Goal: Information Seeking & Learning: Compare options

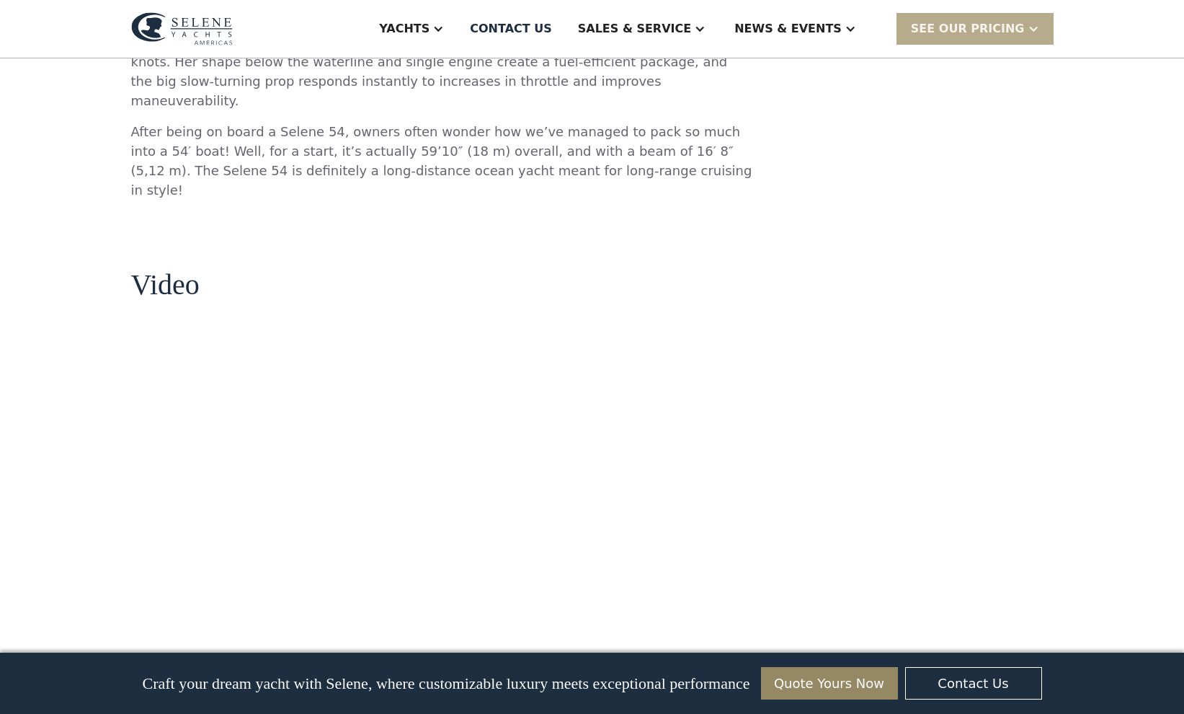
scroll to position [1165, 0]
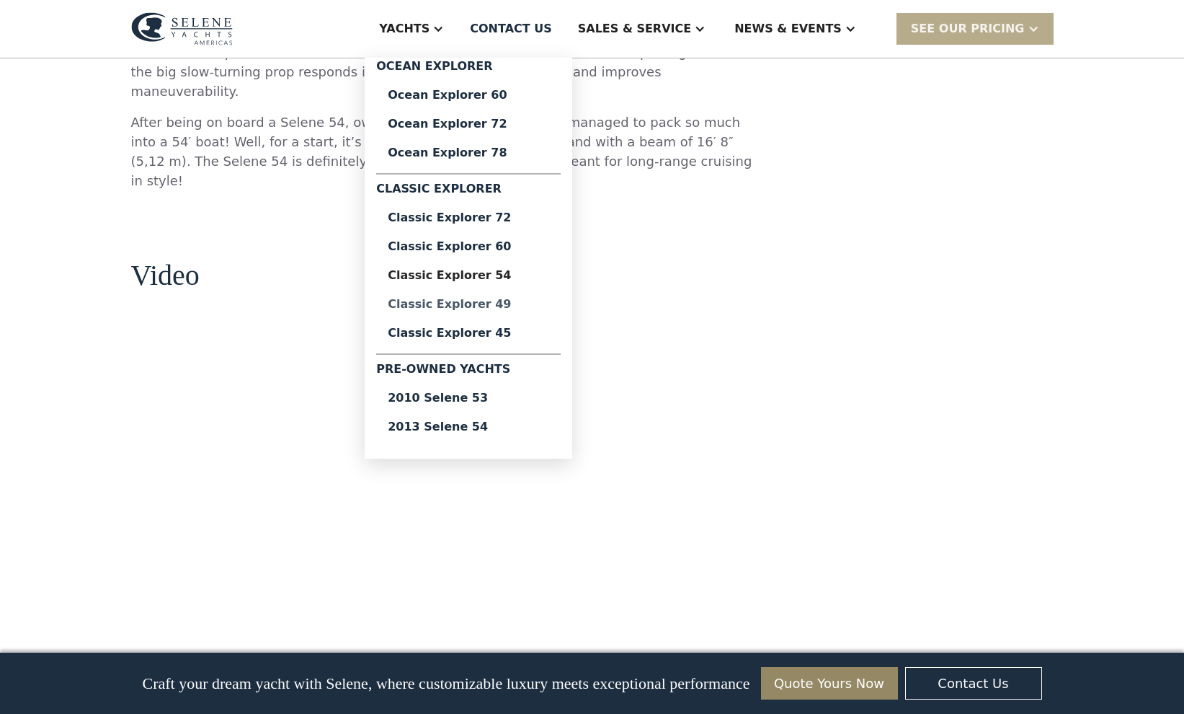
click at [506, 306] on div "Classic Explorer 49" at bounding box center [468, 304] width 161 height 12
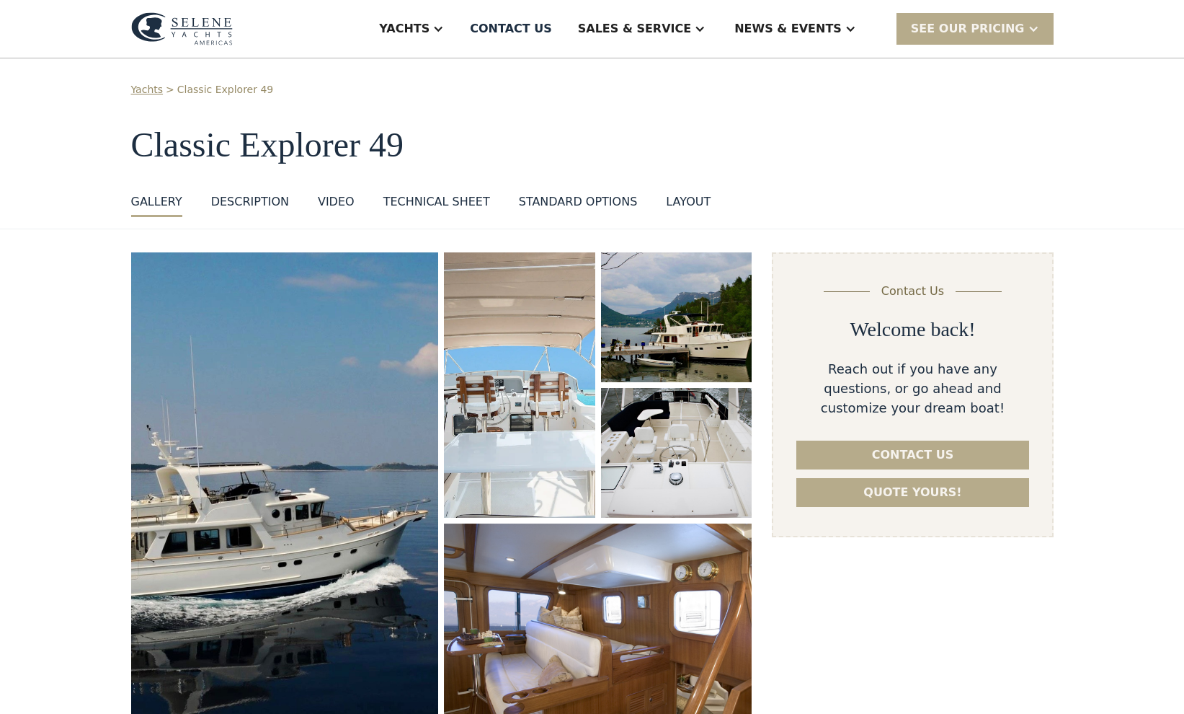
scroll to position [18, 0]
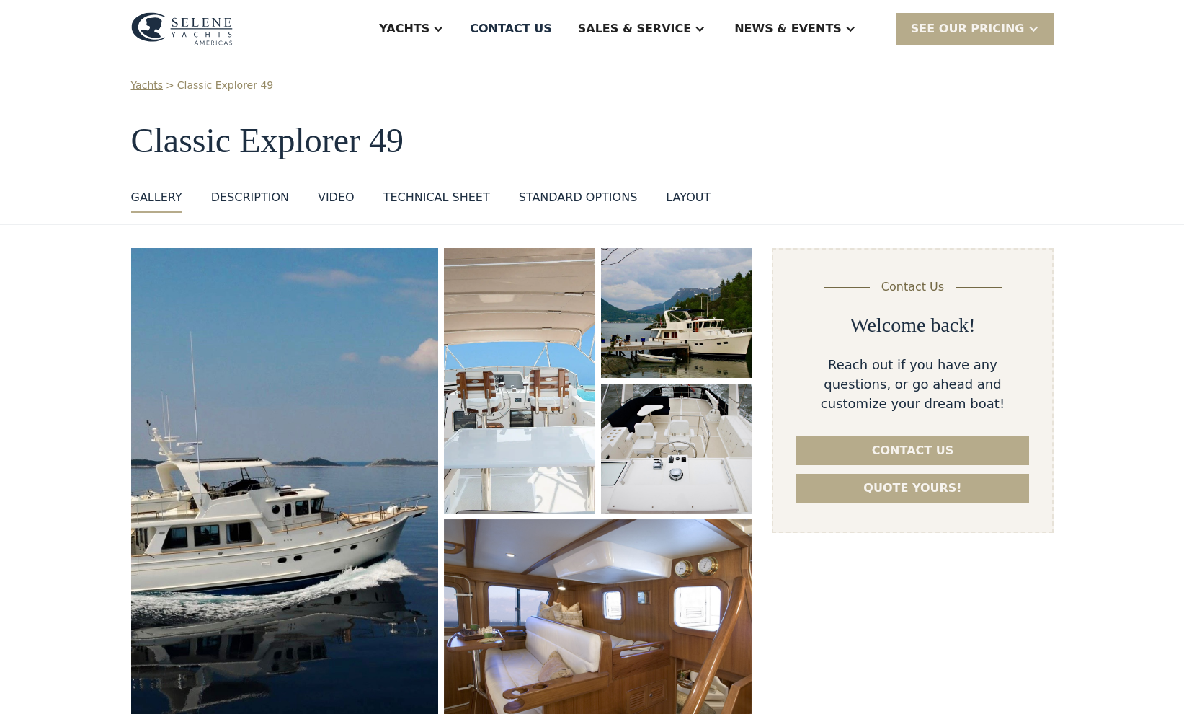
click at [454, 198] on div "Technical sheet" at bounding box center [437, 197] width 107 height 17
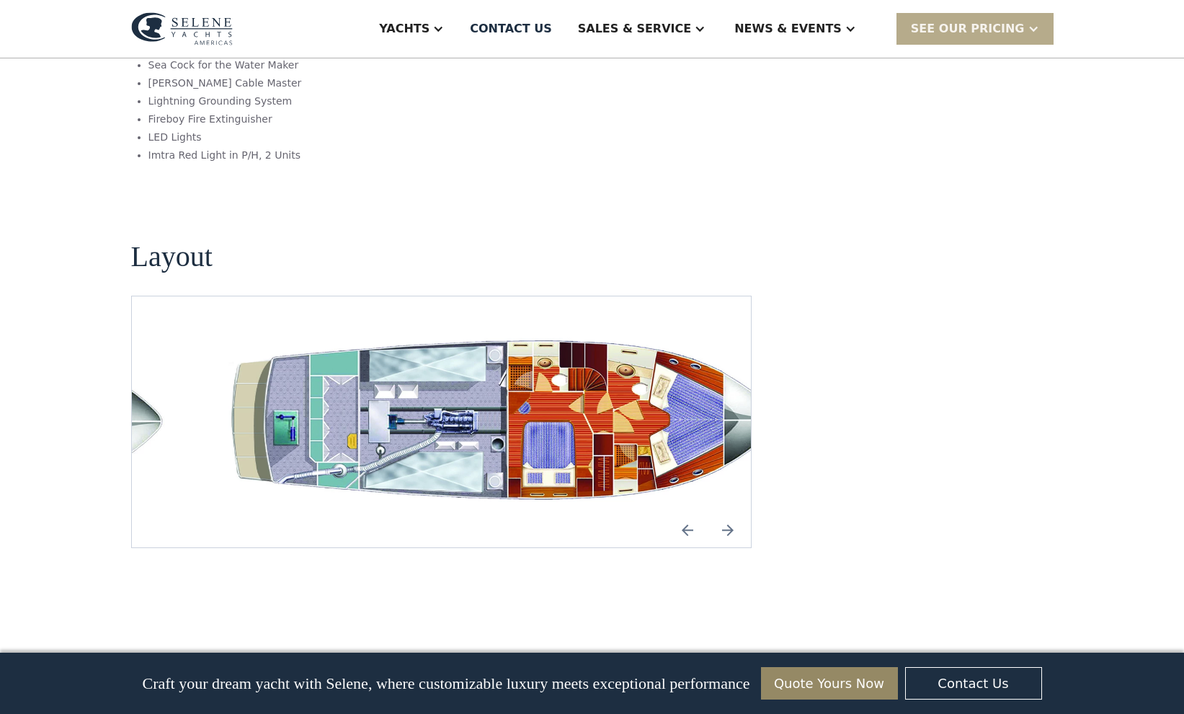
scroll to position [2601, 0]
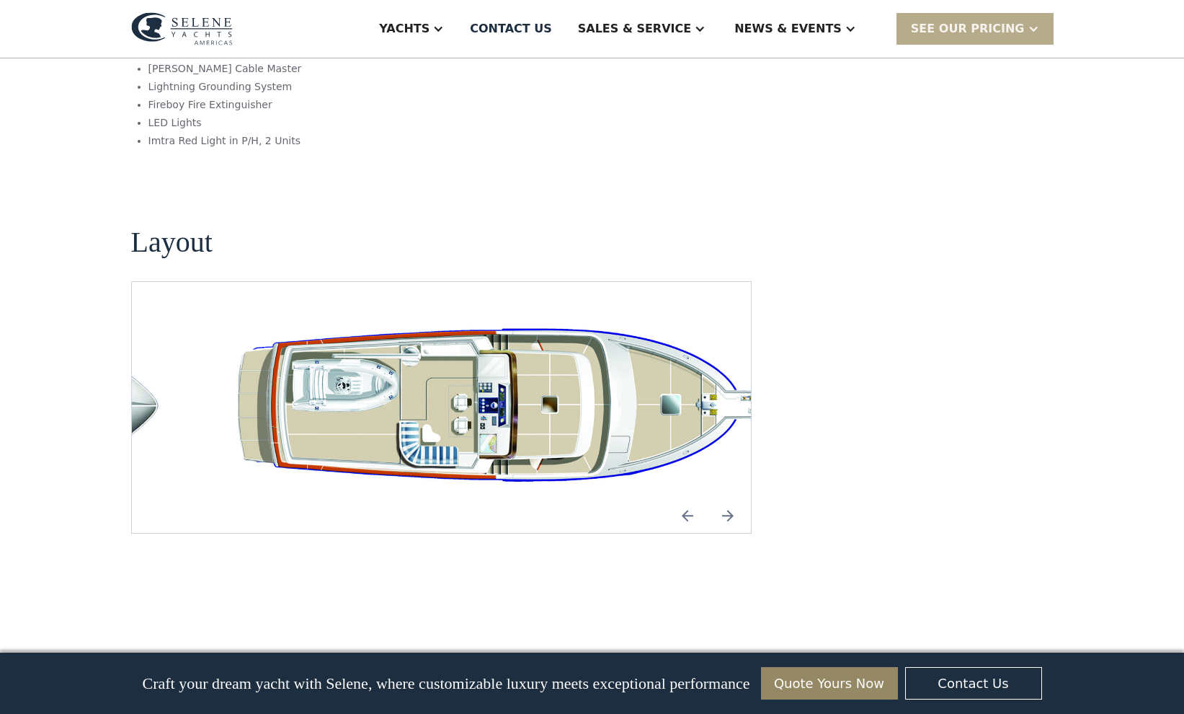
click at [724, 498] on img "Next slide" at bounding box center [728, 515] width 35 height 35
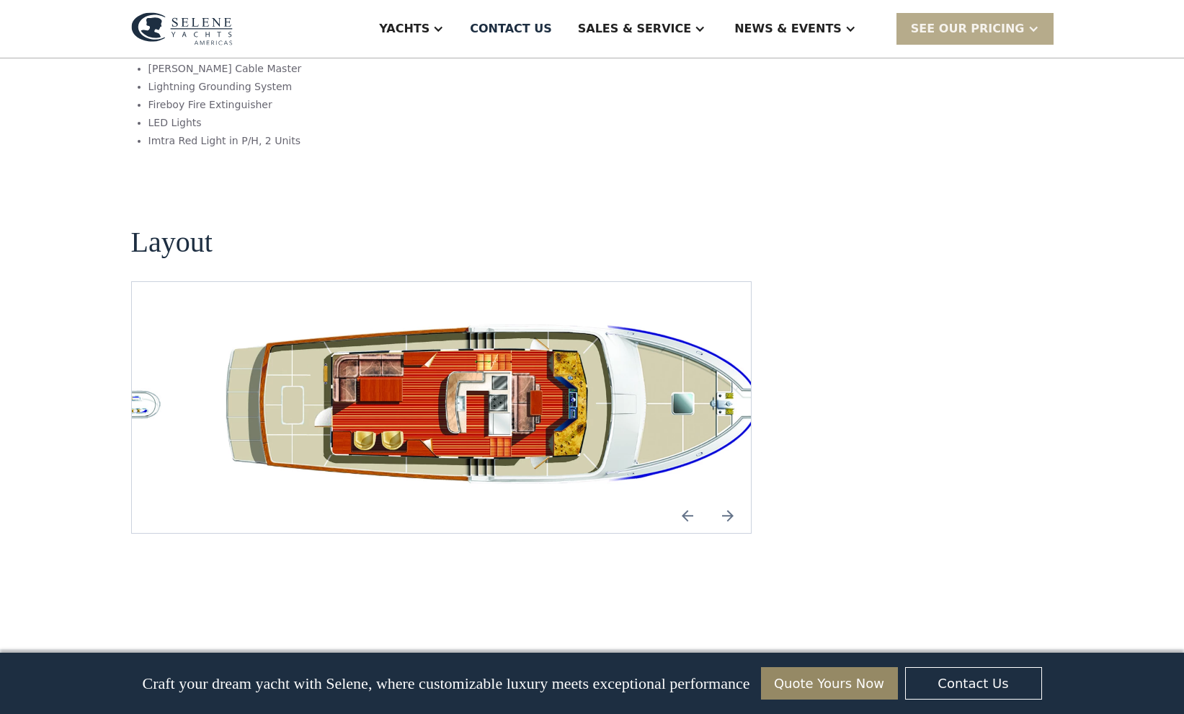
click at [724, 498] on img "Next slide" at bounding box center [728, 515] width 35 height 35
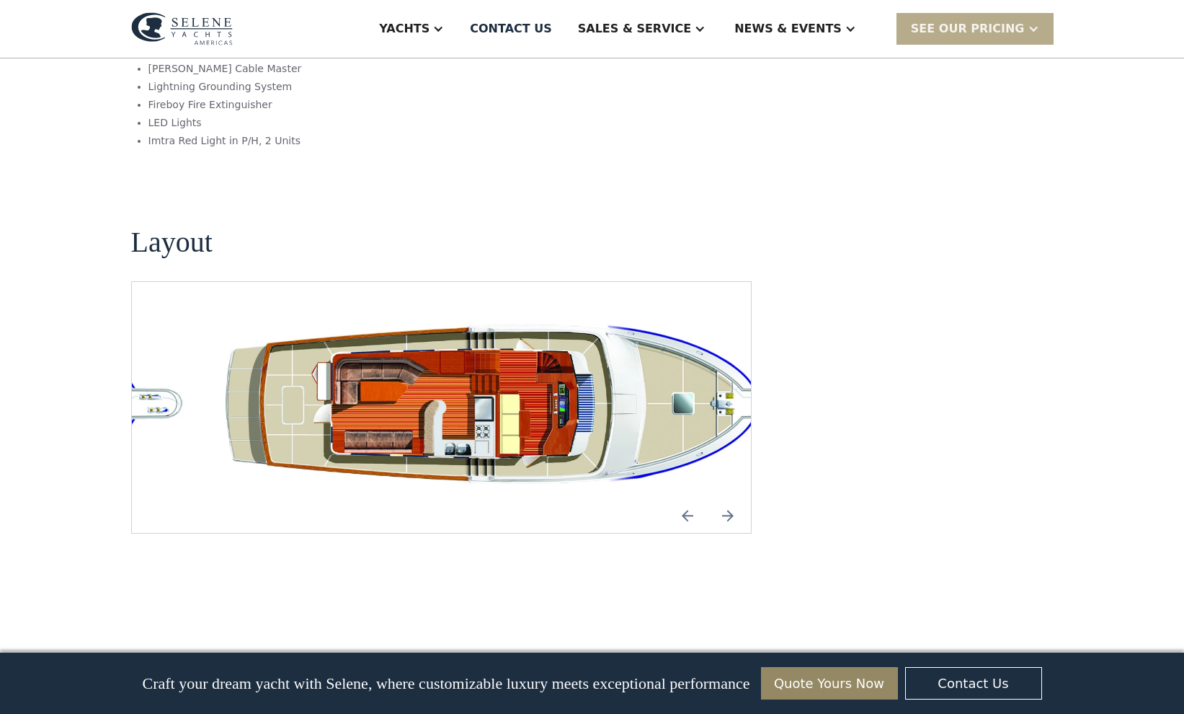
click at [723, 498] on img "Next slide" at bounding box center [728, 515] width 35 height 35
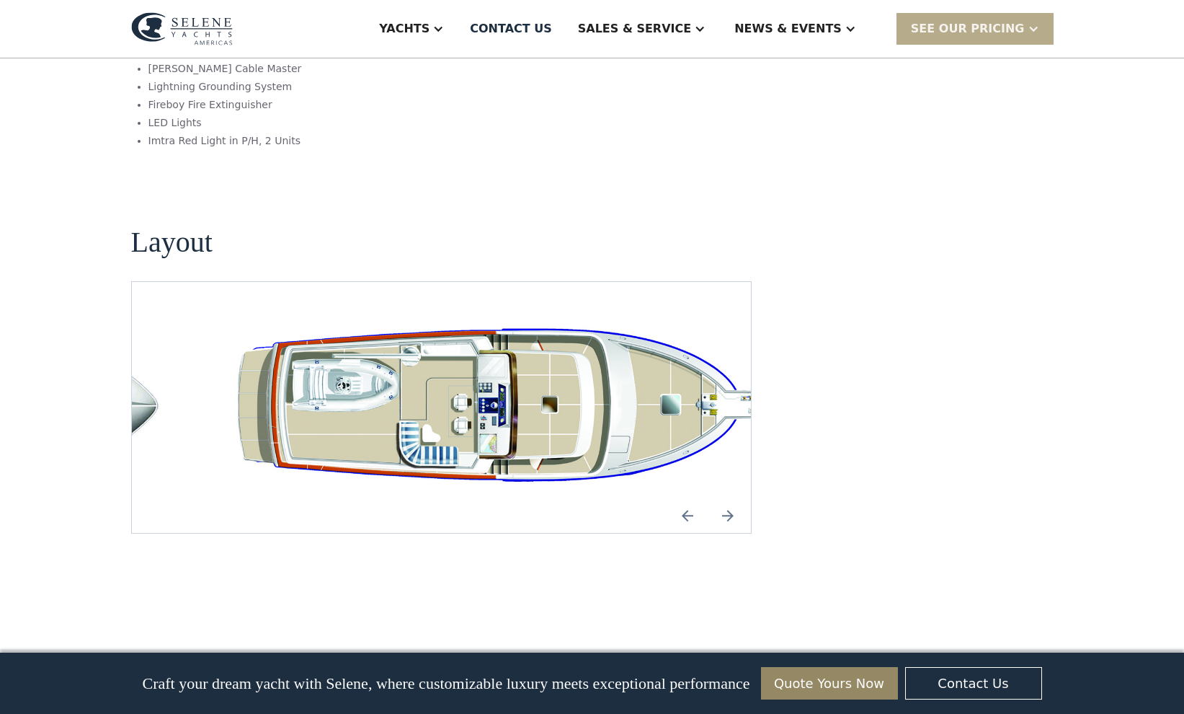
click at [723, 498] on img "Next slide" at bounding box center [728, 515] width 35 height 35
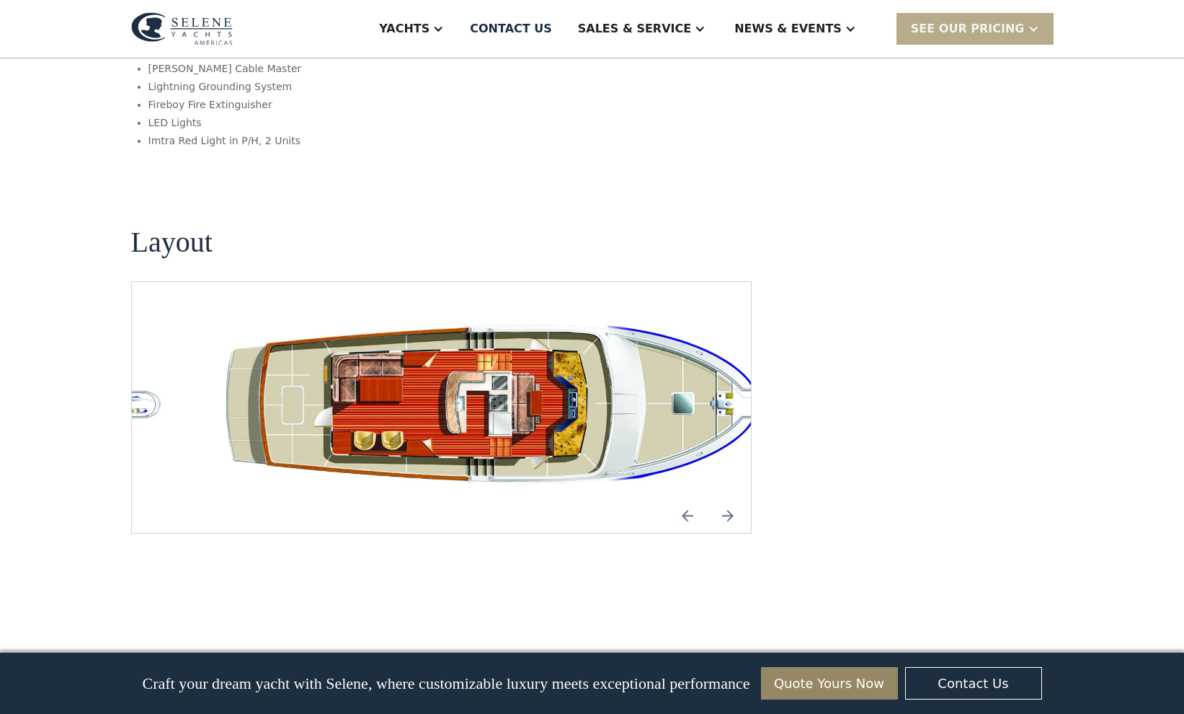
click at [723, 498] on img "Next slide" at bounding box center [728, 515] width 35 height 35
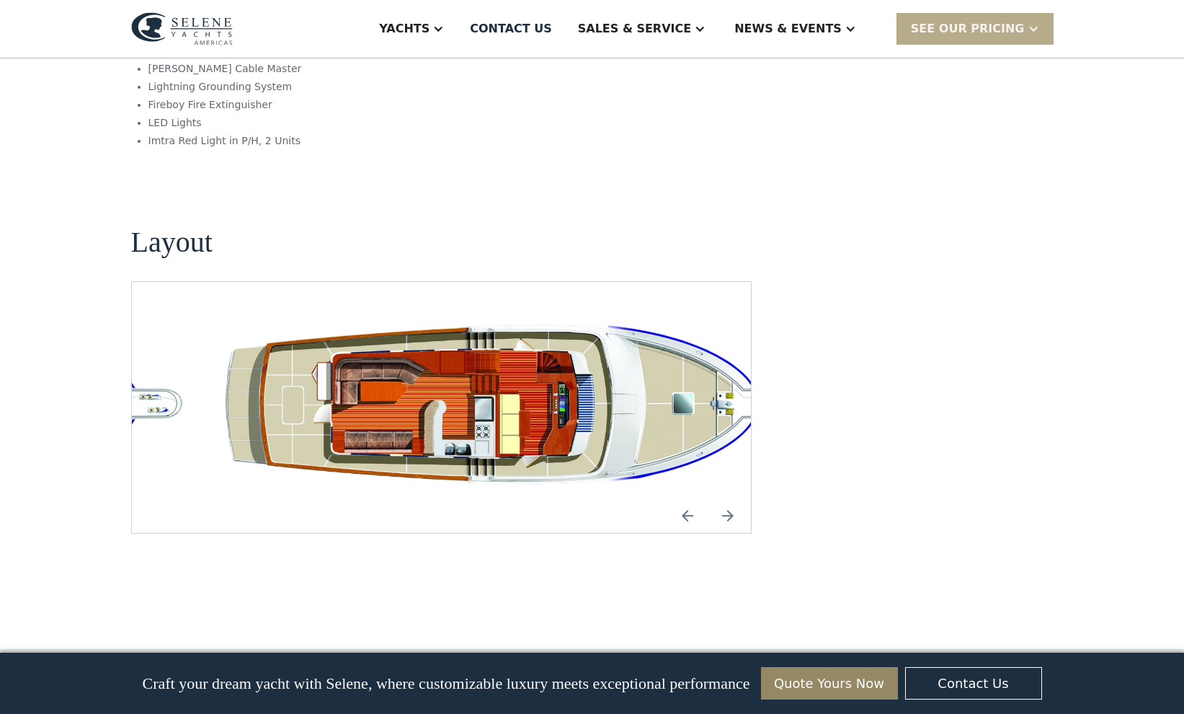
click at [723, 498] on img "Next slide" at bounding box center [728, 515] width 35 height 35
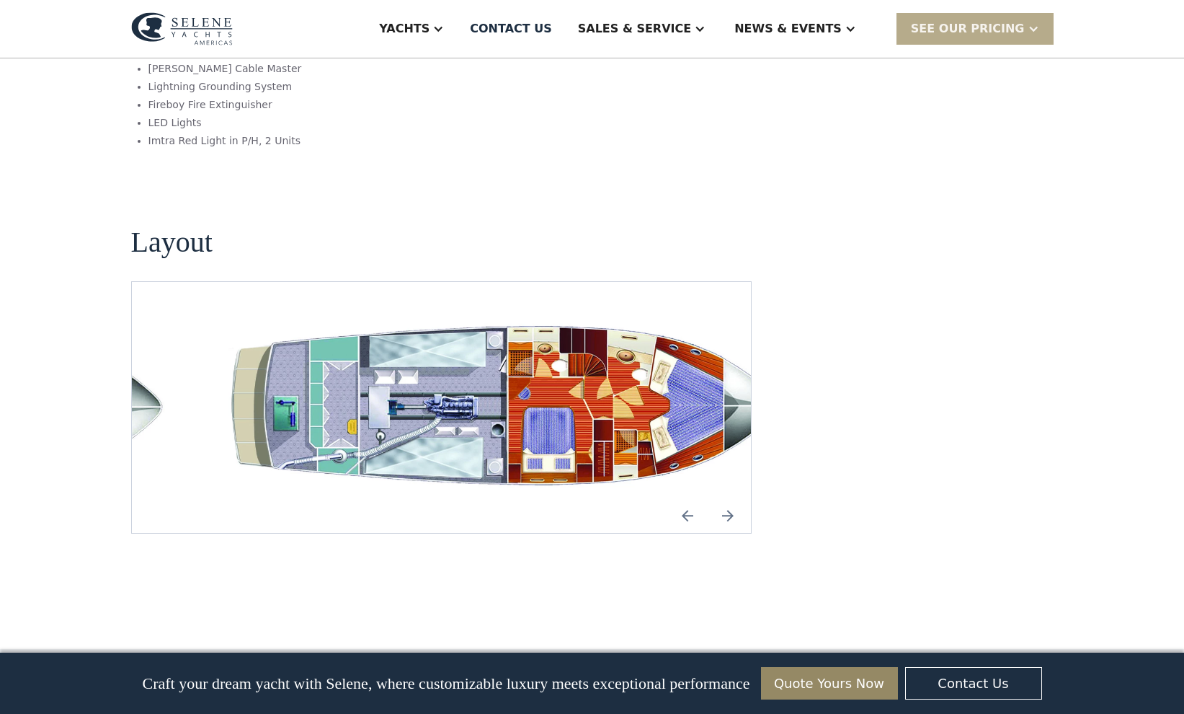
click at [593, 340] on img "open lightbox" at bounding box center [511, 407] width 597 height 182
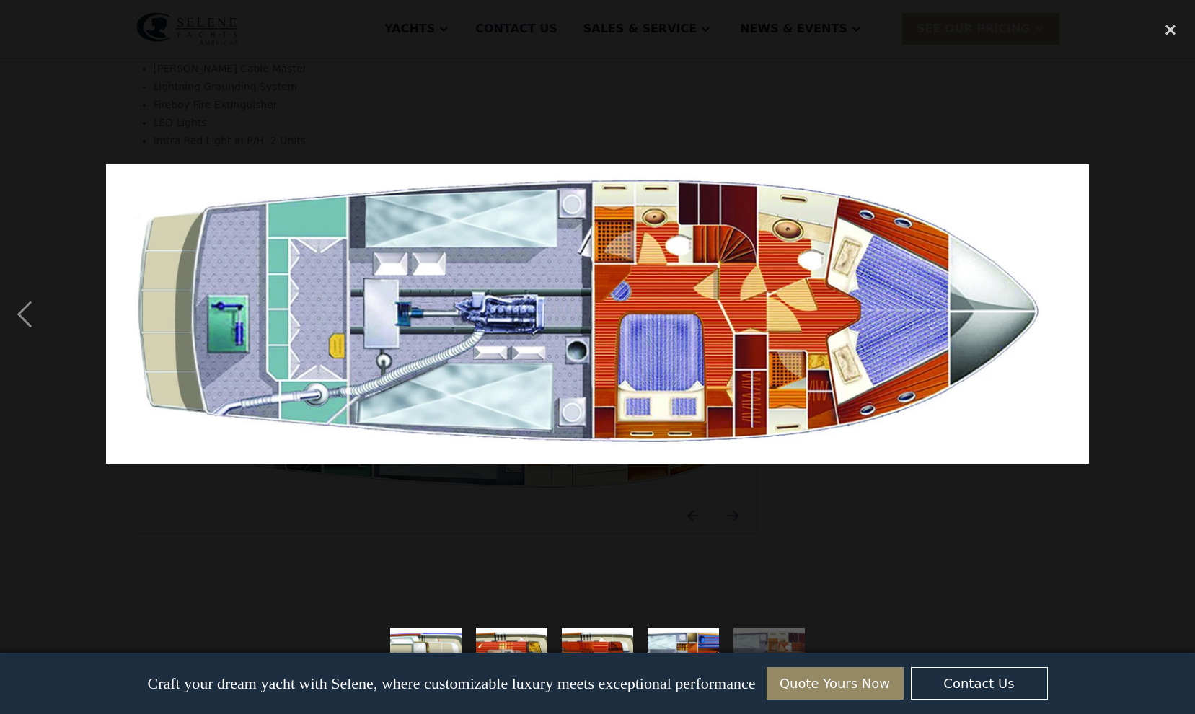
click at [810, 361] on img at bounding box center [597, 313] width 983 height 299
click at [28, 311] on div "previous image" at bounding box center [24, 314] width 49 height 600
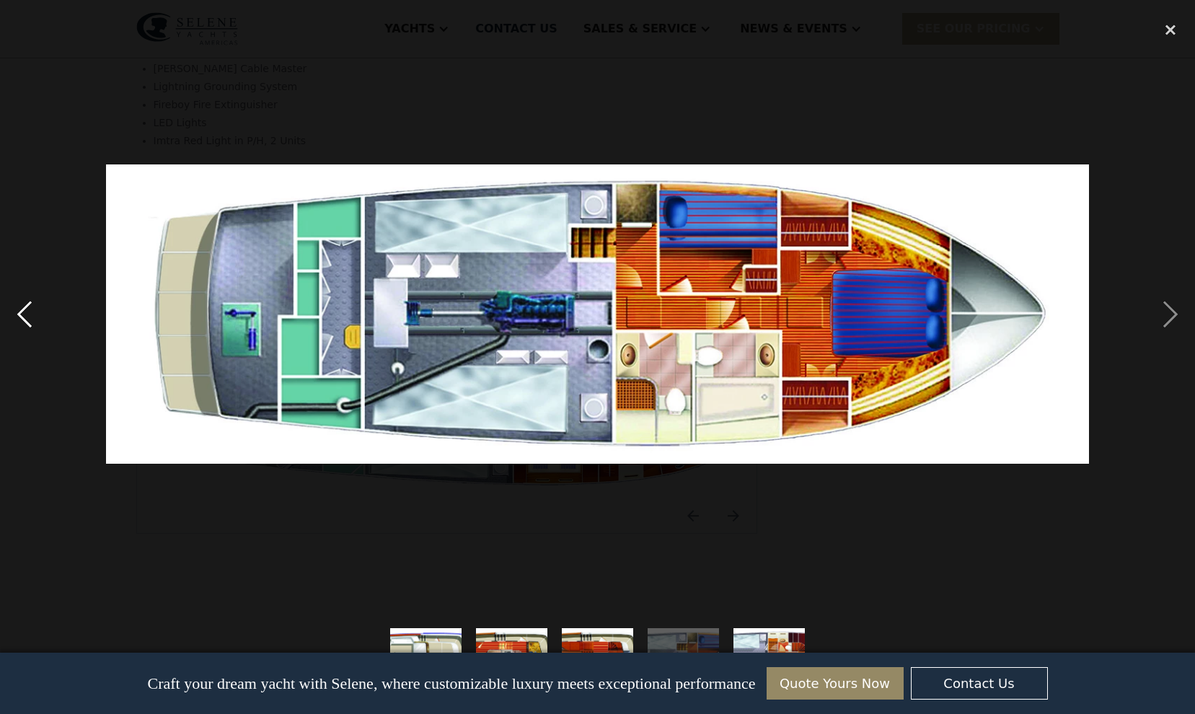
click at [28, 311] on div "previous image" at bounding box center [24, 314] width 49 height 600
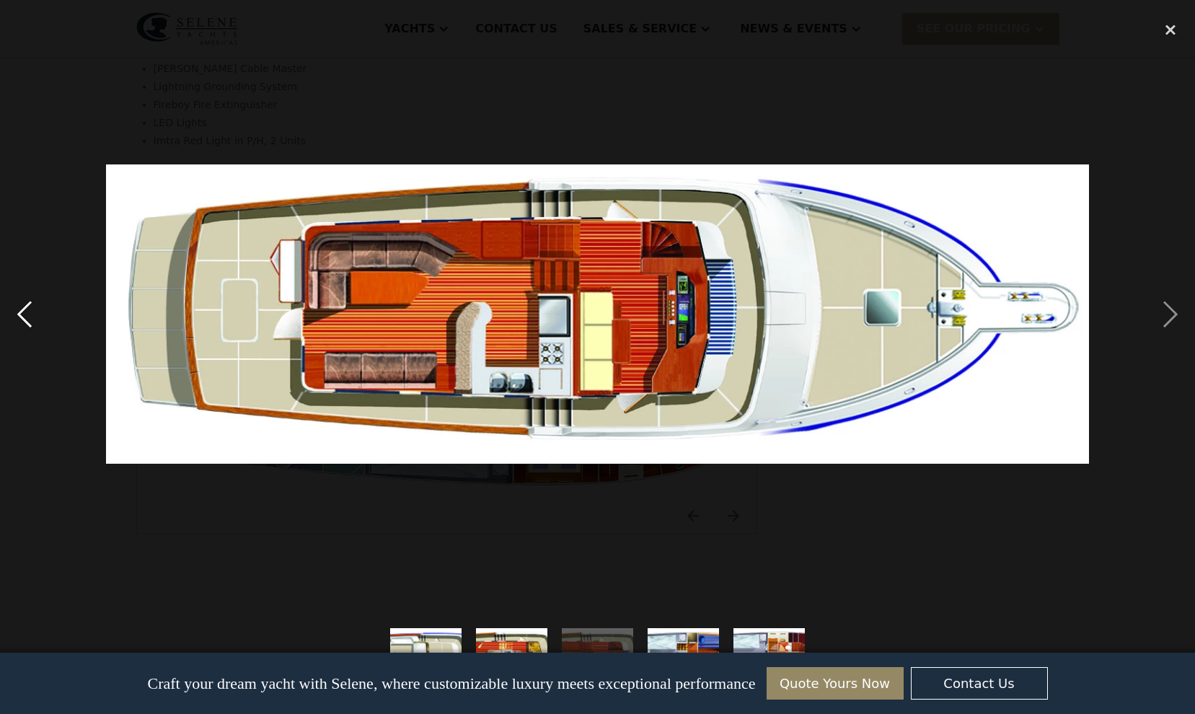
click at [28, 312] on div "previous image" at bounding box center [24, 314] width 49 height 600
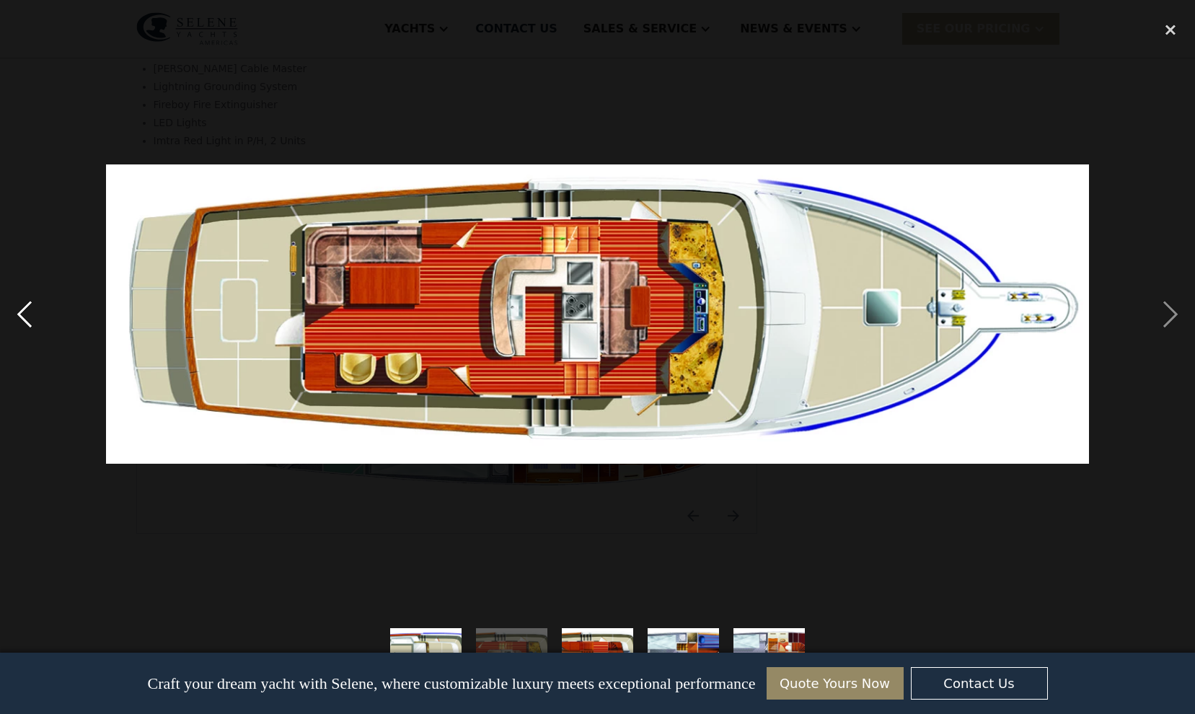
click at [28, 312] on div "previous image" at bounding box center [24, 314] width 49 height 600
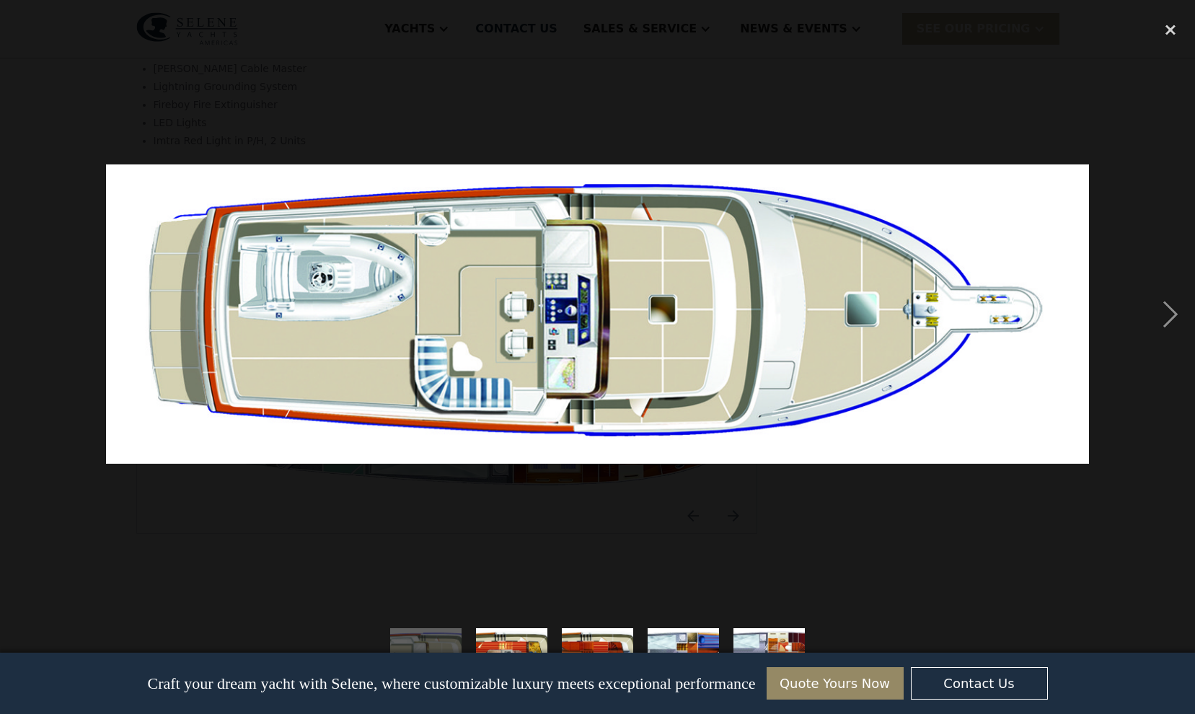
click at [28, 312] on div "previous image" at bounding box center [24, 314] width 49 height 600
click at [1171, 32] on div "close lightbox" at bounding box center [1170, 30] width 49 height 32
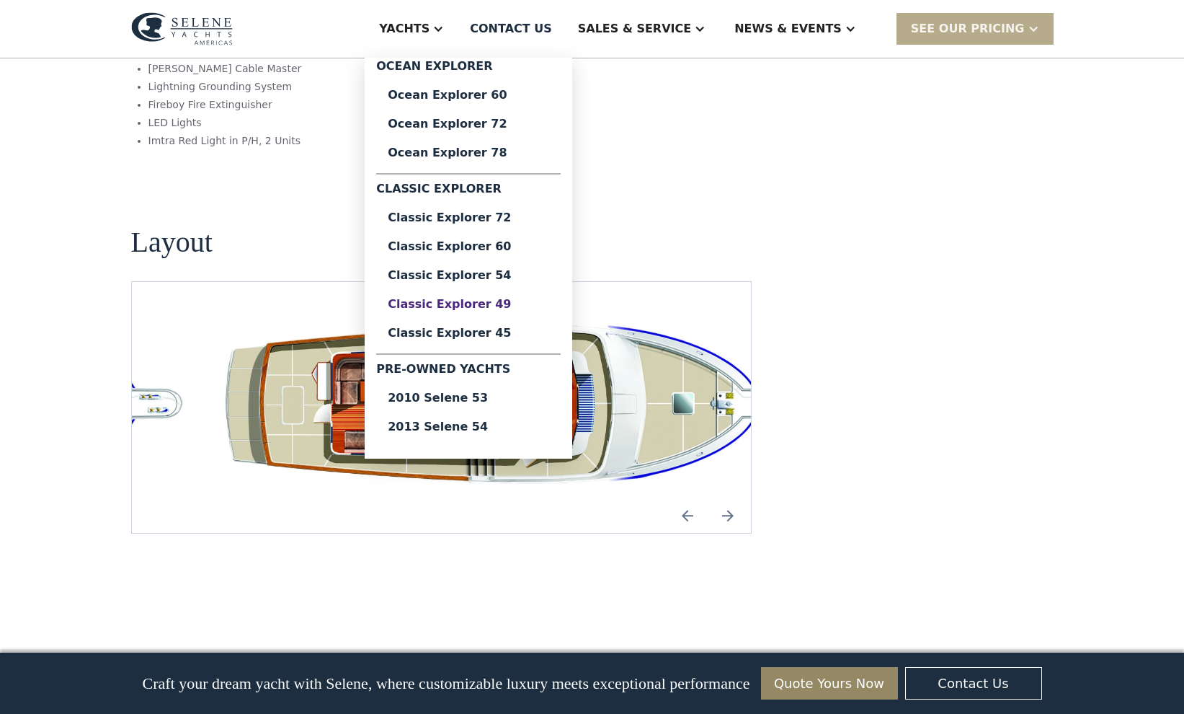
click at [501, 304] on div "Classic Explorer 49" at bounding box center [468, 304] width 161 height 12
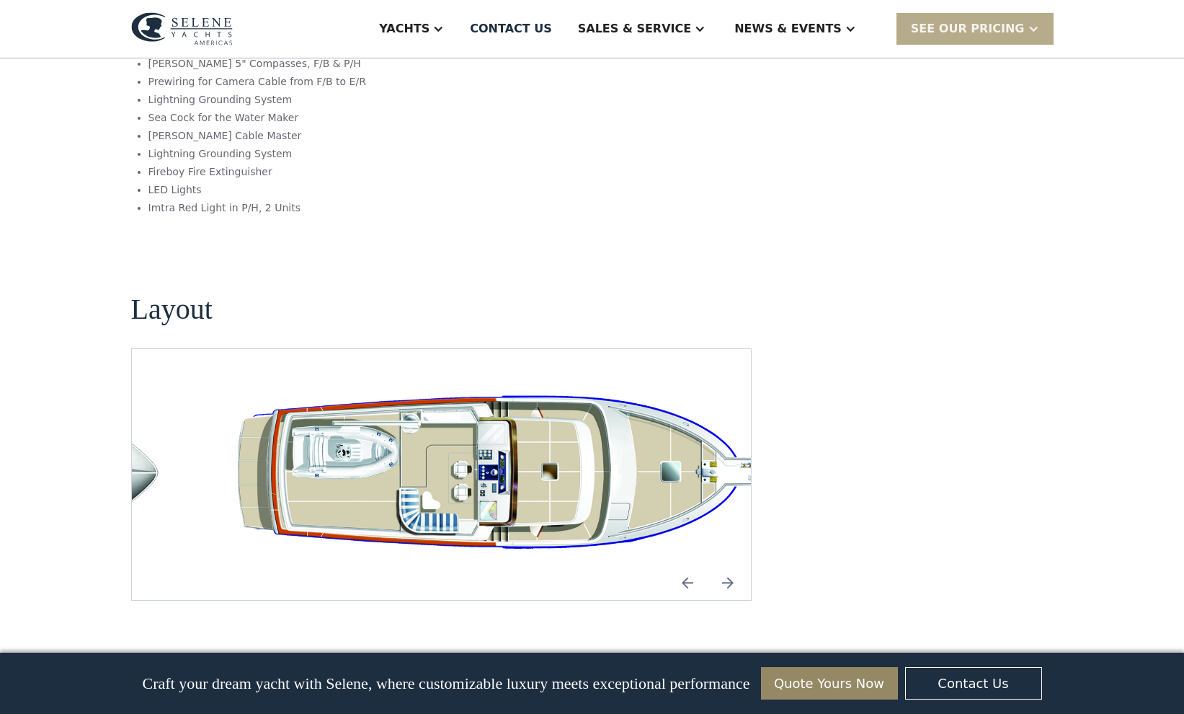
scroll to position [2529, 0]
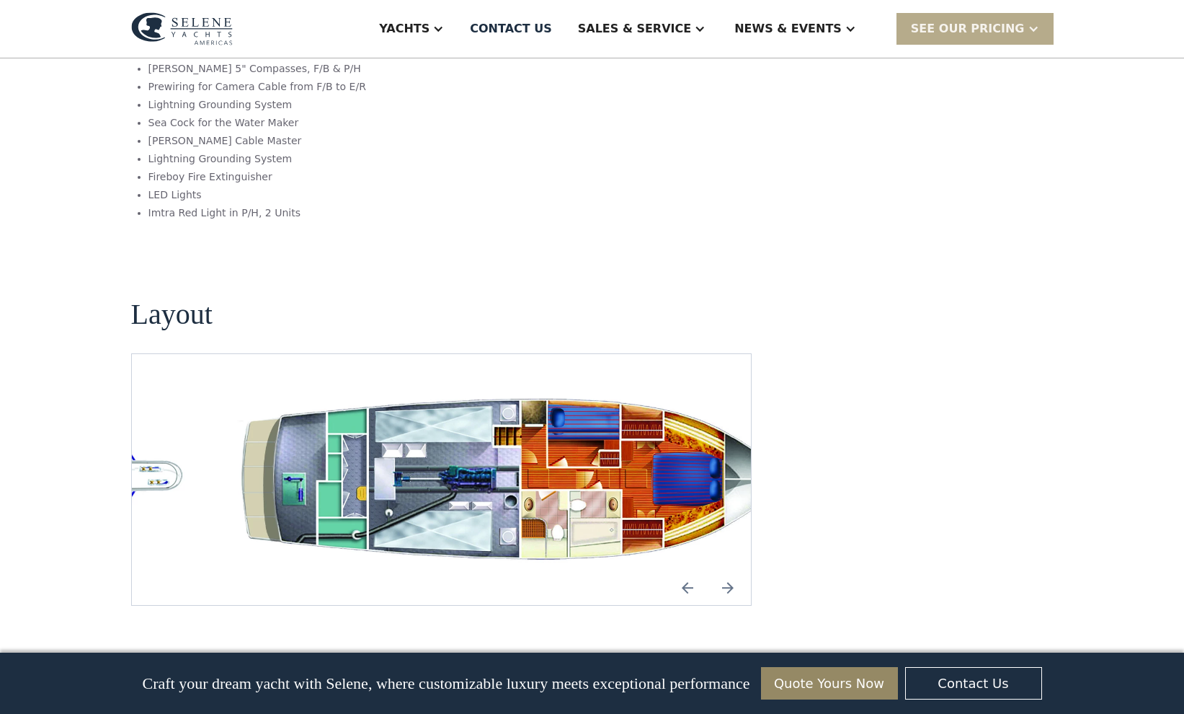
click at [561, 432] on img "open lightbox" at bounding box center [511, 480] width 597 height 182
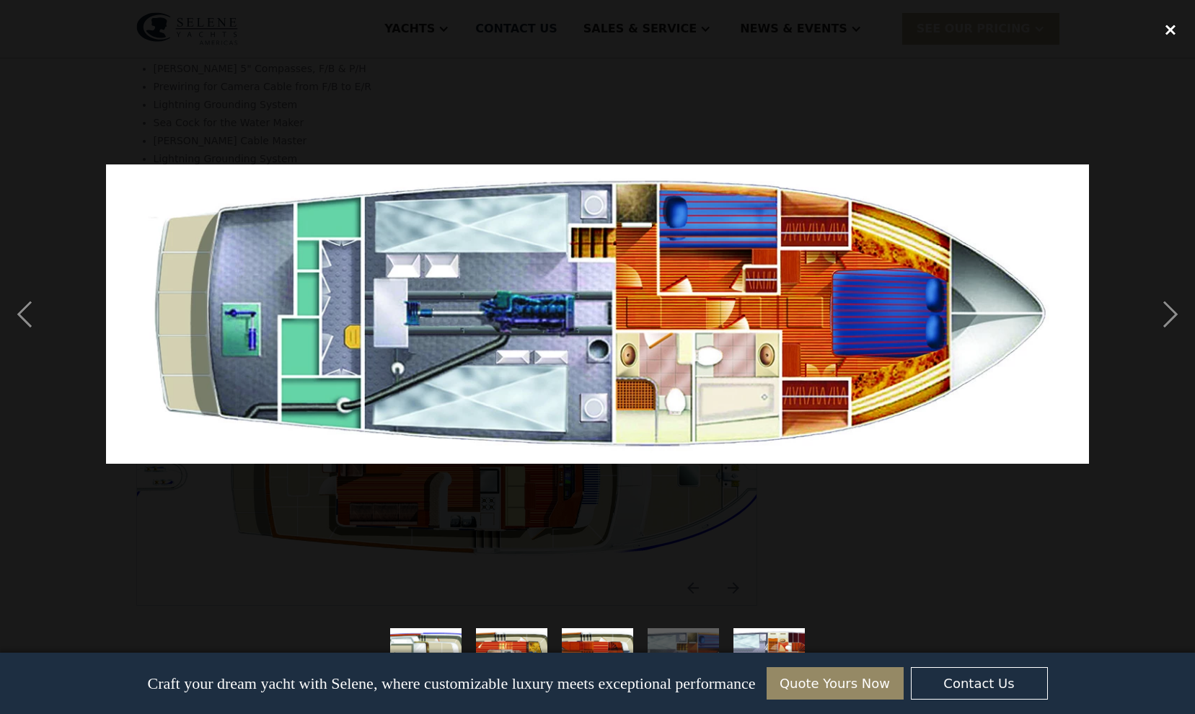
click at [1160, 33] on div "close lightbox" at bounding box center [1170, 30] width 49 height 32
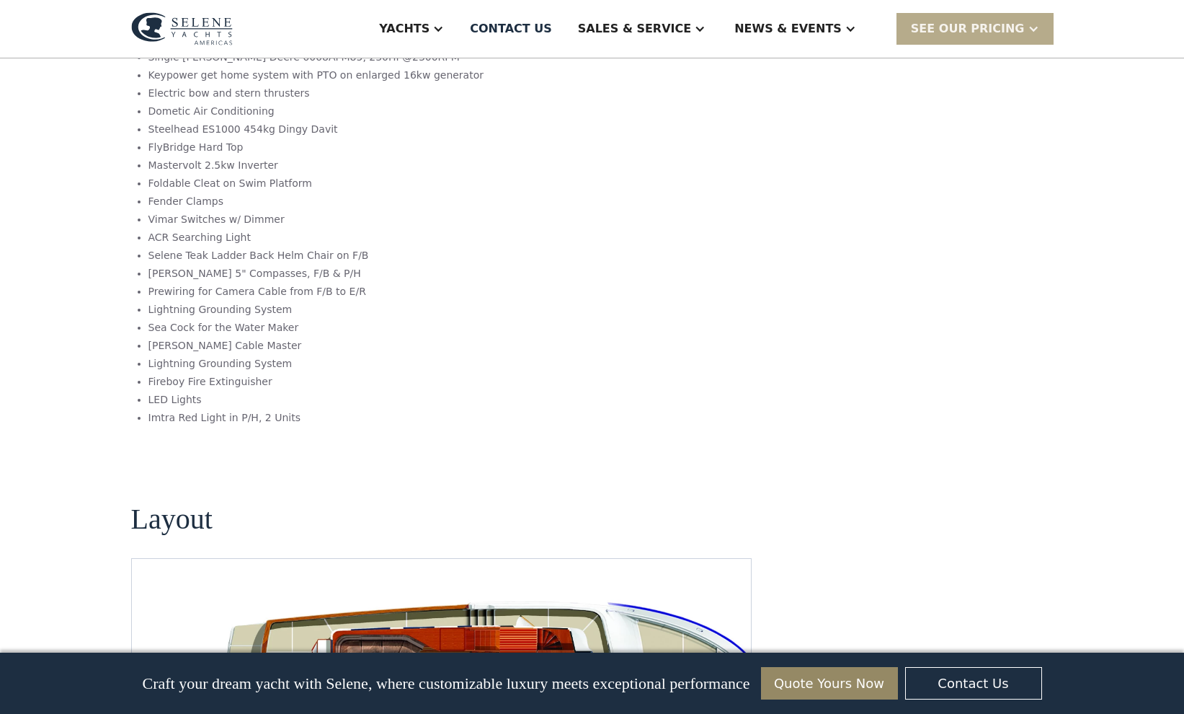
scroll to position [2300, 0]
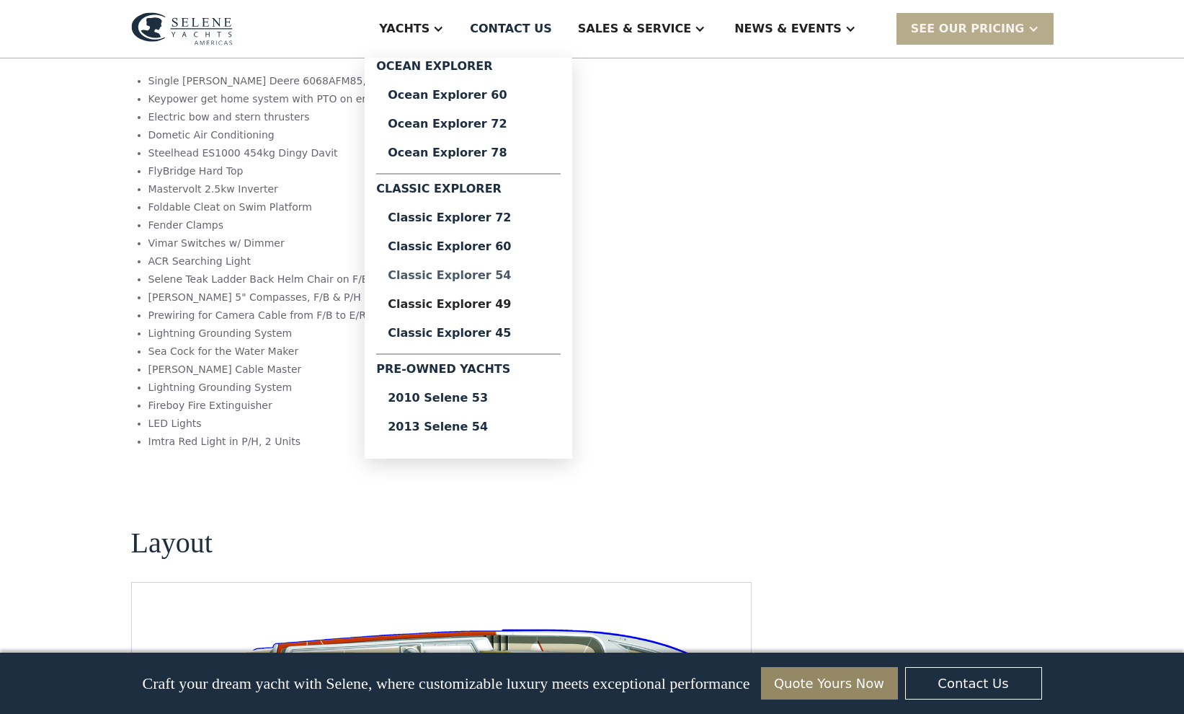
click at [506, 279] on div "Classic Explorer 54" at bounding box center [468, 276] width 161 height 12
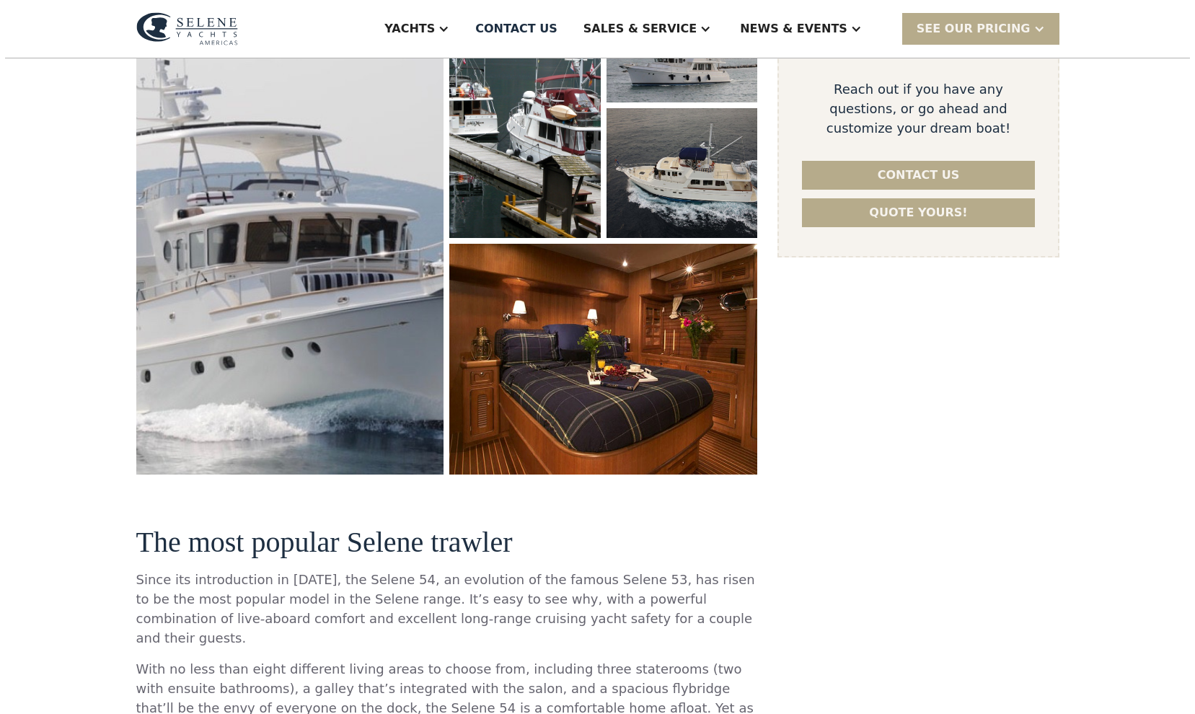
scroll to position [308, 0]
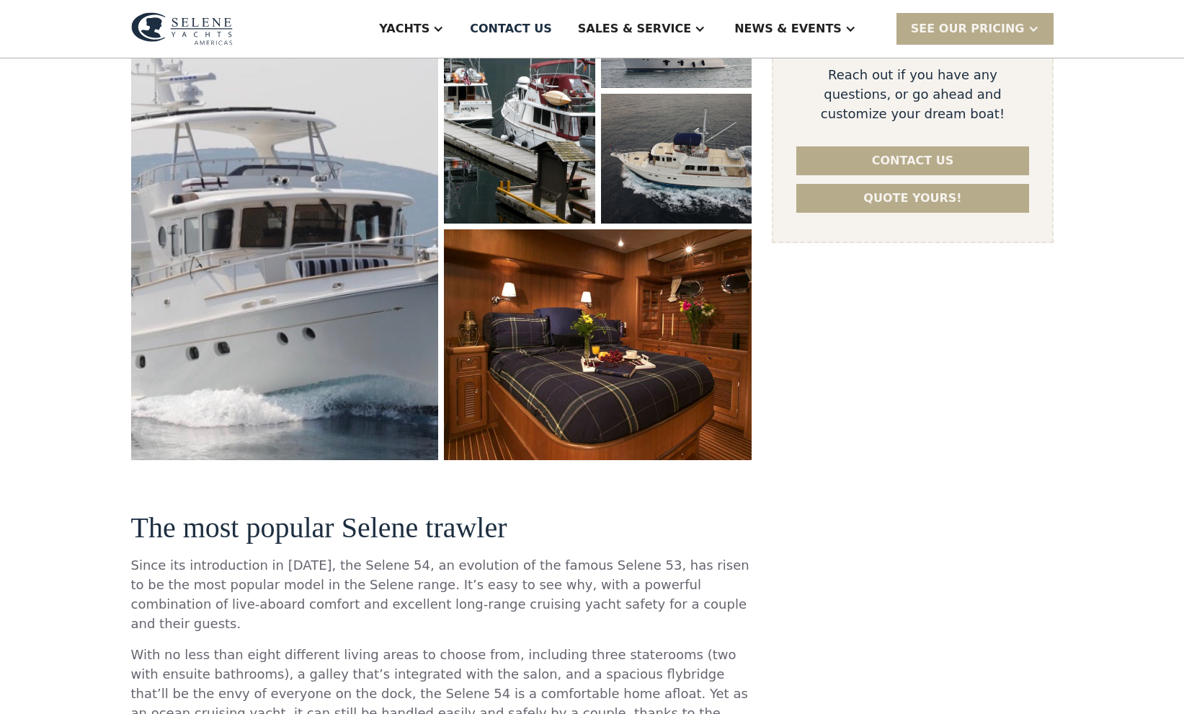
click at [642, 372] on img "open lightbox" at bounding box center [598, 345] width 327 height 244
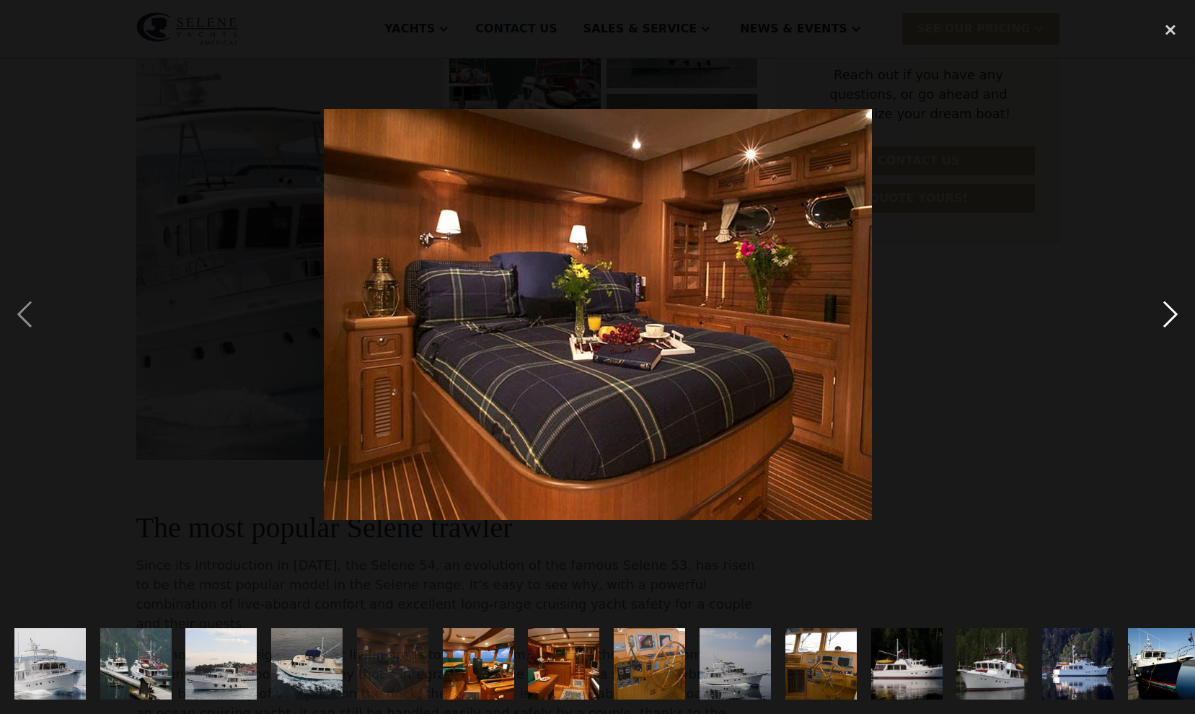
click at [1171, 314] on div "next image" at bounding box center [1170, 314] width 49 height 600
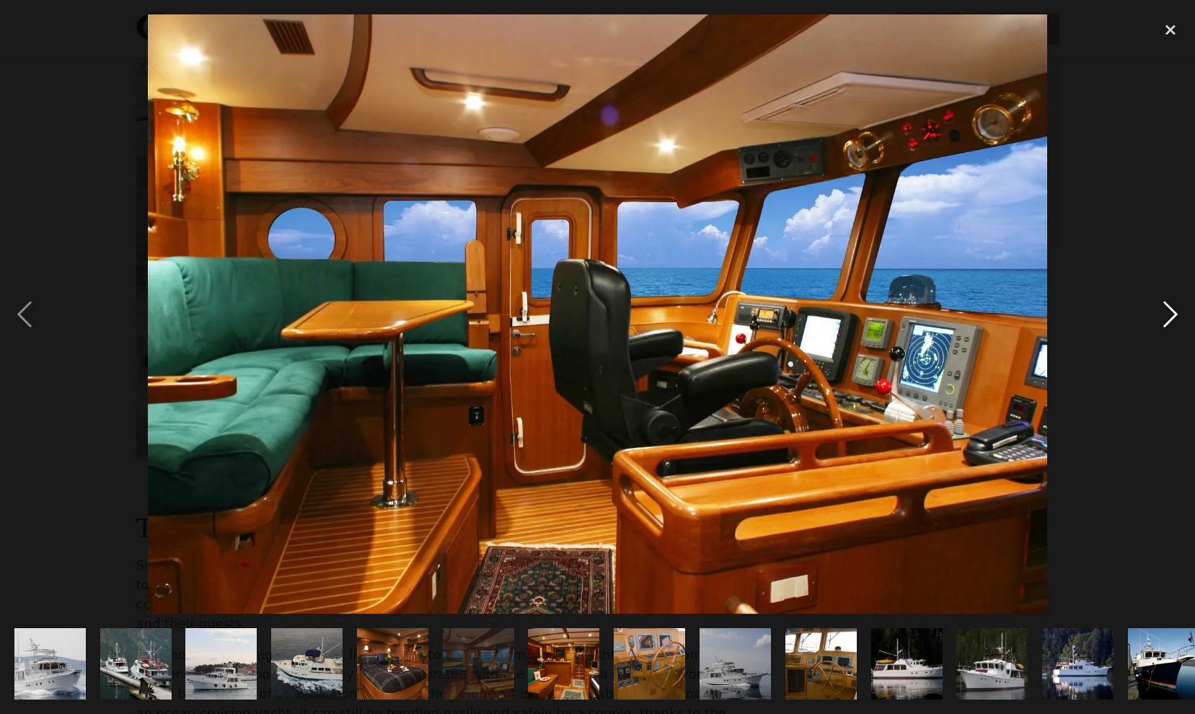
click at [1172, 313] on div "next image" at bounding box center [1170, 314] width 49 height 600
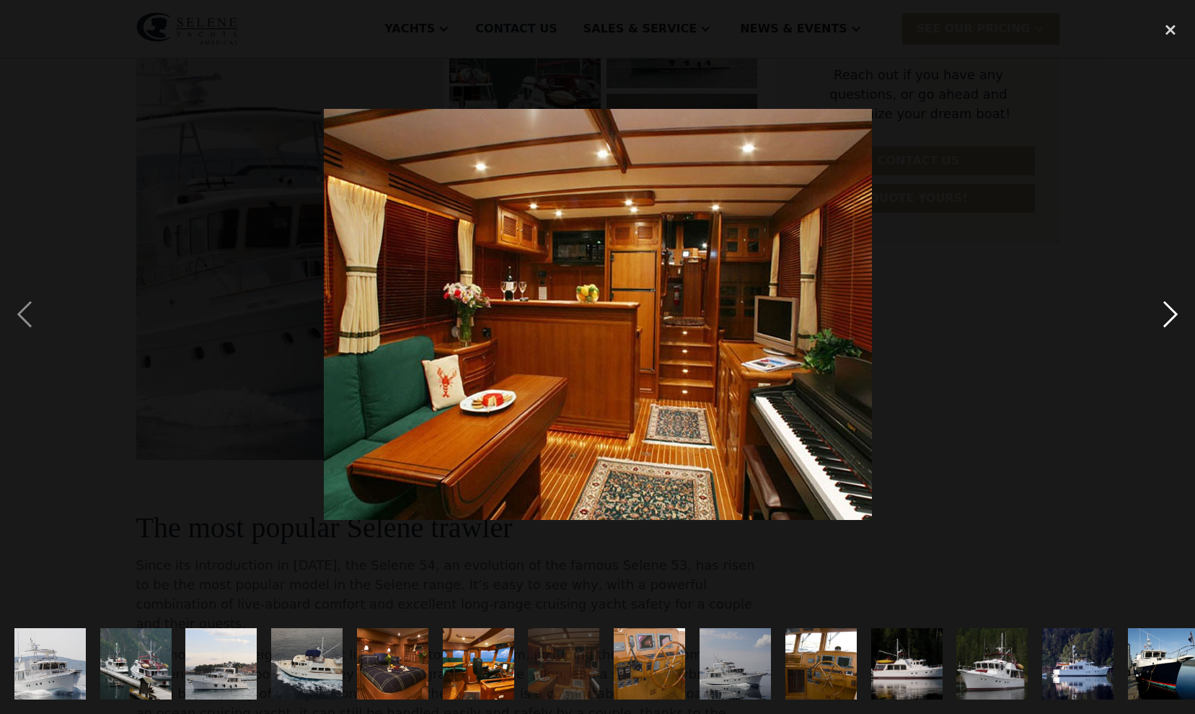
click at [1173, 313] on div "next image" at bounding box center [1170, 314] width 49 height 600
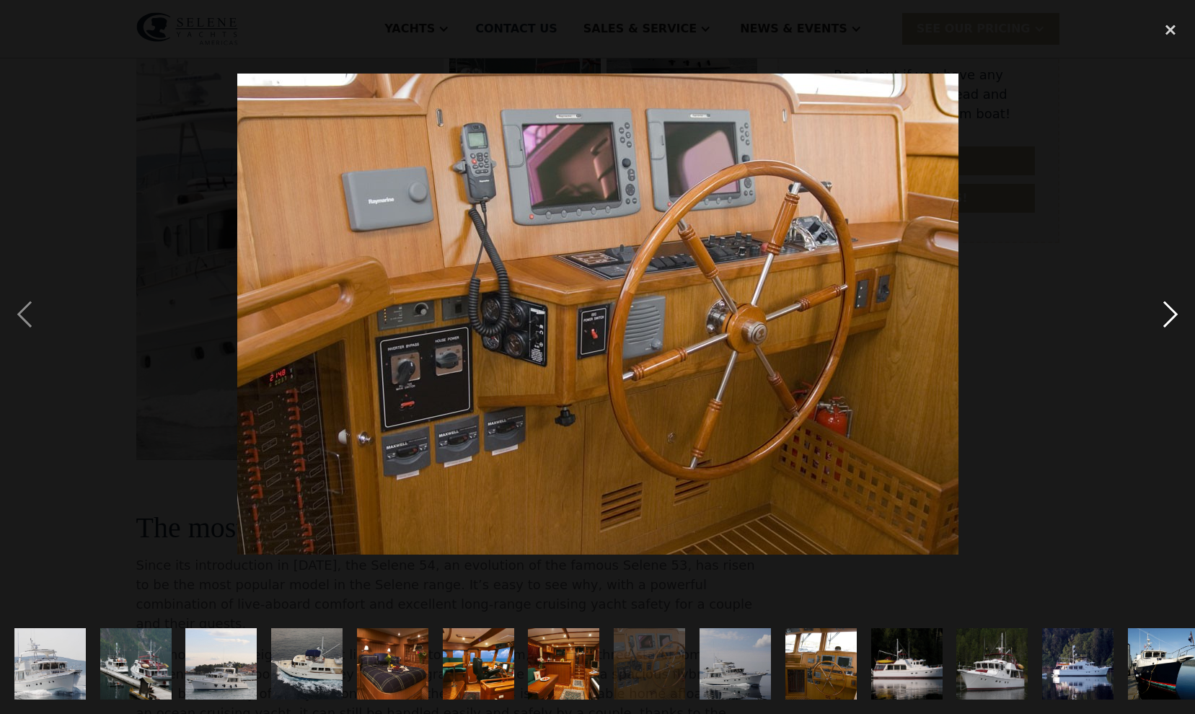
click at [1173, 313] on div "next image" at bounding box center [1170, 314] width 49 height 600
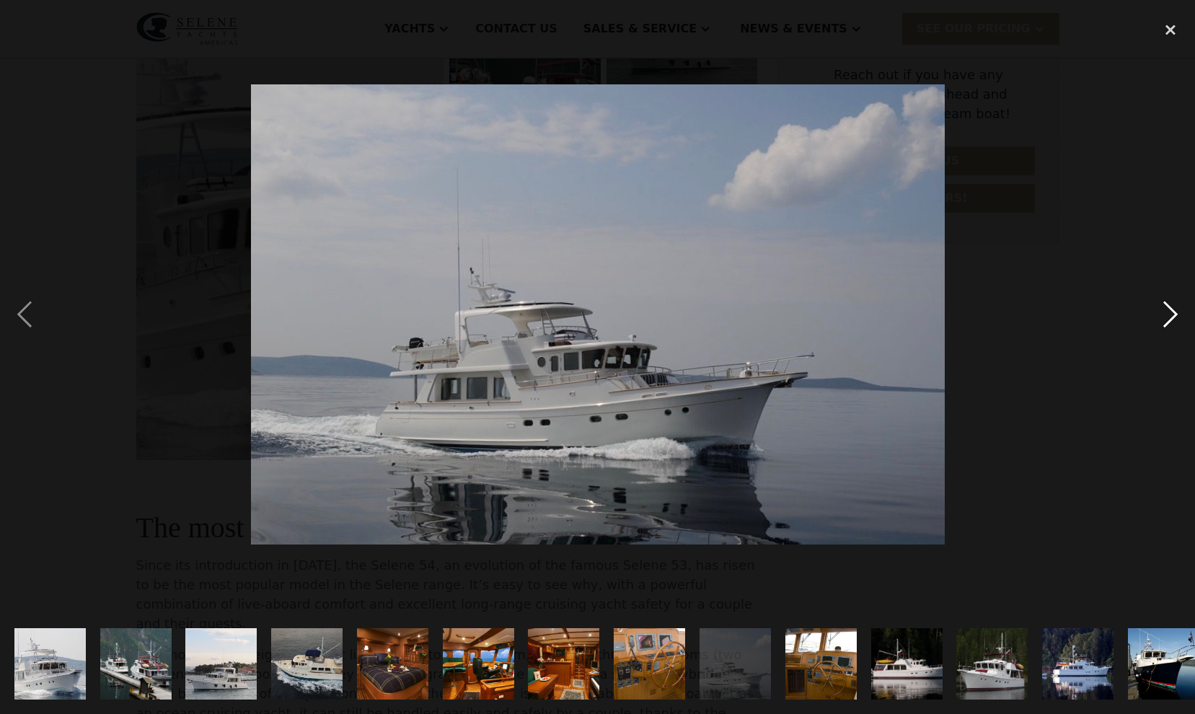
click at [1173, 313] on div "next image" at bounding box center [1170, 314] width 49 height 600
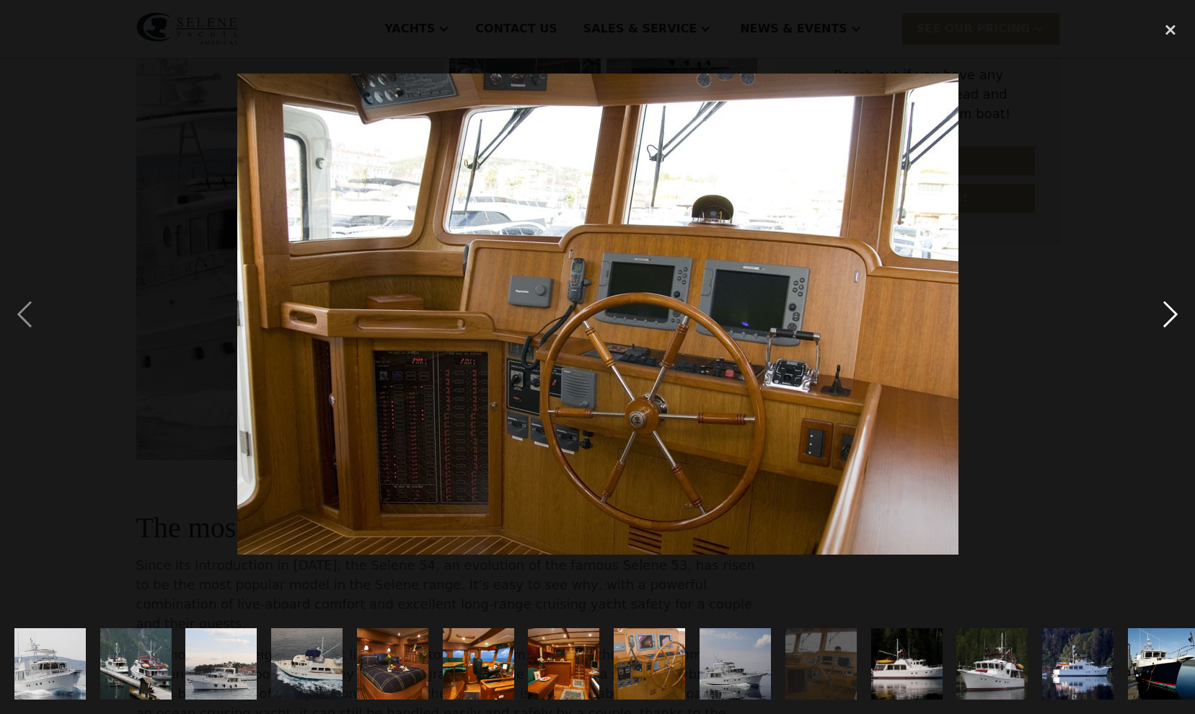
click at [1173, 313] on div "next image" at bounding box center [1170, 314] width 49 height 600
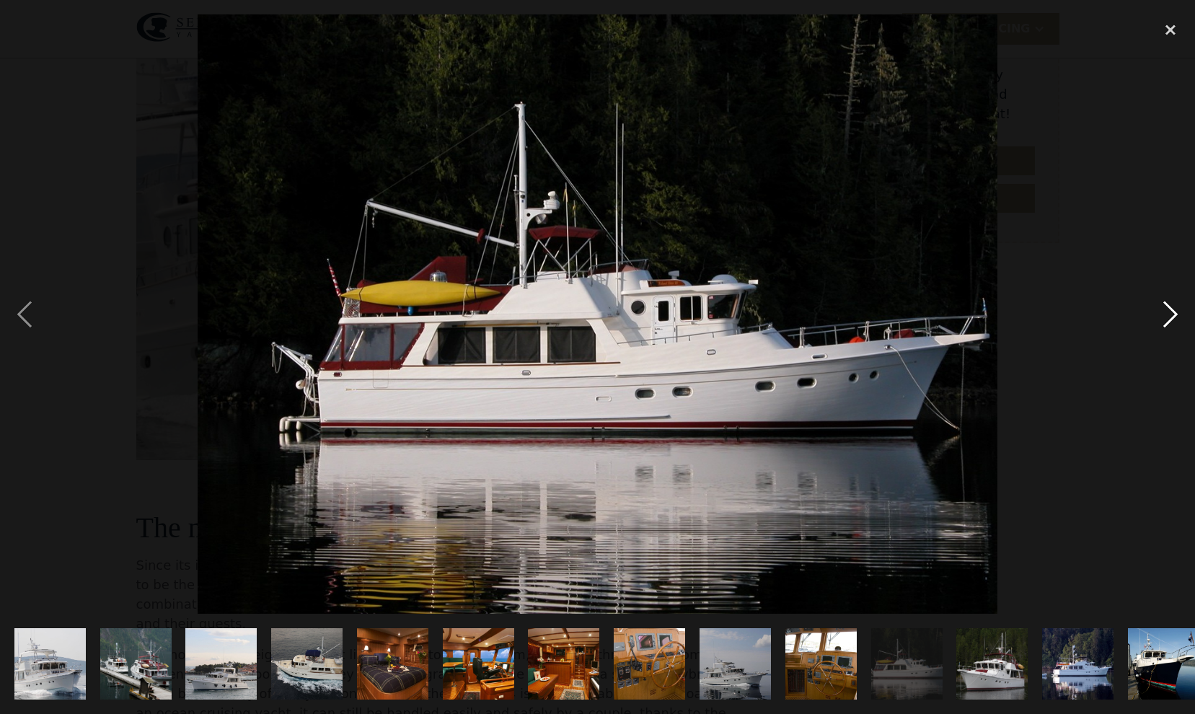
click at [1162, 312] on div "next image" at bounding box center [1170, 314] width 49 height 600
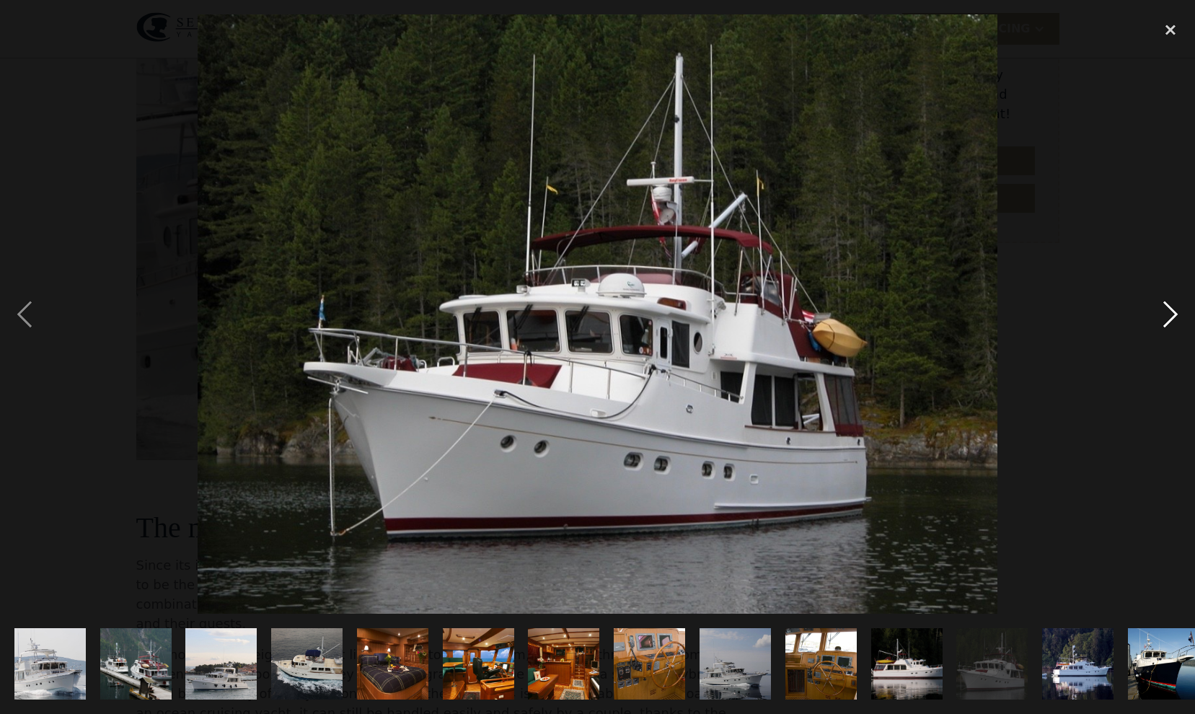
click at [1162, 312] on div "next image" at bounding box center [1170, 314] width 49 height 600
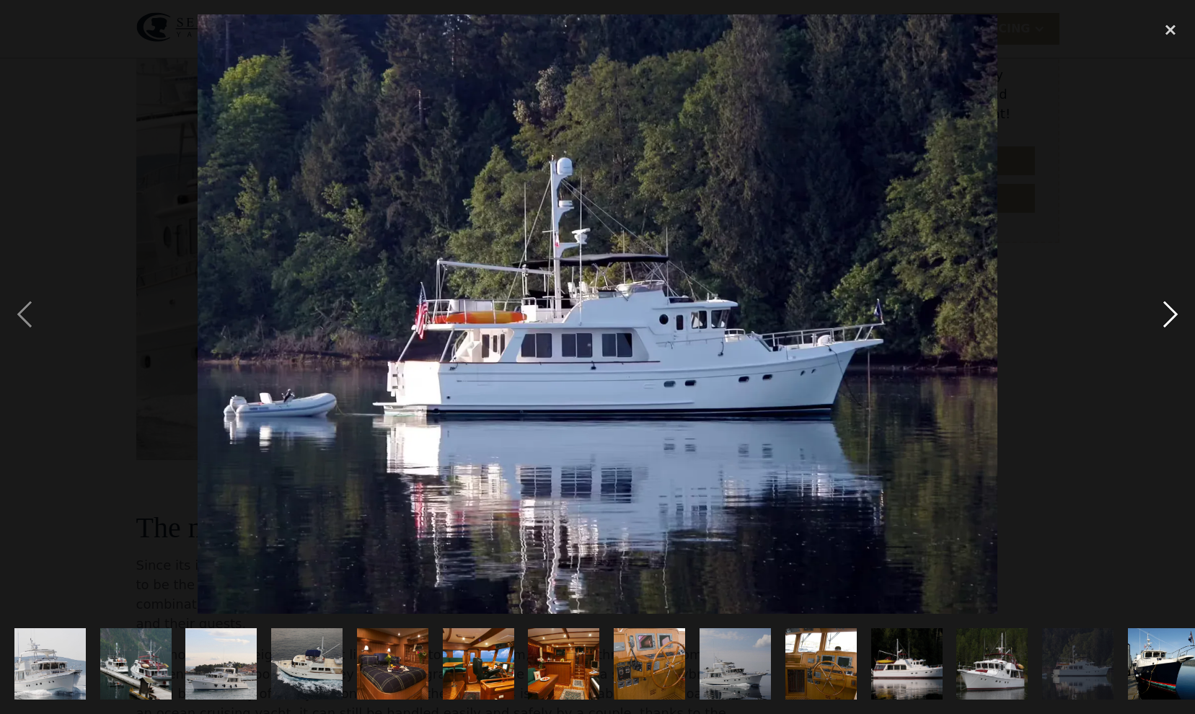
click at [1164, 314] on div "next image" at bounding box center [1170, 314] width 49 height 600
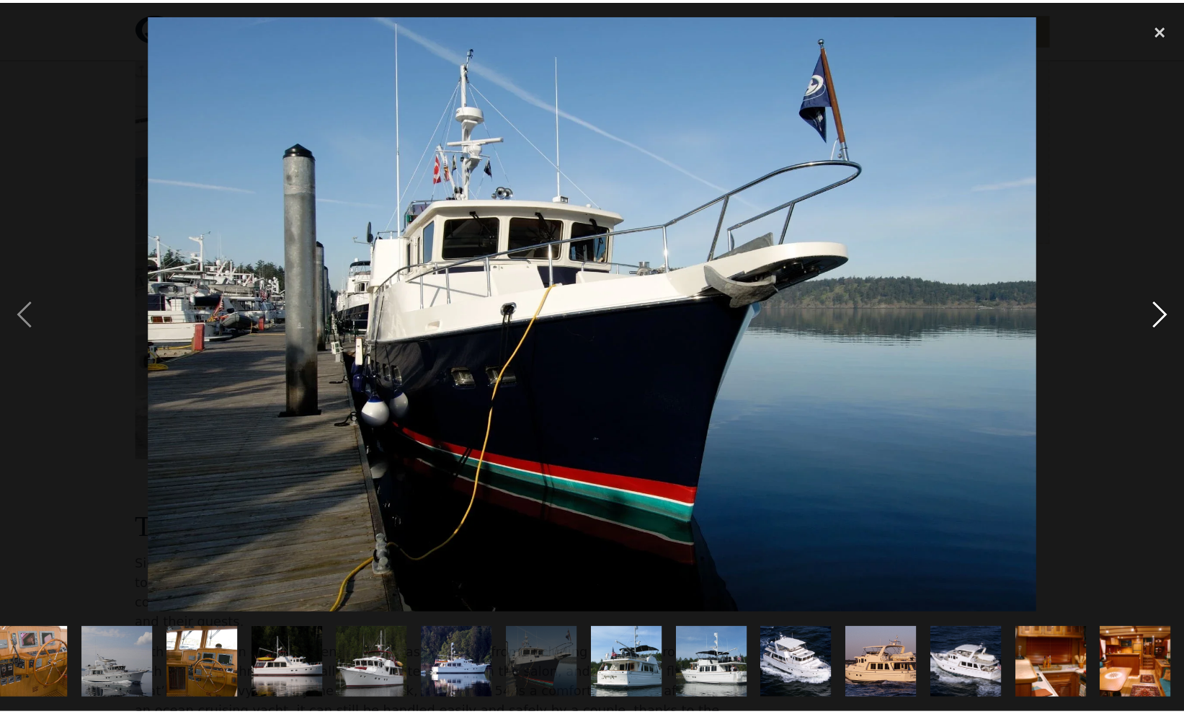
scroll to position [0, 618]
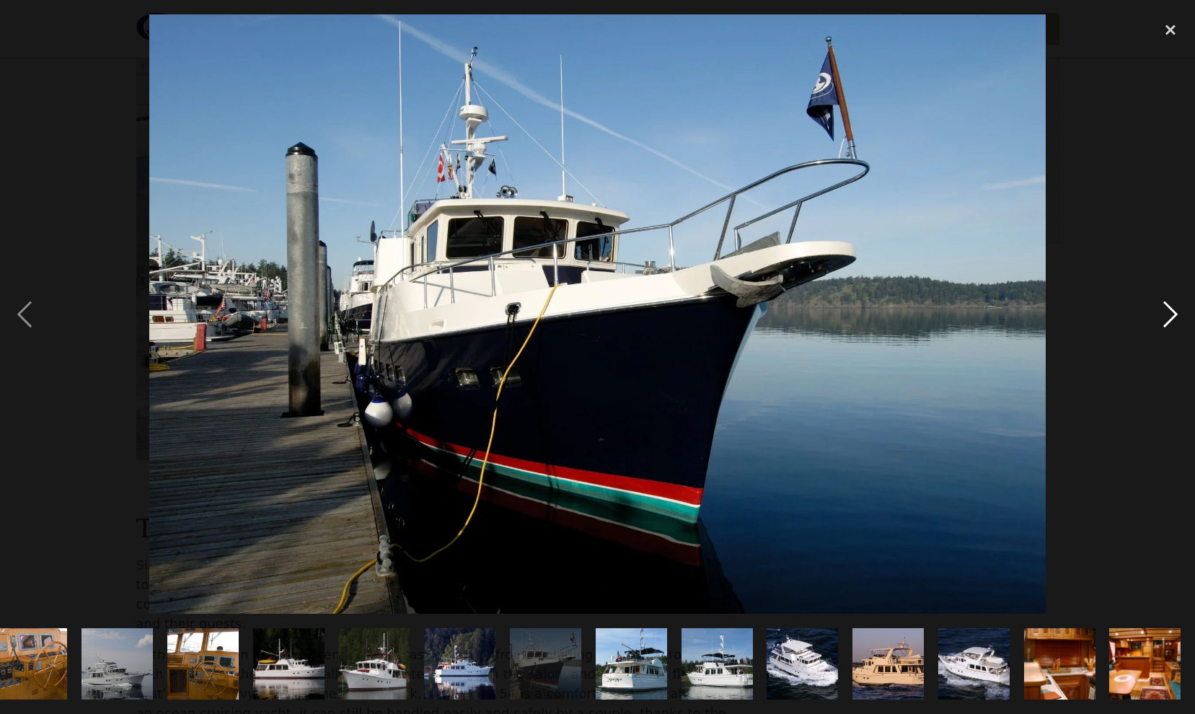
click at [1164, 314] on div "next image" at bounding box center [1170, 314] width 49 height 600
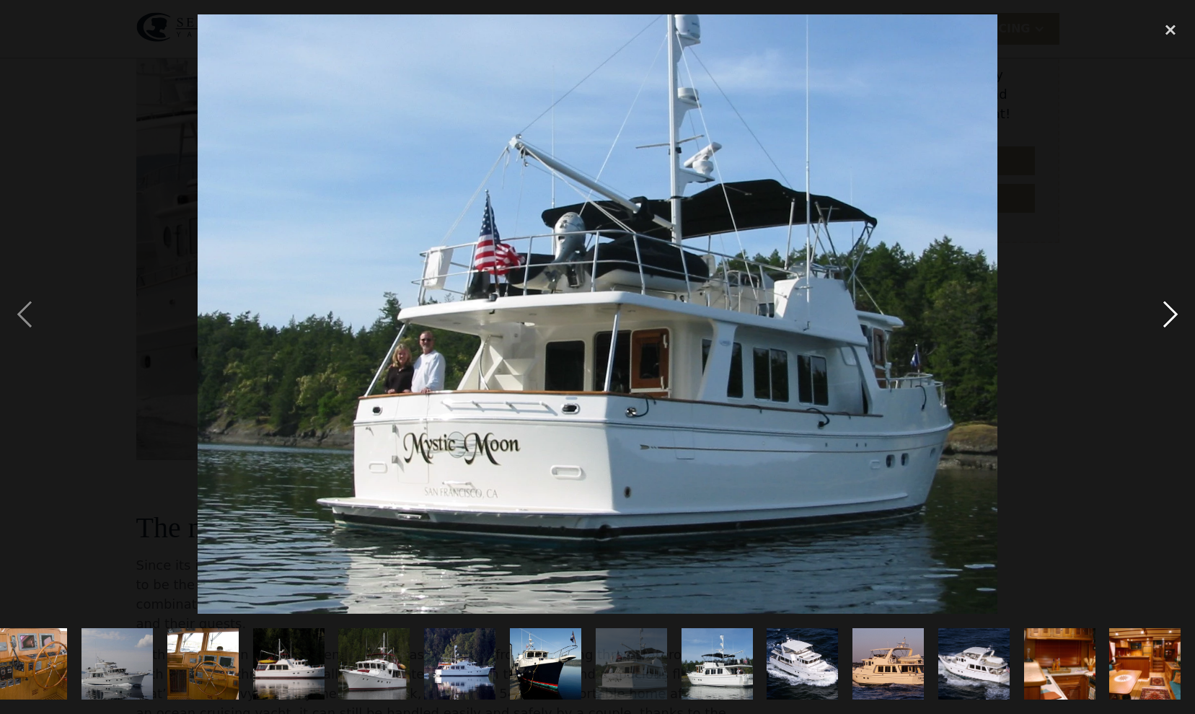
click at [1164, 314] on div "next image" at bounding box center [1170, 314] width 49 height 600
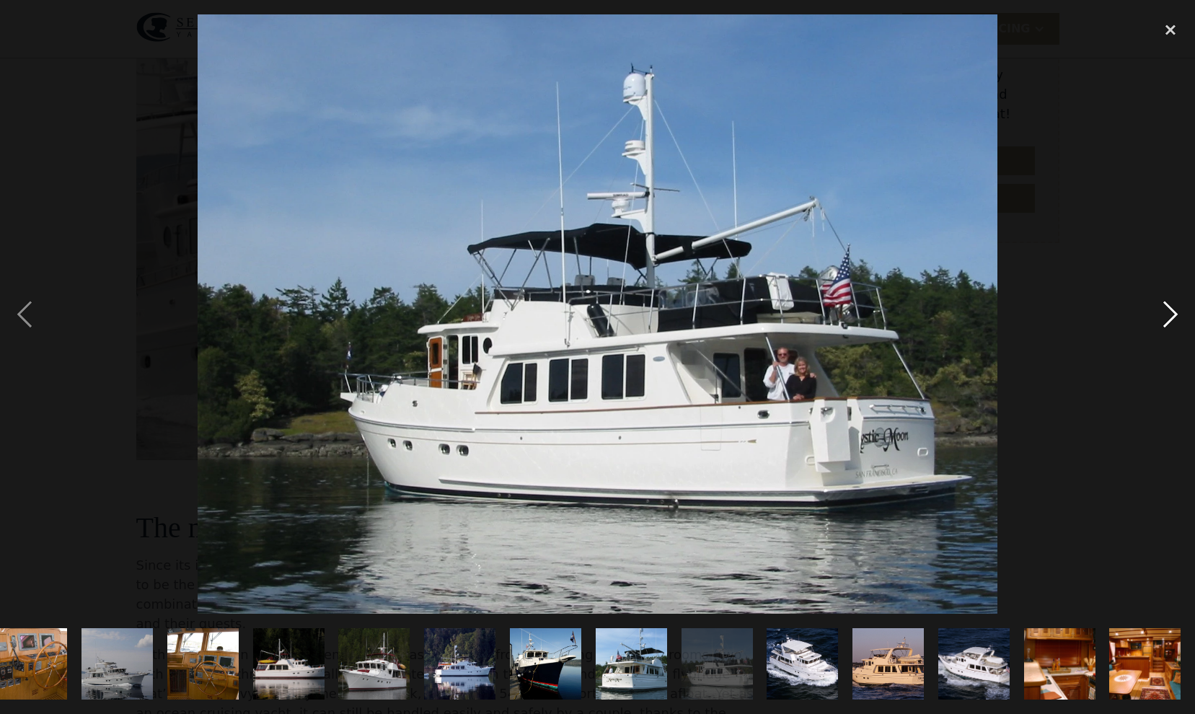
click at [1164, 314] on div "next image" at bounding box center [1170, 314] width 49 height 600
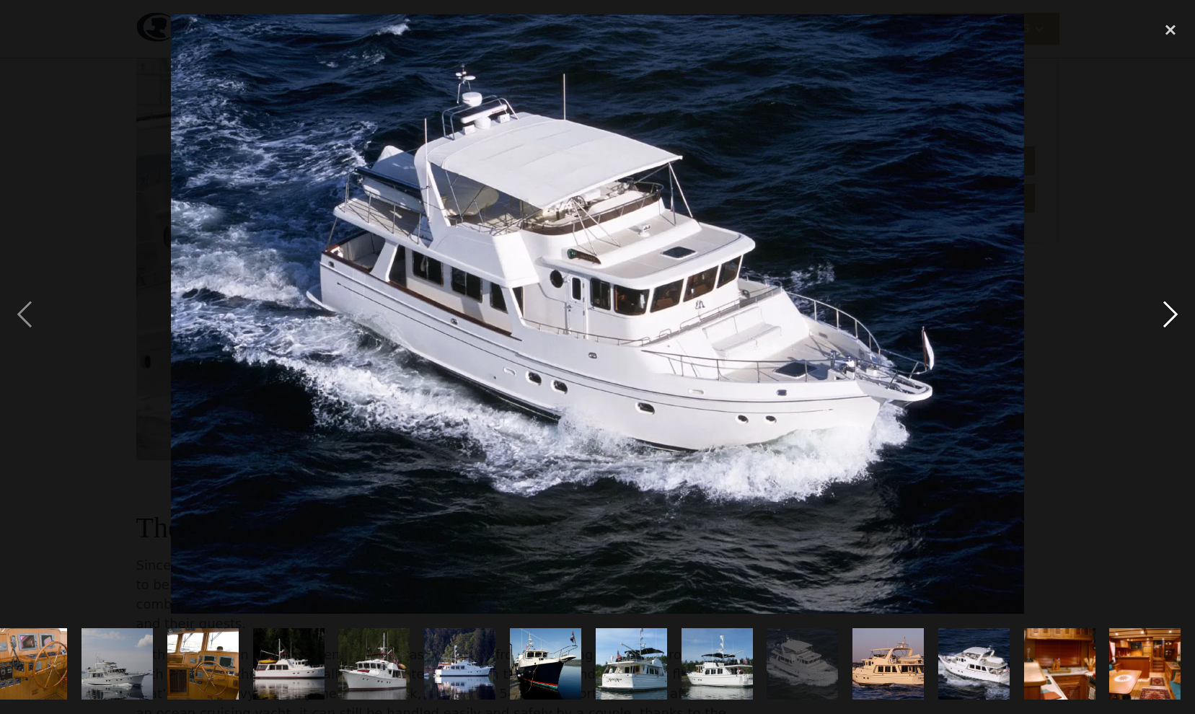
click at [1164, 314] on div "next image" at bounding box center [1170, 314] width 49 height 600
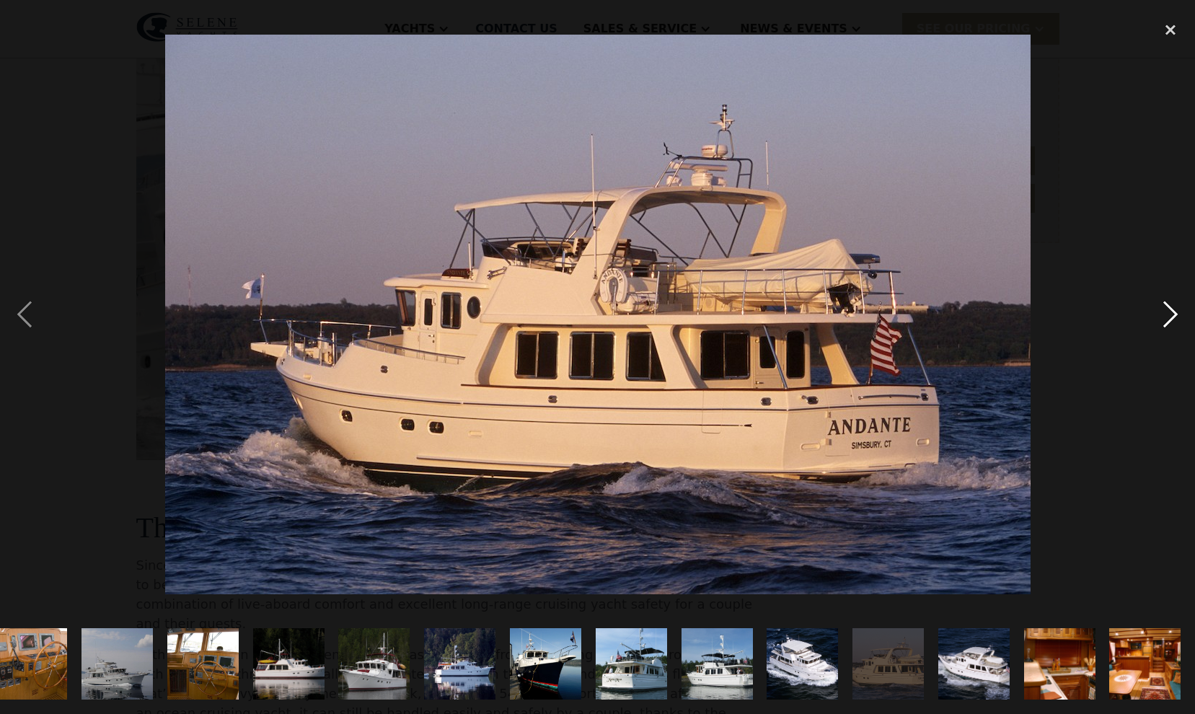
click at [1164, 314] on div "next image" at bounding box center [1170, 314] width 49 height 600
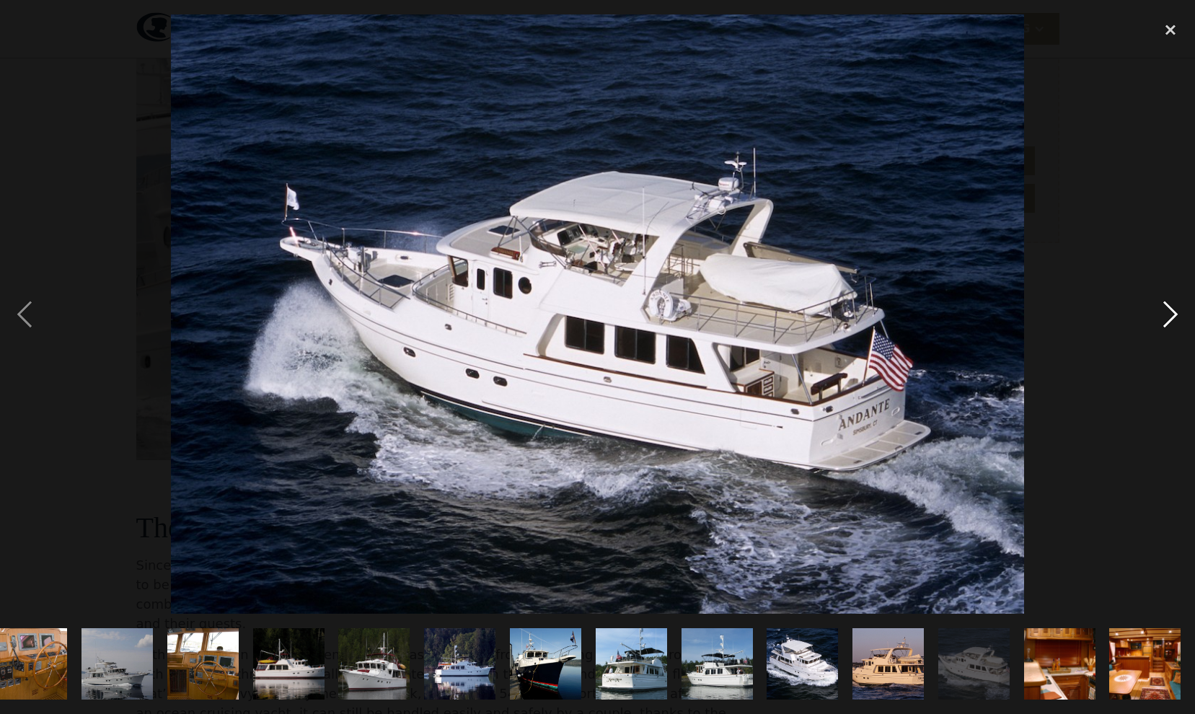
click at [1164, 314] on div "next image" at bounding box center [1170, 314] width 49 height 600
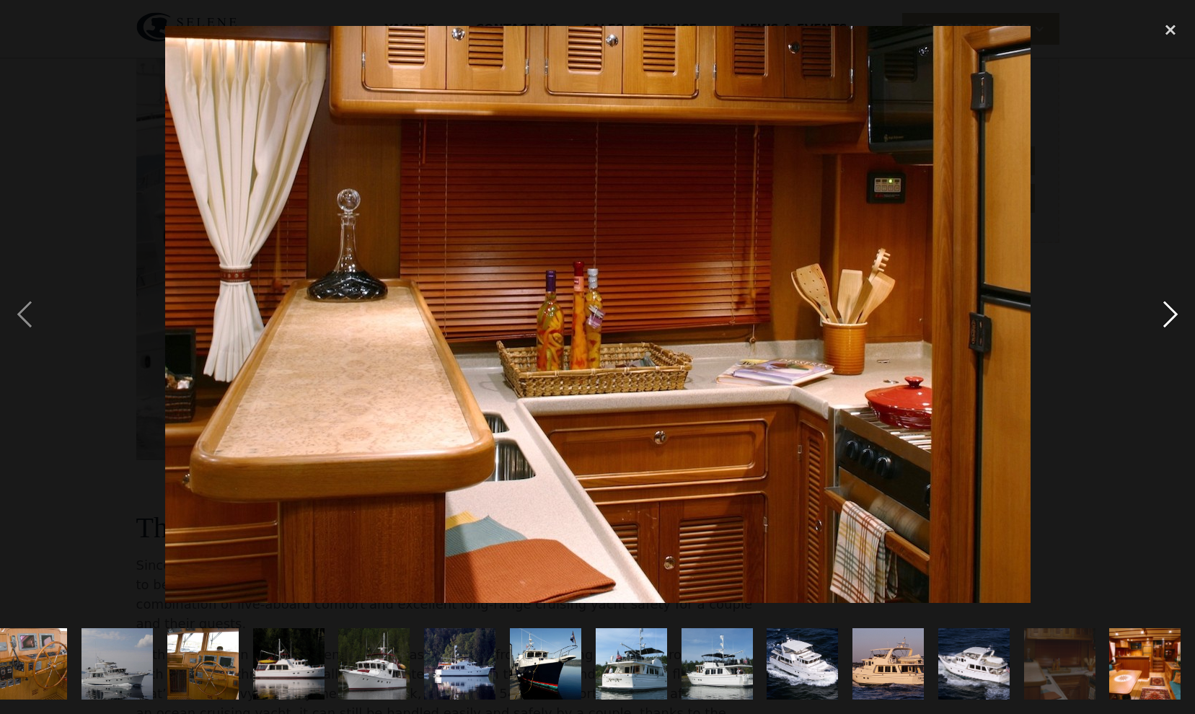
click at [1164, 315] on div "next image" at bounding box center [1170, 314] width 49 height 600
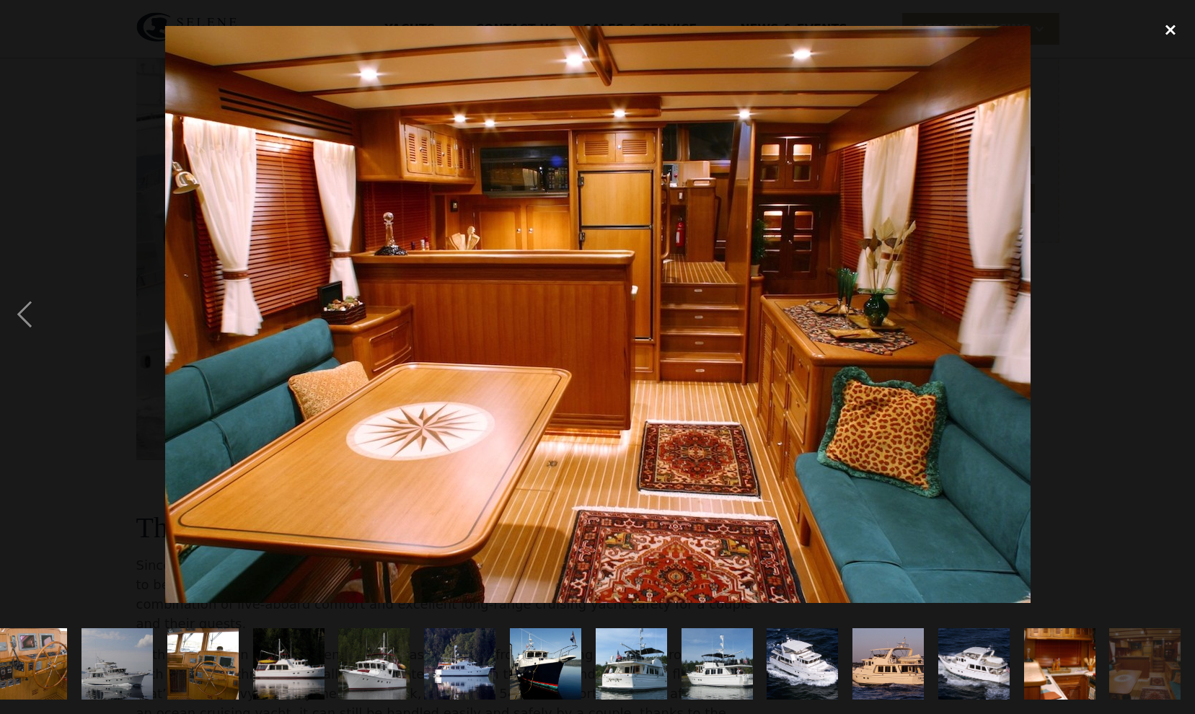
click at [1173, 32] on div "close lightbox" at bounding box center [1170, 30] width 49 height 32
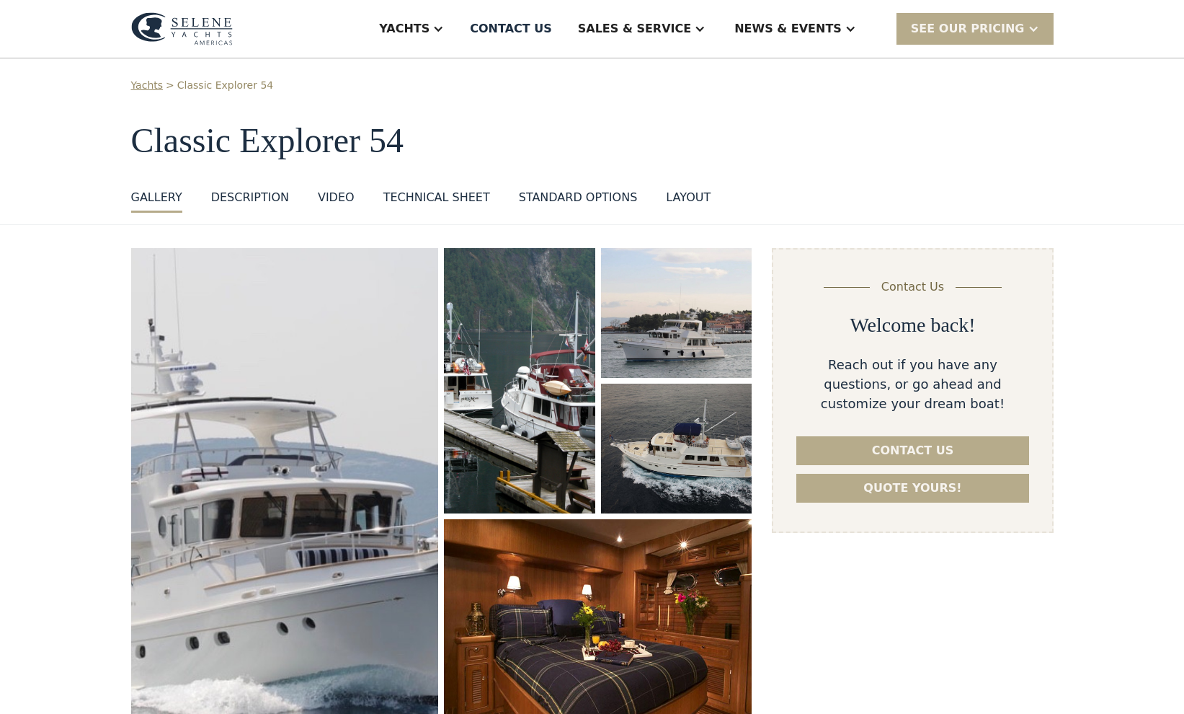
scroll to position [0, 0]
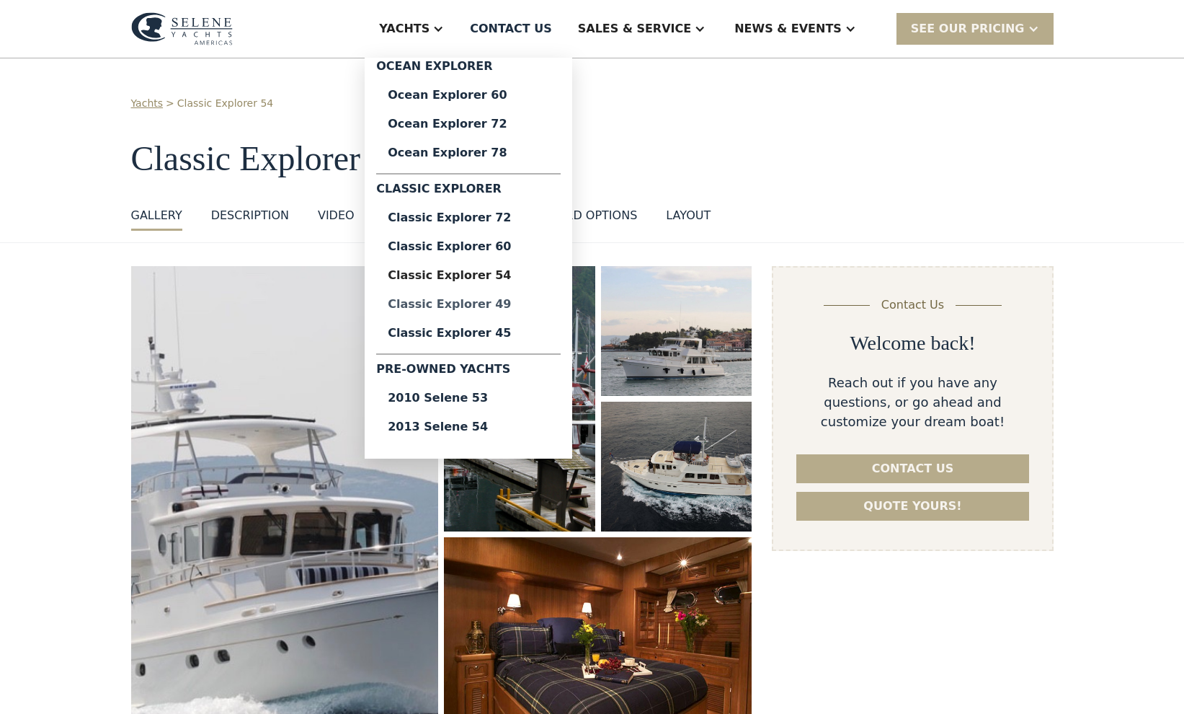
click at [528, 304] on div "Classic Explorer 49" at bounding box center [468, 304] width 161 height 12
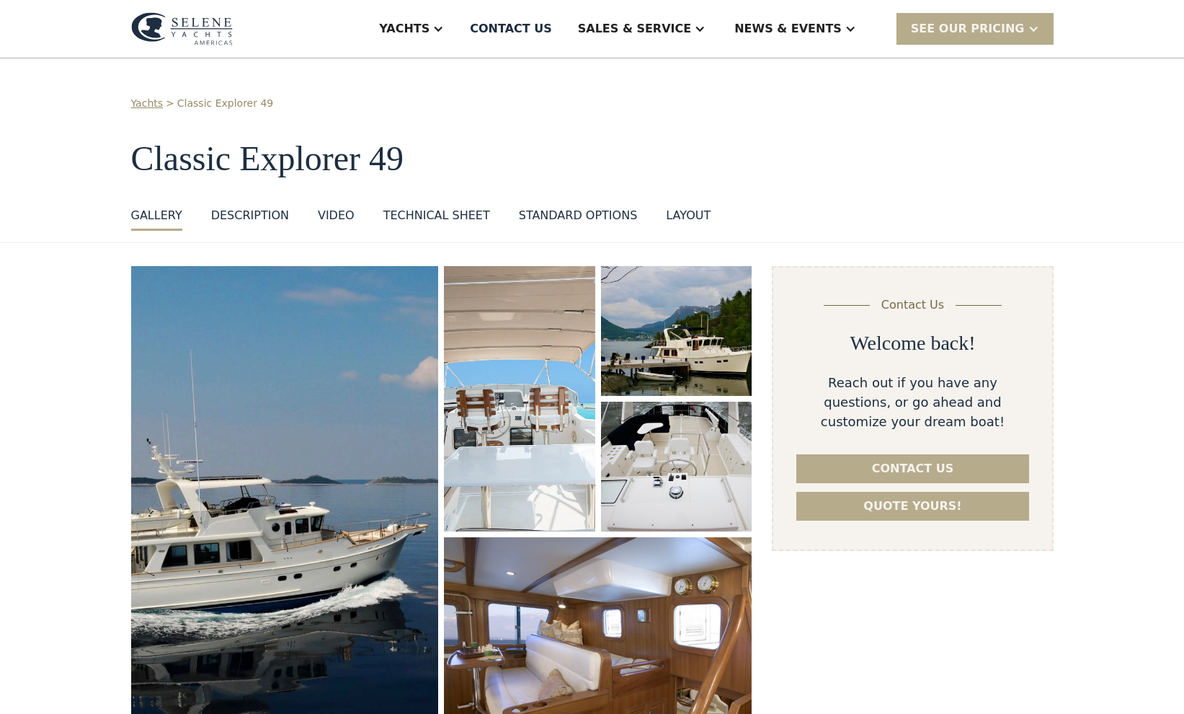
click at [439, 215] on div "Technical sheet" at bounding box center [437, 215] width 107 height 17
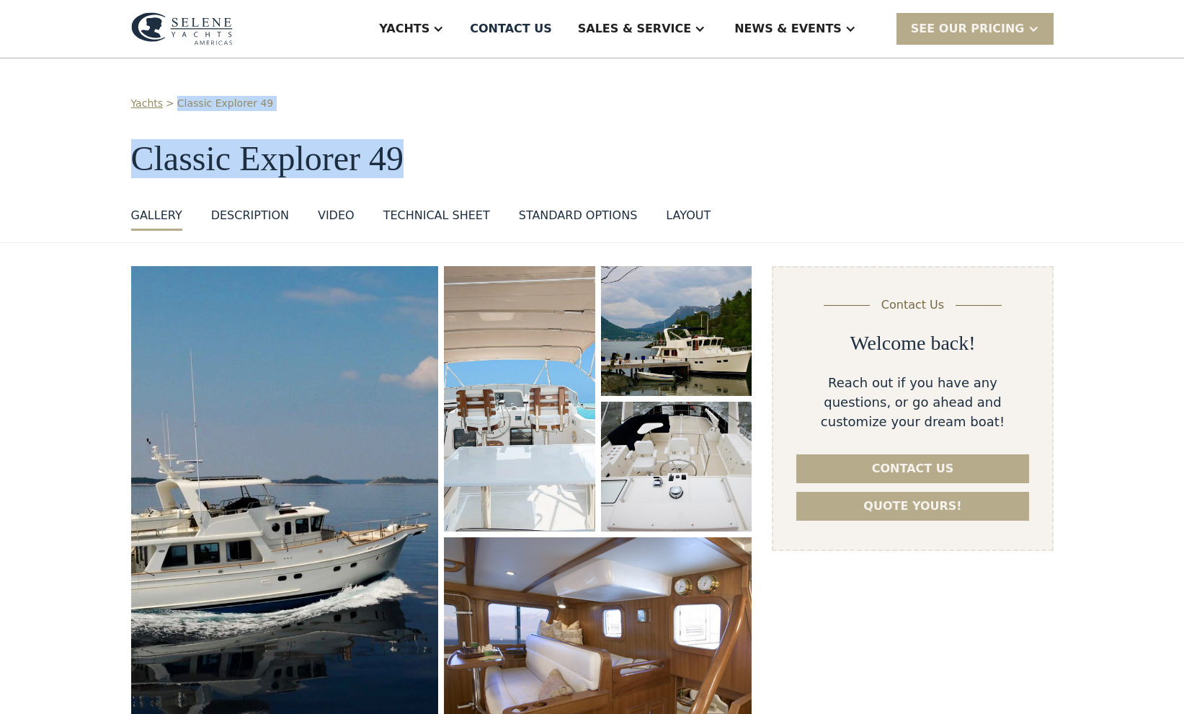
drag, startPoint x: 1183, startPoint y: 87, endPoint x: 1166, endPoint y: 152, distance: 67.7
click at [1169, 156] on div "Yachts > Classic Explorer 49 Classic Explorer 49 GALLERY GALLERY VIRTUAL TOUR D…" at bounding box center [592, 150] width 1184 height 185
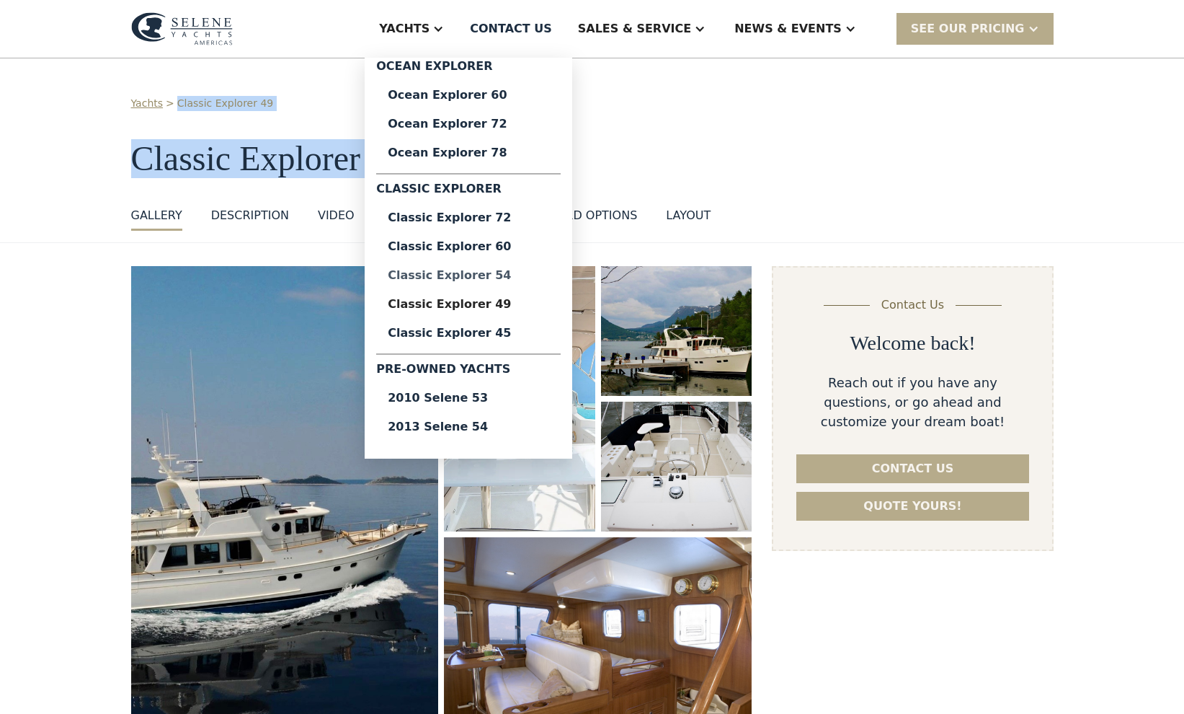
click at [500, 275] on div "Classic Explorer 54" at bounding box center [468, 276] width 161 height 12
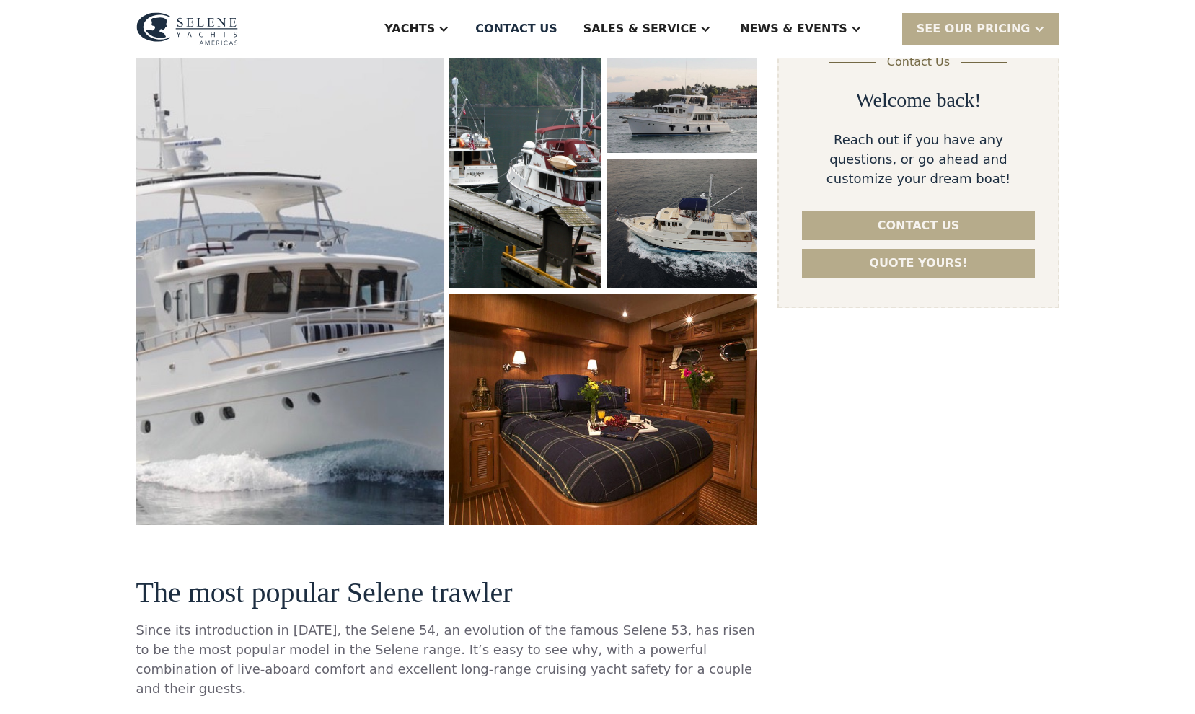
scroll to position [216, 0]
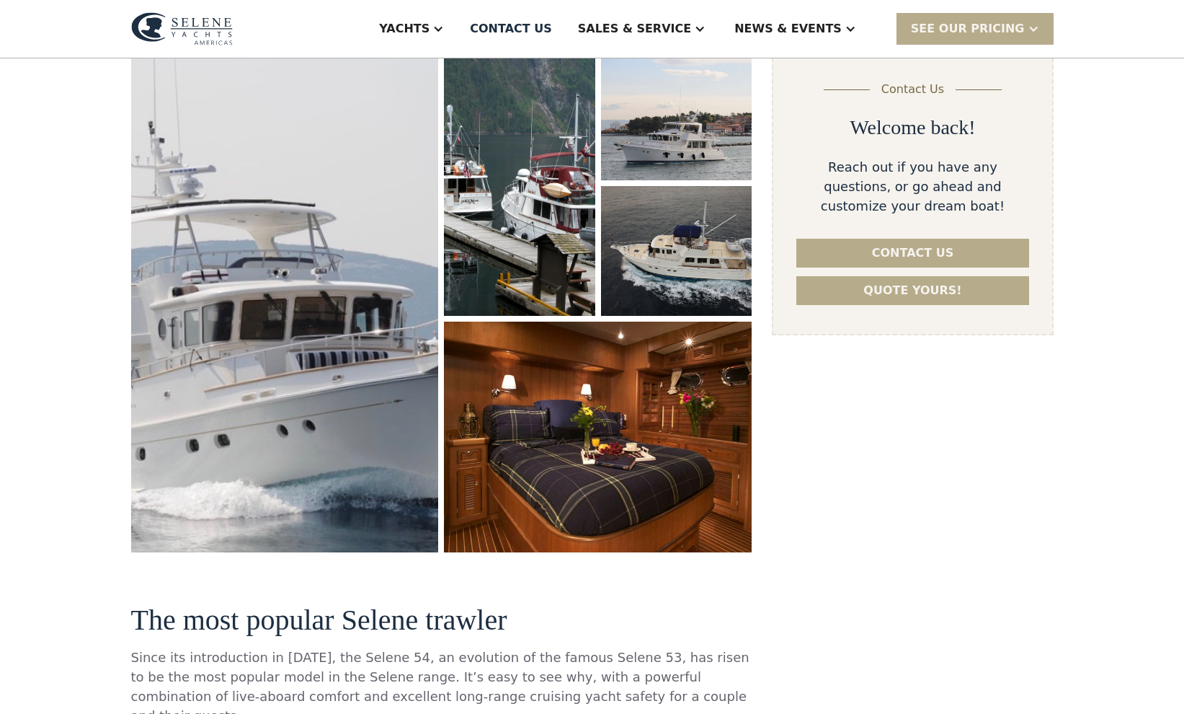
click at [641, 461] on img "open lightbox" at bounding box center [598, 437] width 327 height 244
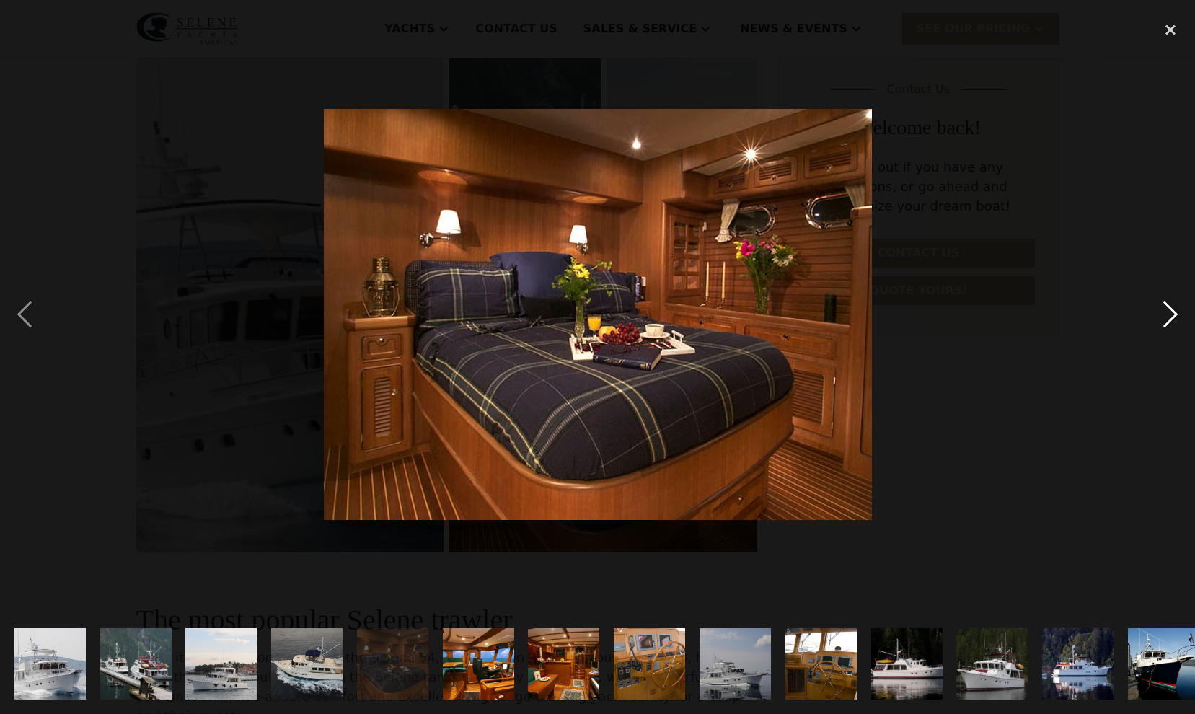
click at [1175, 317] on div "next image" at bounding box center [1170, 314] width 49 height 600
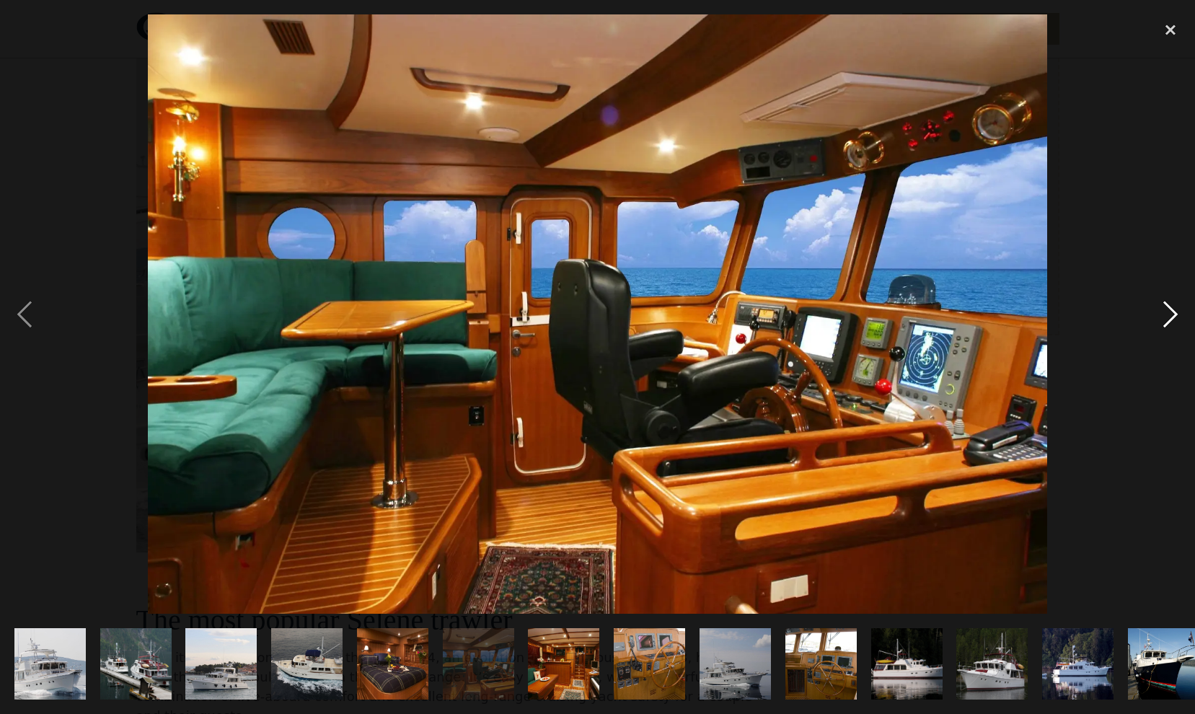
click at [1175, 317] on div "next image" at bounding box center [1170, 314] width 49 height 600
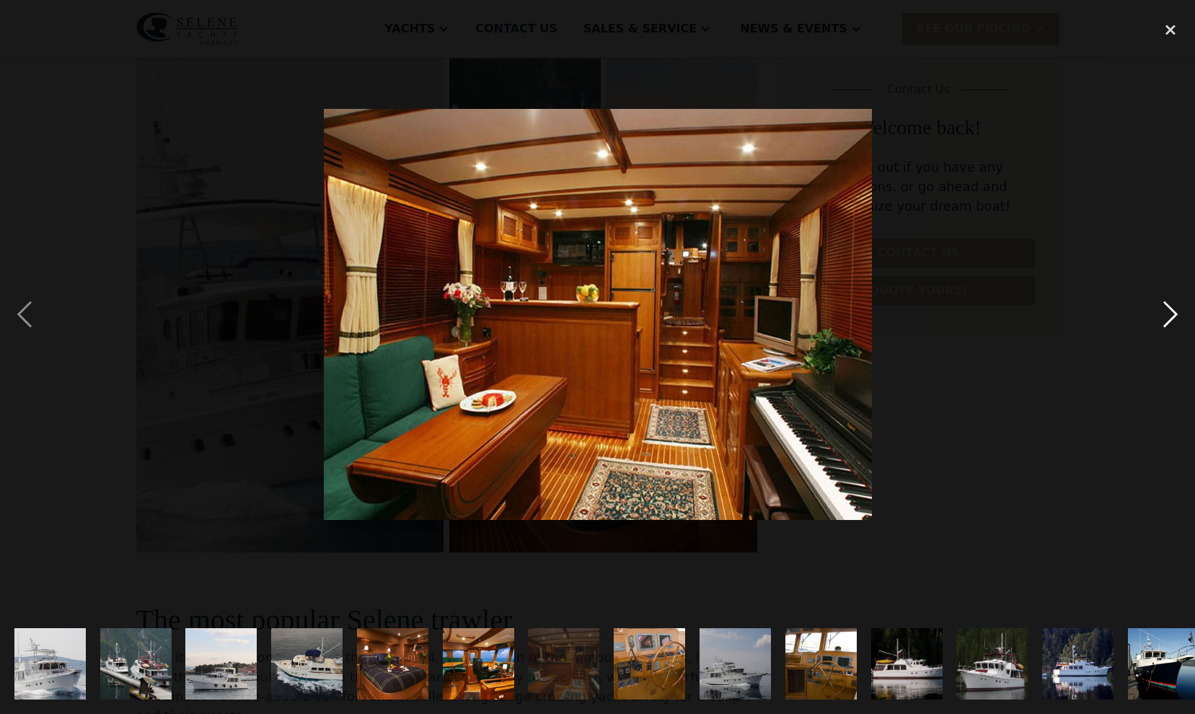
click at [1175, 317] on div "next image" at bounding box center [1170, 314] width 49 height 600
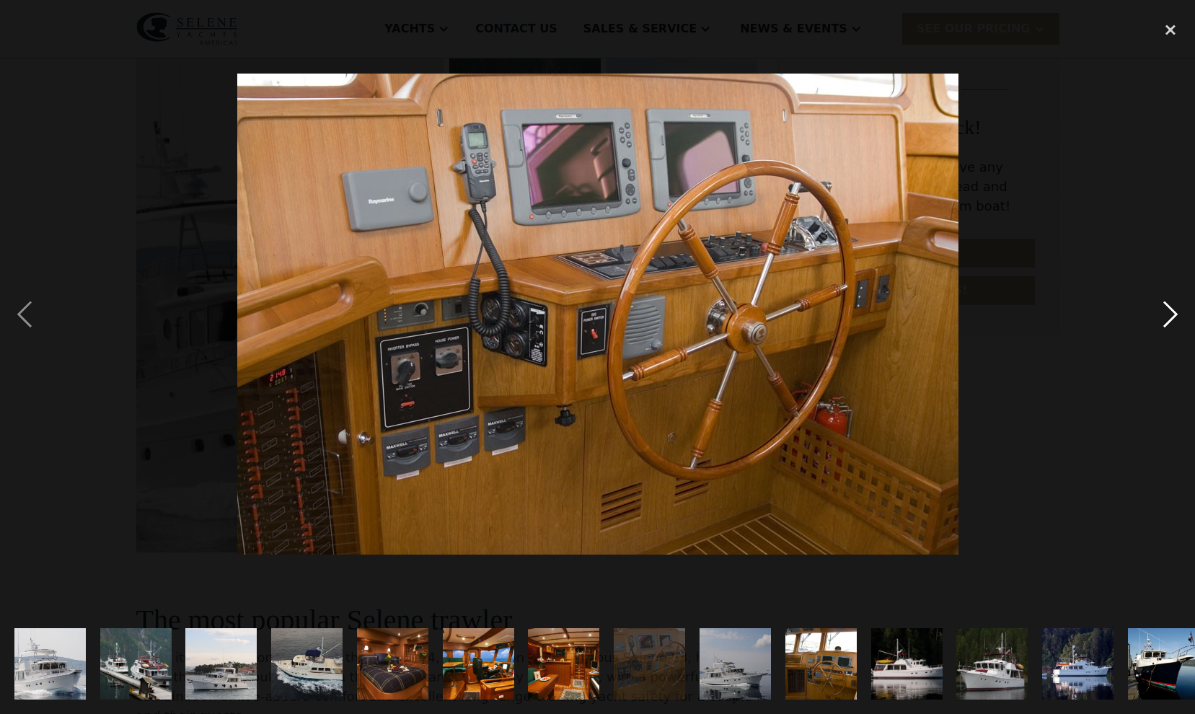
click at [1175, 317] on div "next image" at bounding box center [1170, 314] width 49 height 600
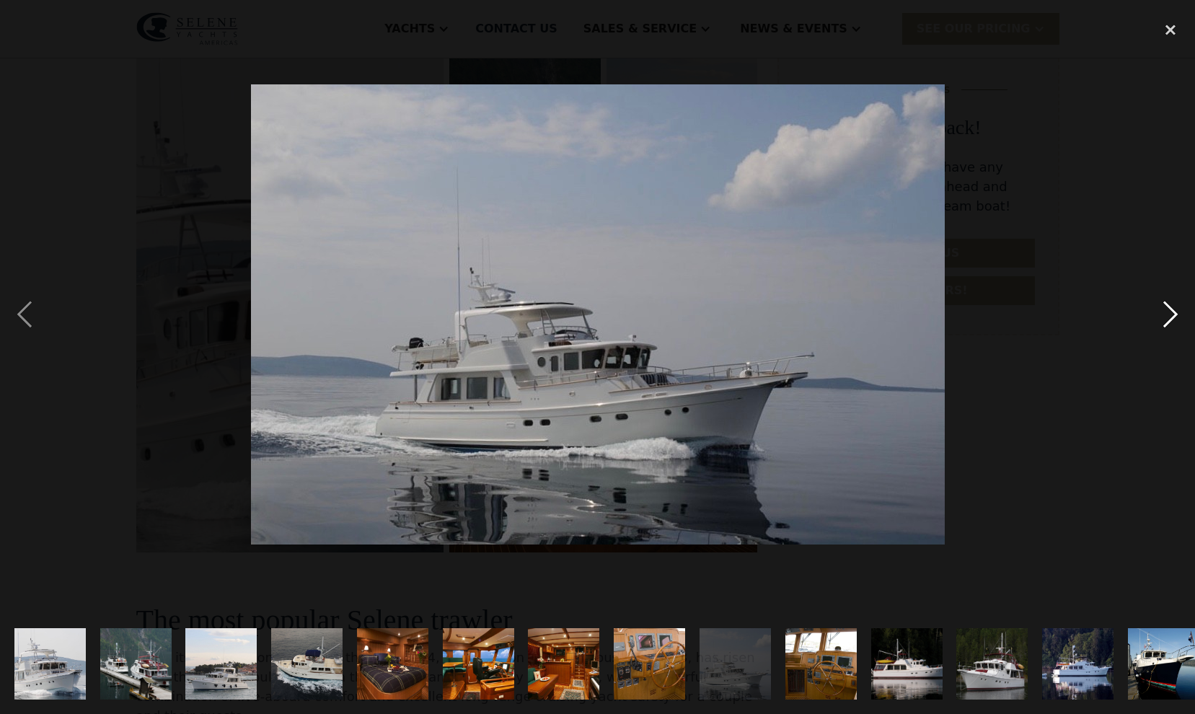
click at [1174, 318] on div "next image" at bounding box center [1170, 314] width 49 height 600
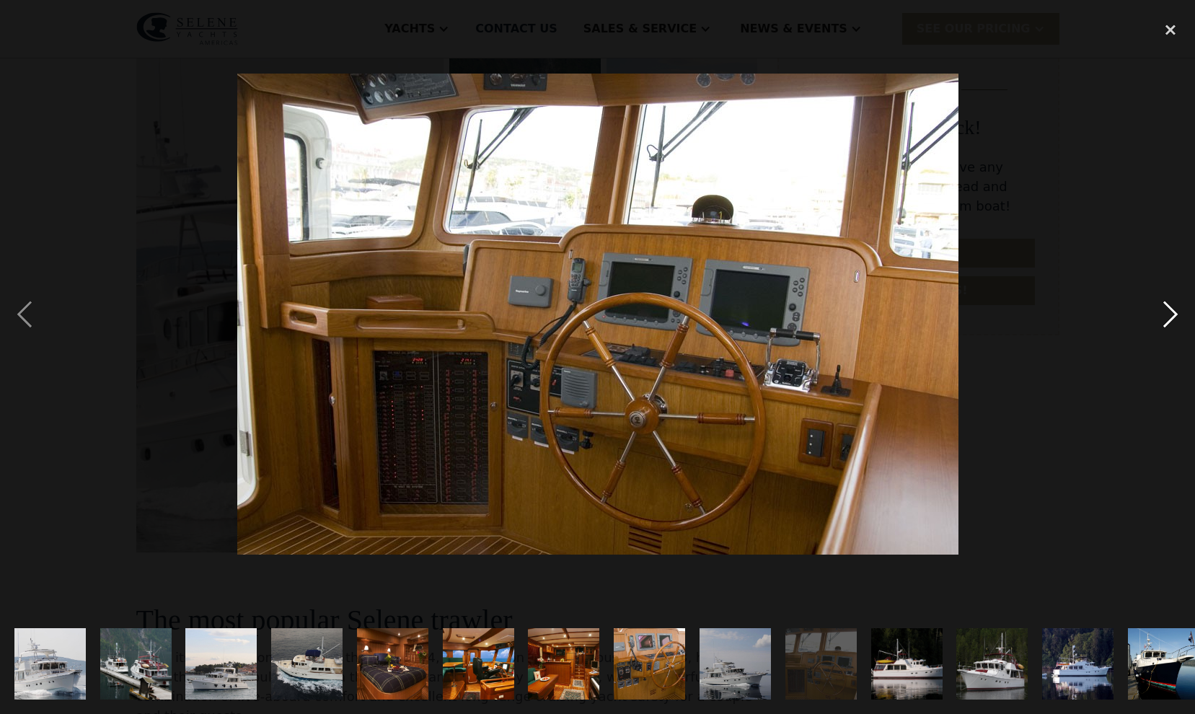
click at [1174, 318] on div "next image" at bounding box center [1170, 314] width 49 height 600
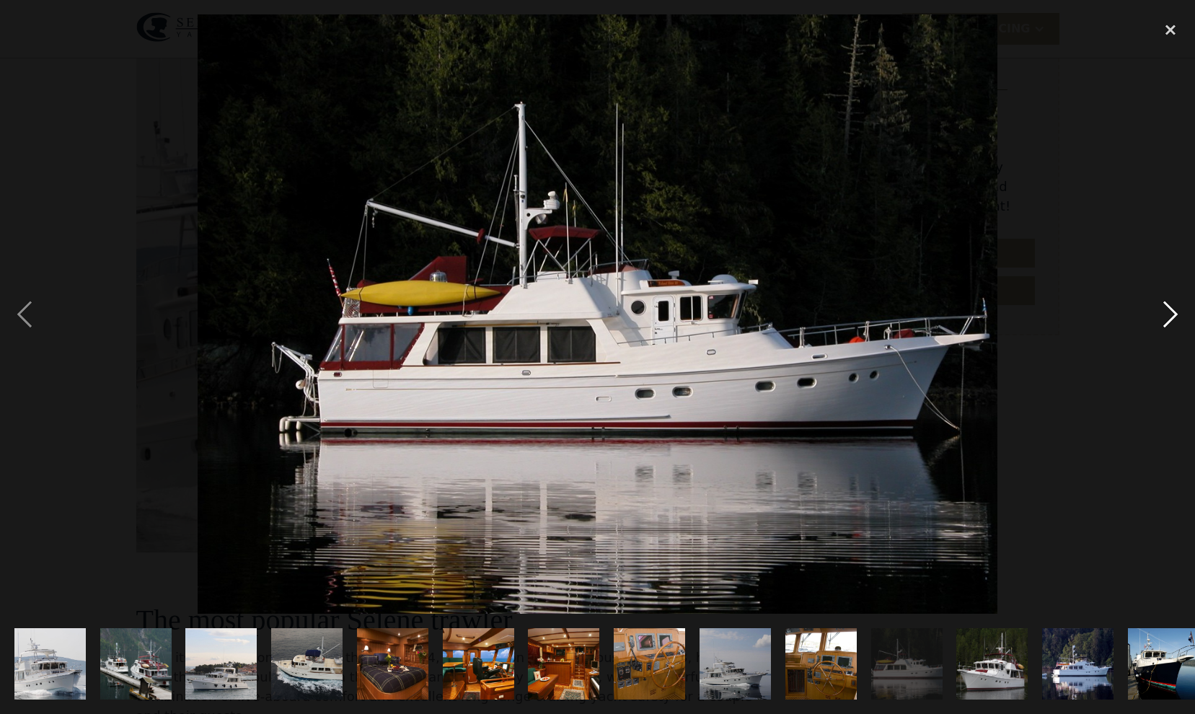
click at [1174, 318] on div "next image" at bounding box center [1170, 314] width 49 height 600
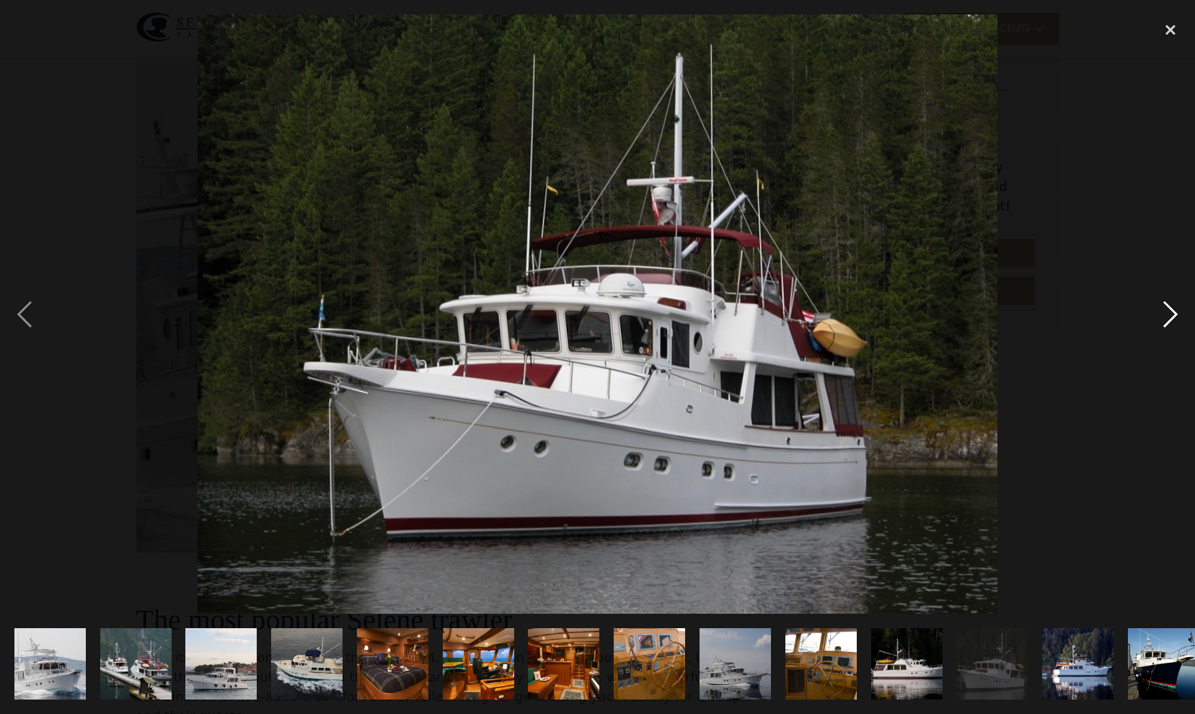
click at [1174, 318] on div "next image" at bounding box center [1170, 314] width 49 height 600
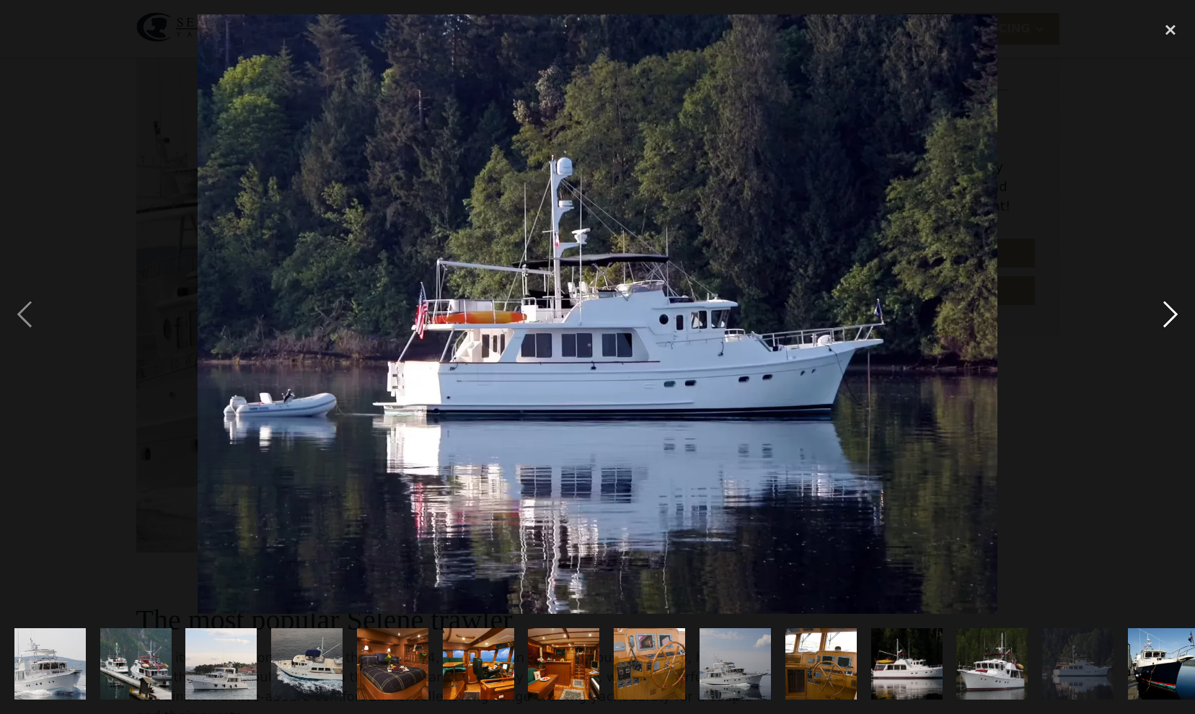
click at [1174, 319] on div "next image" at bounding box center [1170, 314] width 49 height 600
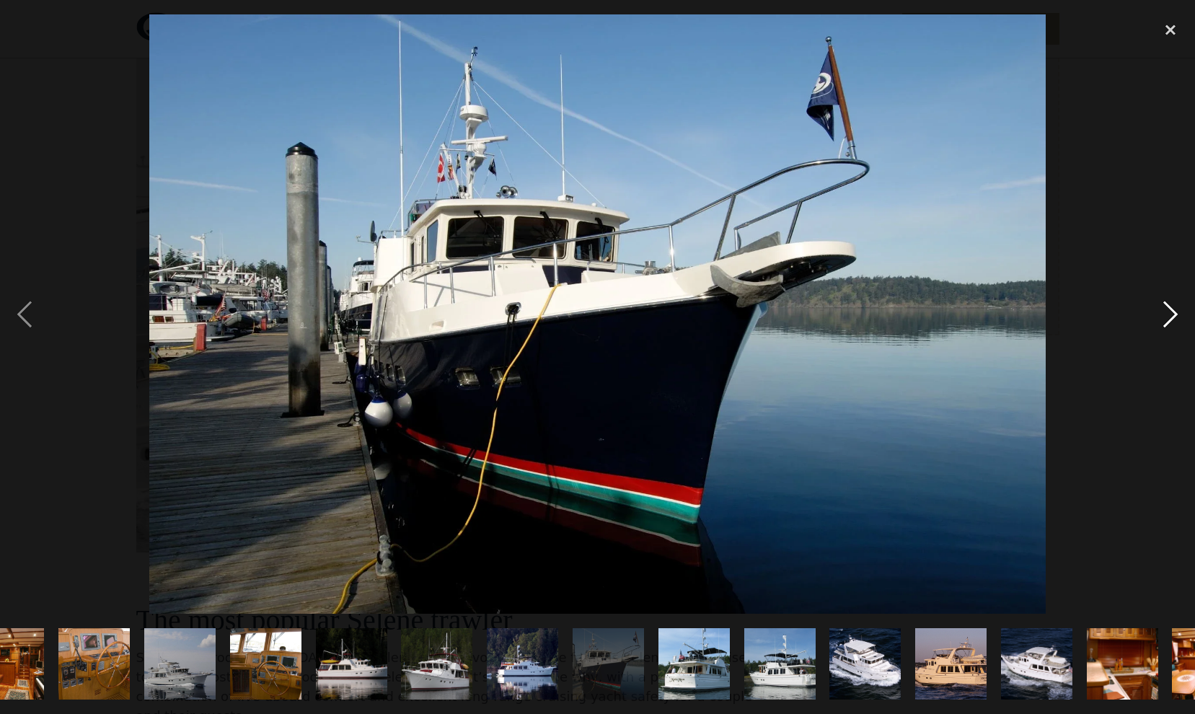
scroll to position [0, 618]
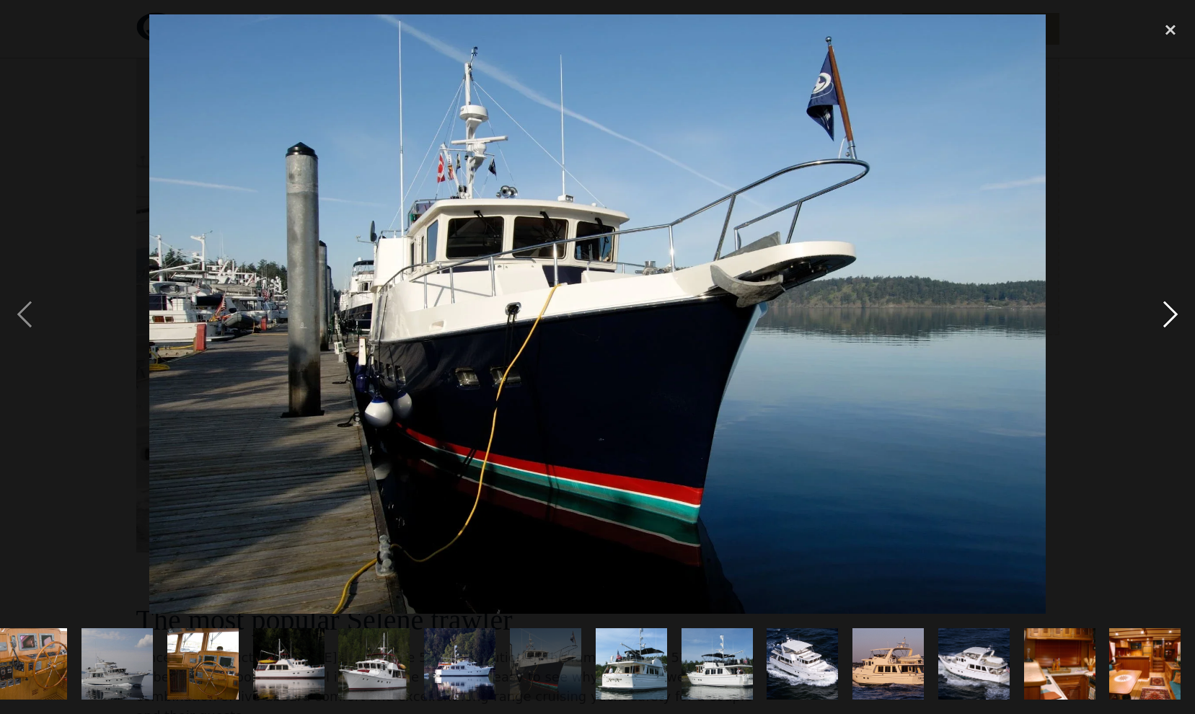
click at [1174, 319] on div "next image" at bounding box center [1170, 314] width 49 height 600
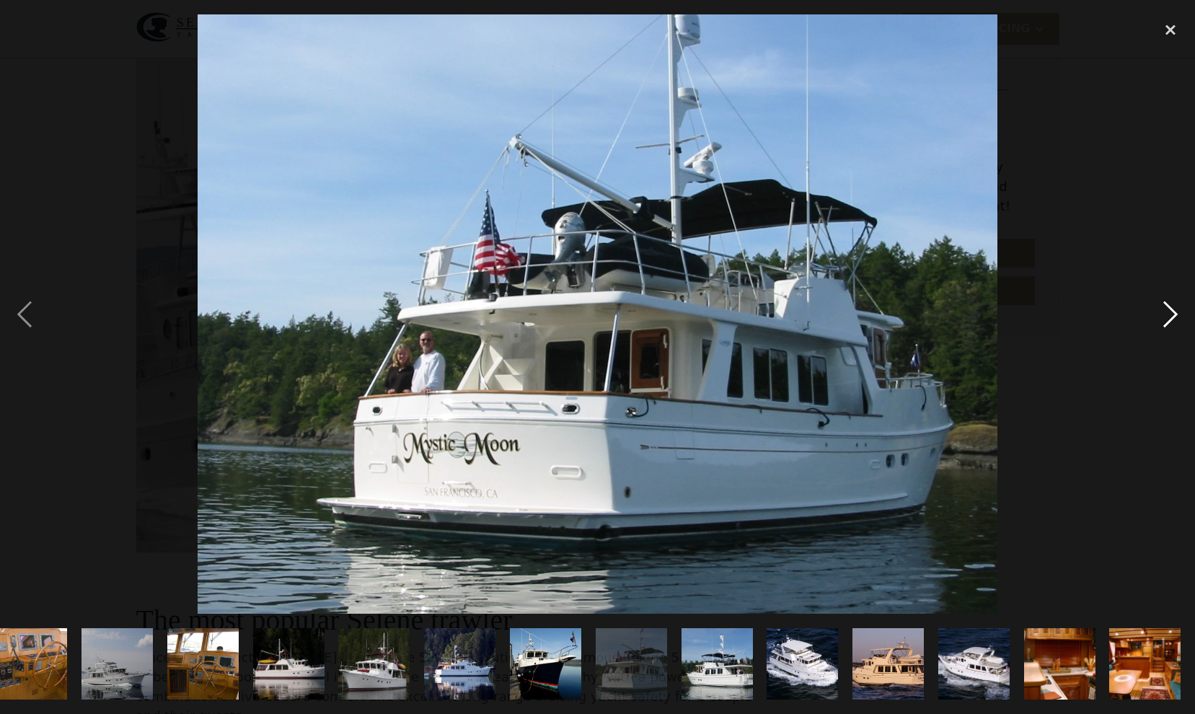
click at [1174, 319] on div "next image" at bounding box center [1170, 314] width 49 height 600
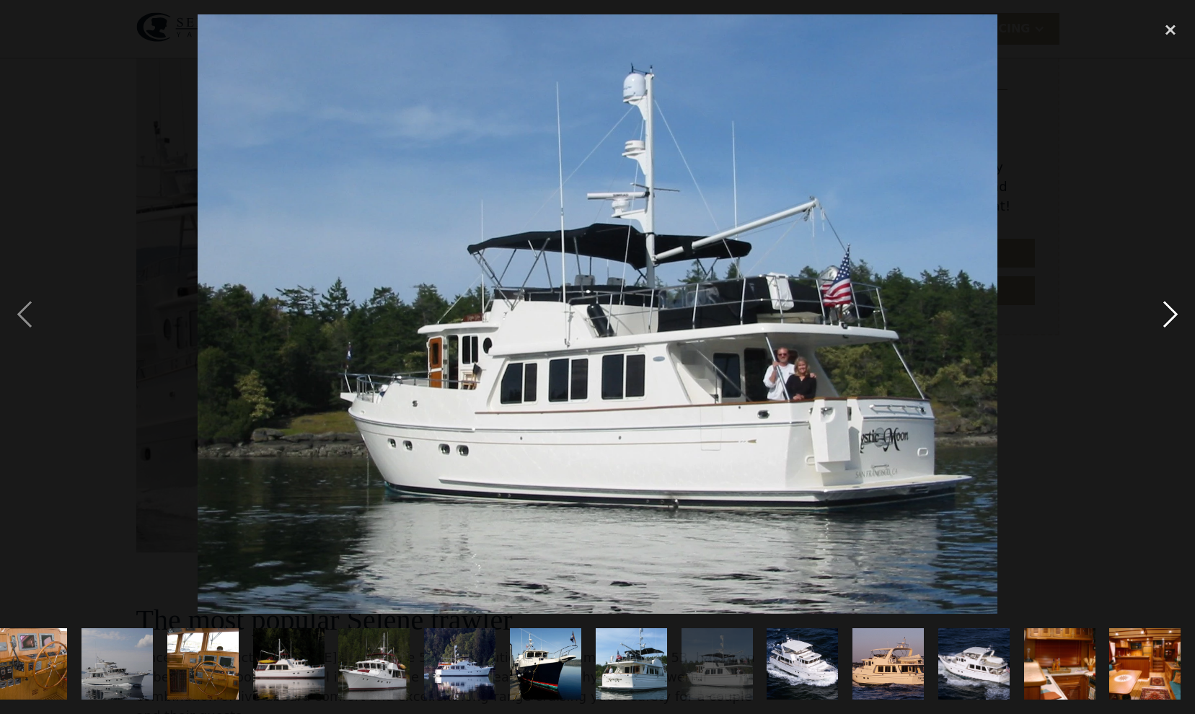
click at [1174, 319] on div "next image" at bounding box center [1170, 314] width 49 height 600
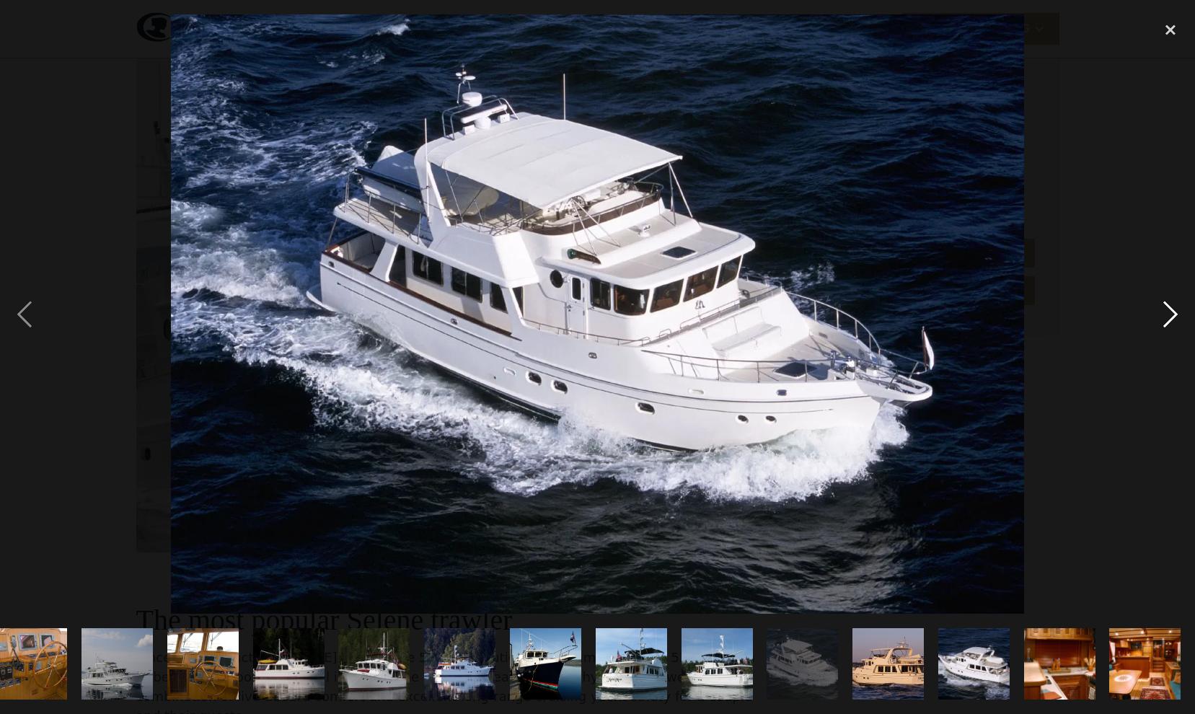
click at [1174, 319] on div "next image" at bounding box center [1170, 314] width 49 height 600
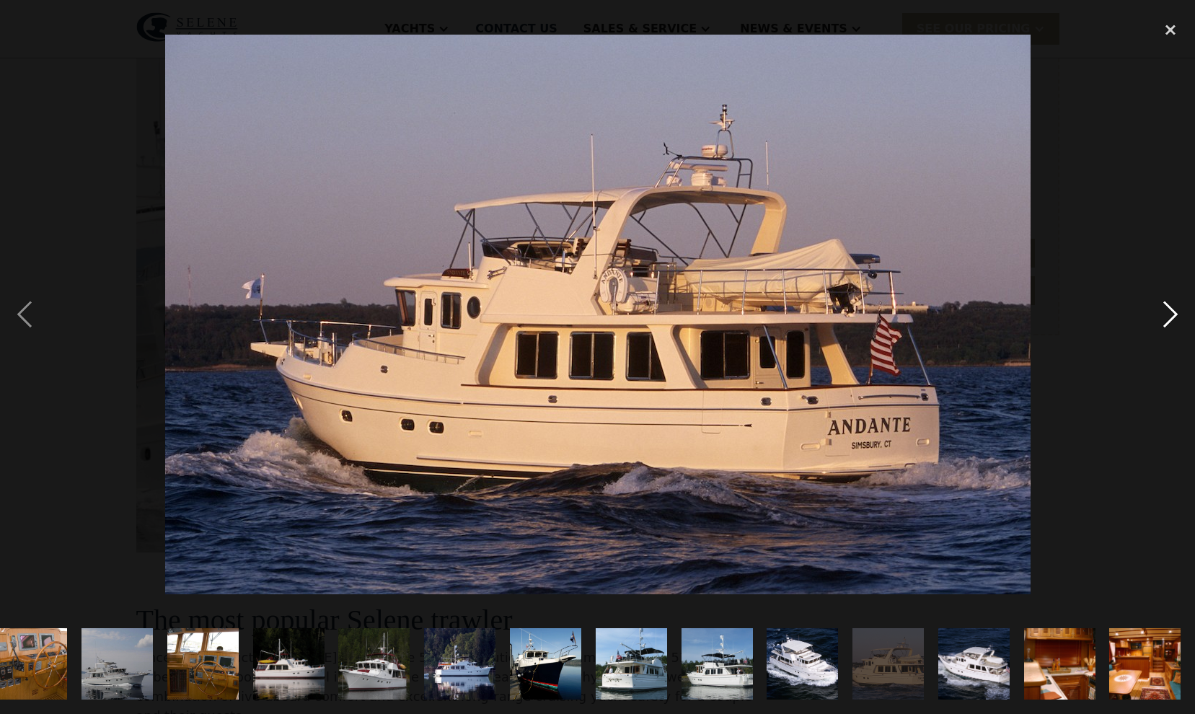
click at [1174, 319] on div "next image" at bounding box center [1170, 314] width 49 height 600
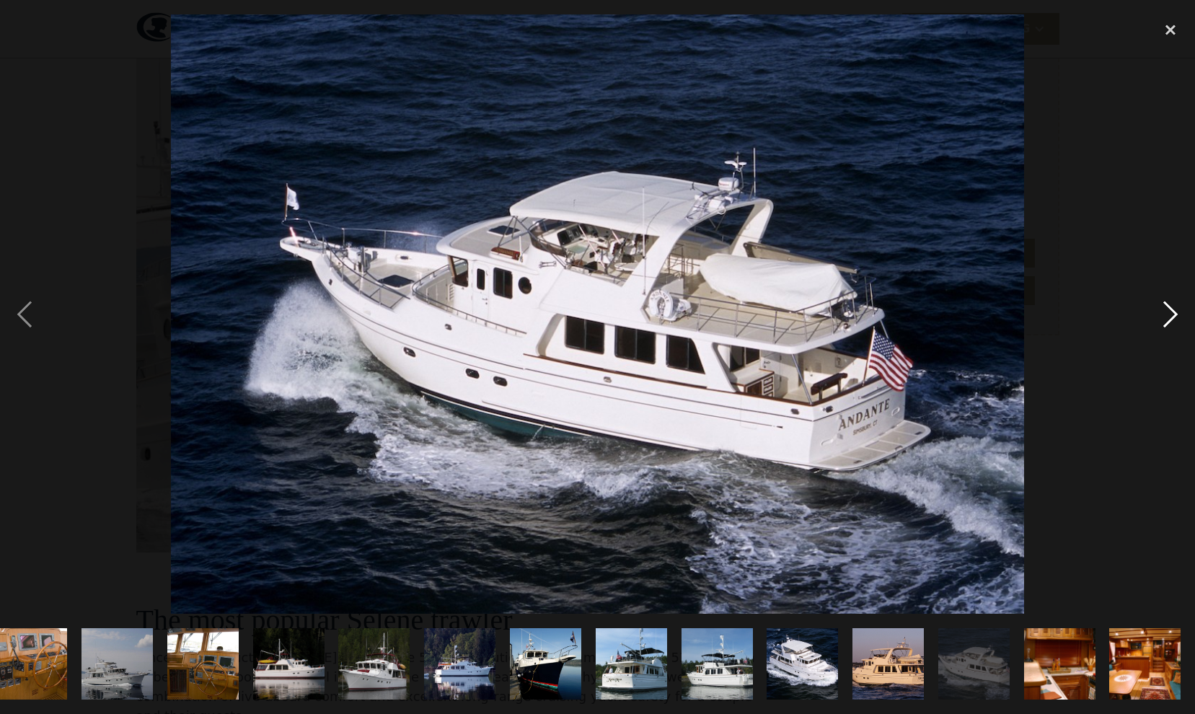
click at [1174, 319] on div "next image" at bounding box center [1170, 314] width 49 height 600
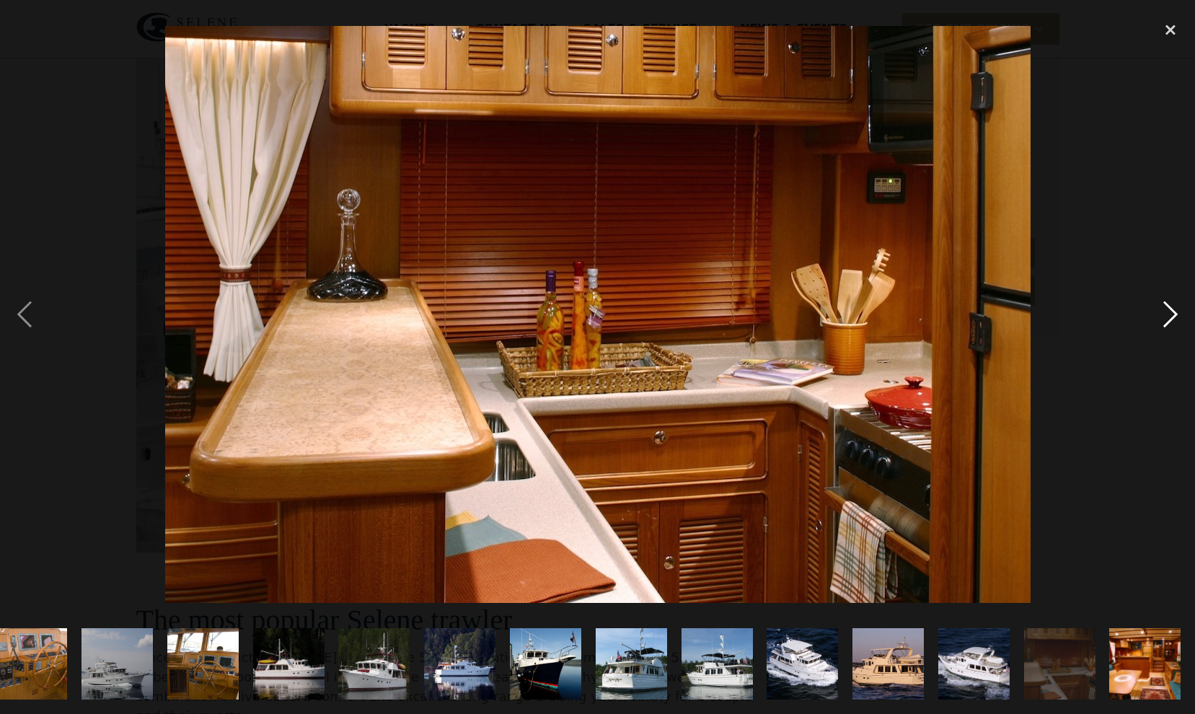
click at [1174, 319] on div "next image" at bounding box center [1170, 314] width 49 height 600
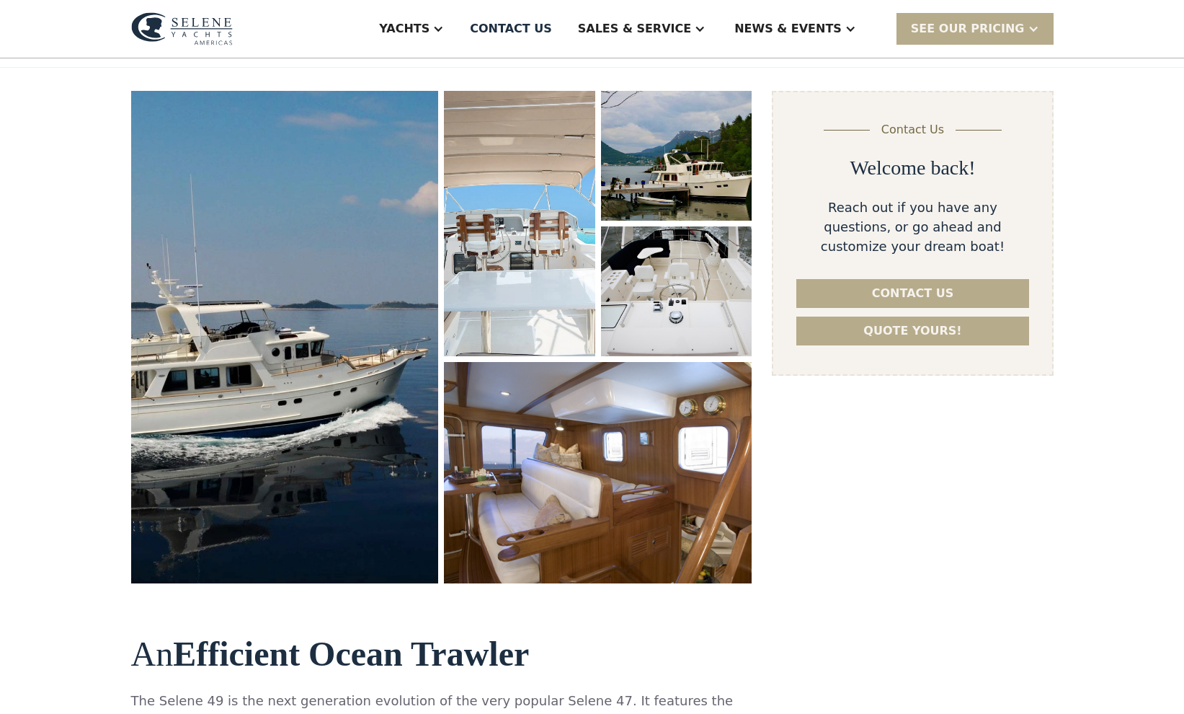
click at [608, 490] on img "open lightbox" at bounding box center [598, 472] width 327 height 234
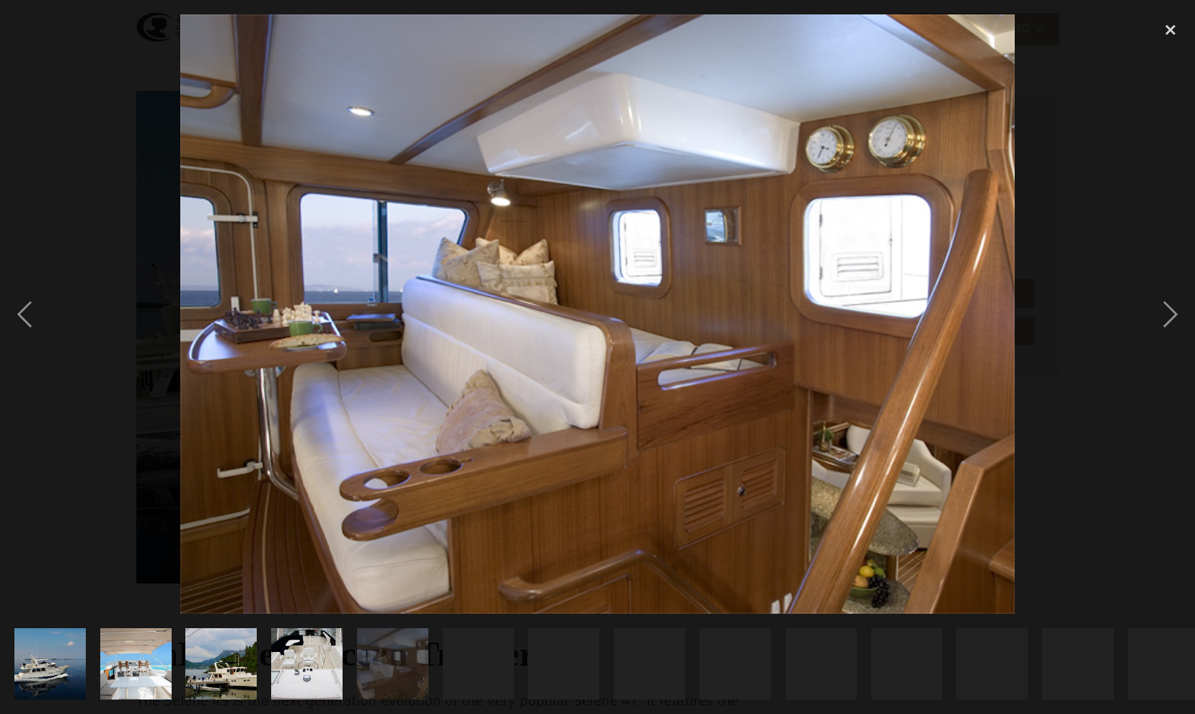
click at [608, 490] on img at bounding box center [597, 314] width 834 height 600
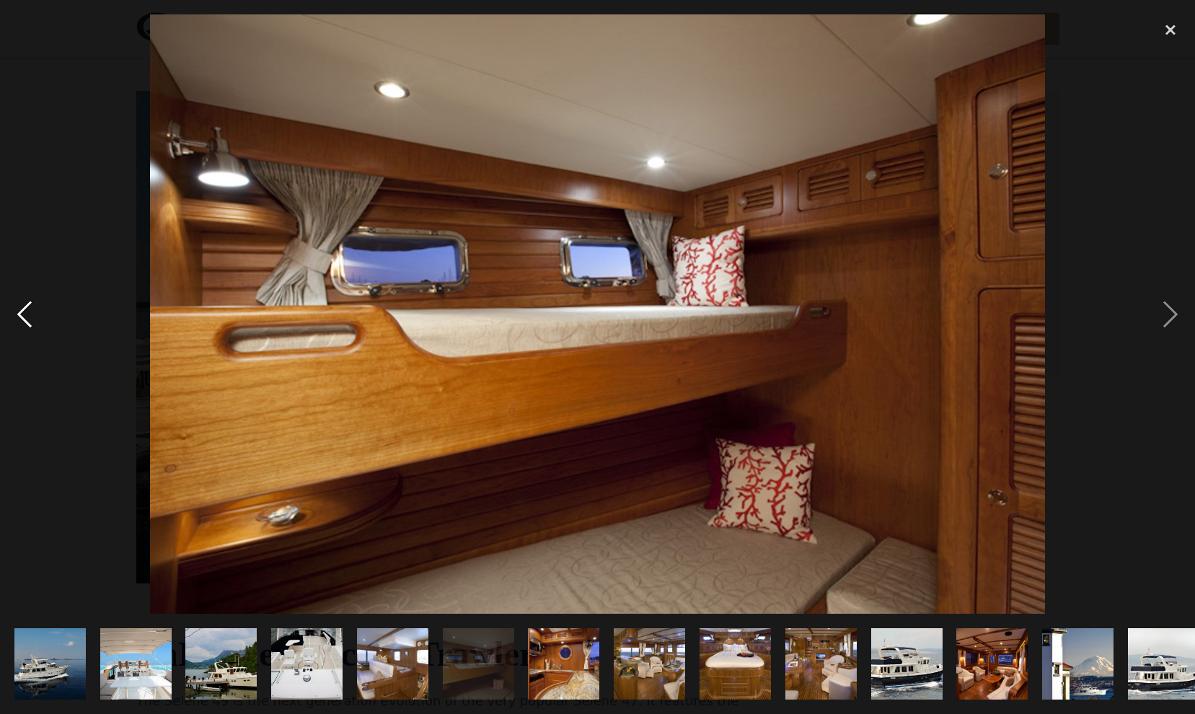
click at [22, 316] on div "previous image" at bounding box center [24, 314] width 49 height 600
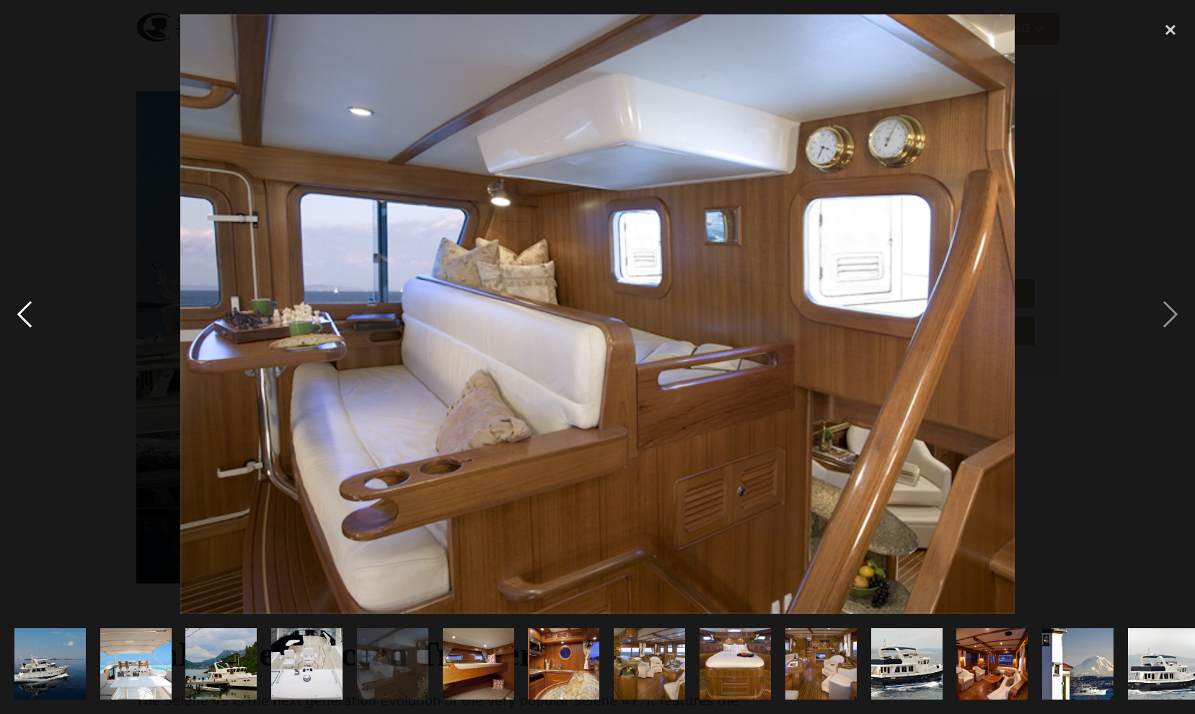
click at [22, 317] on div "previous image" at bounding box center [24, 314] width 49 height 600
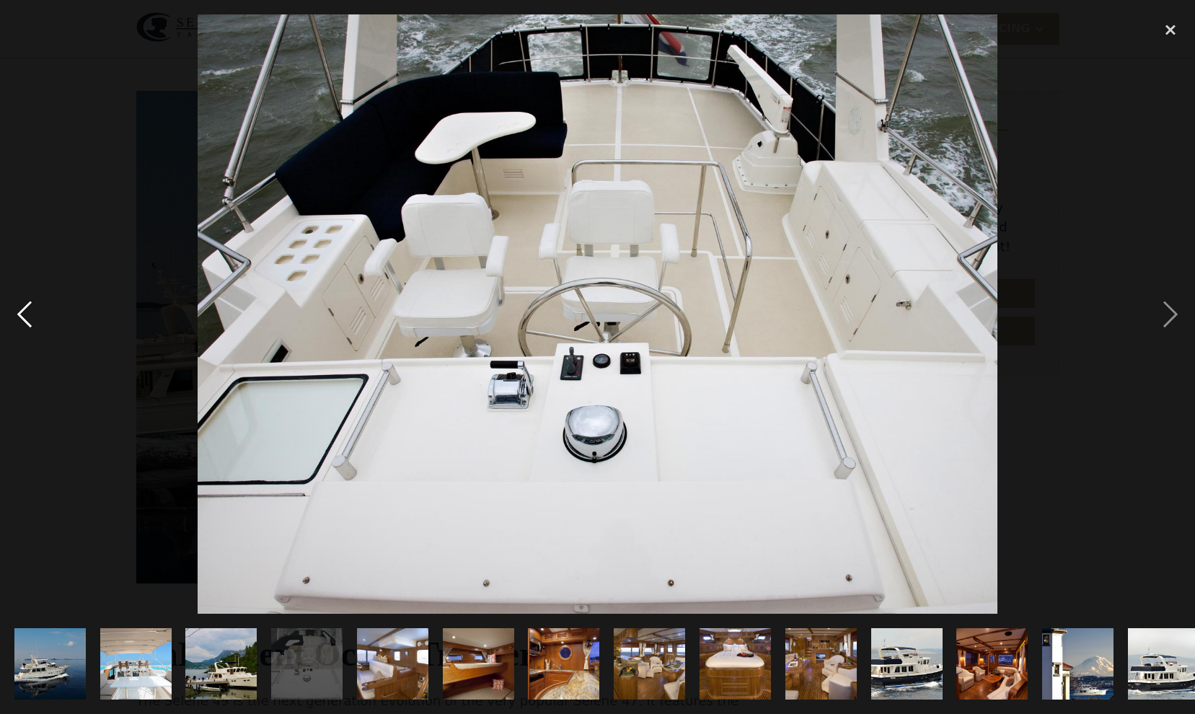
click at [22, 317] on div "previous image" at bounding box center [24, 314] width 49 height 600
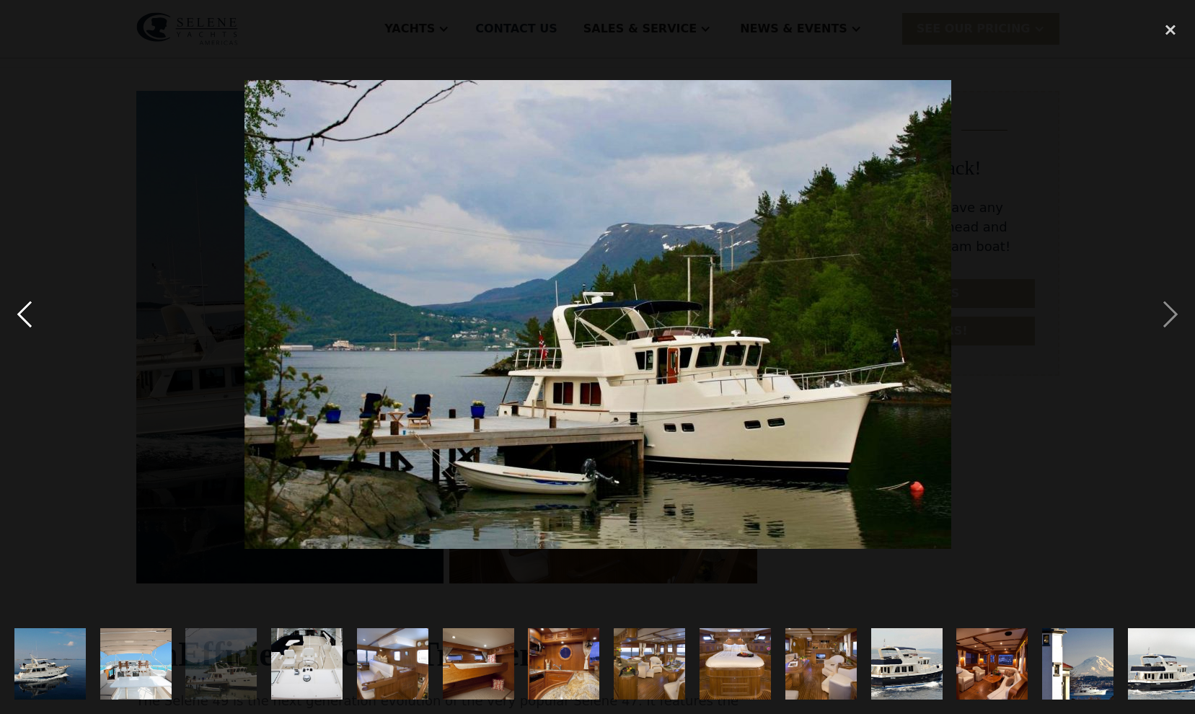
click at [22, 319] on div "previous image" at bounding box center [24, 314] width 49 height 600
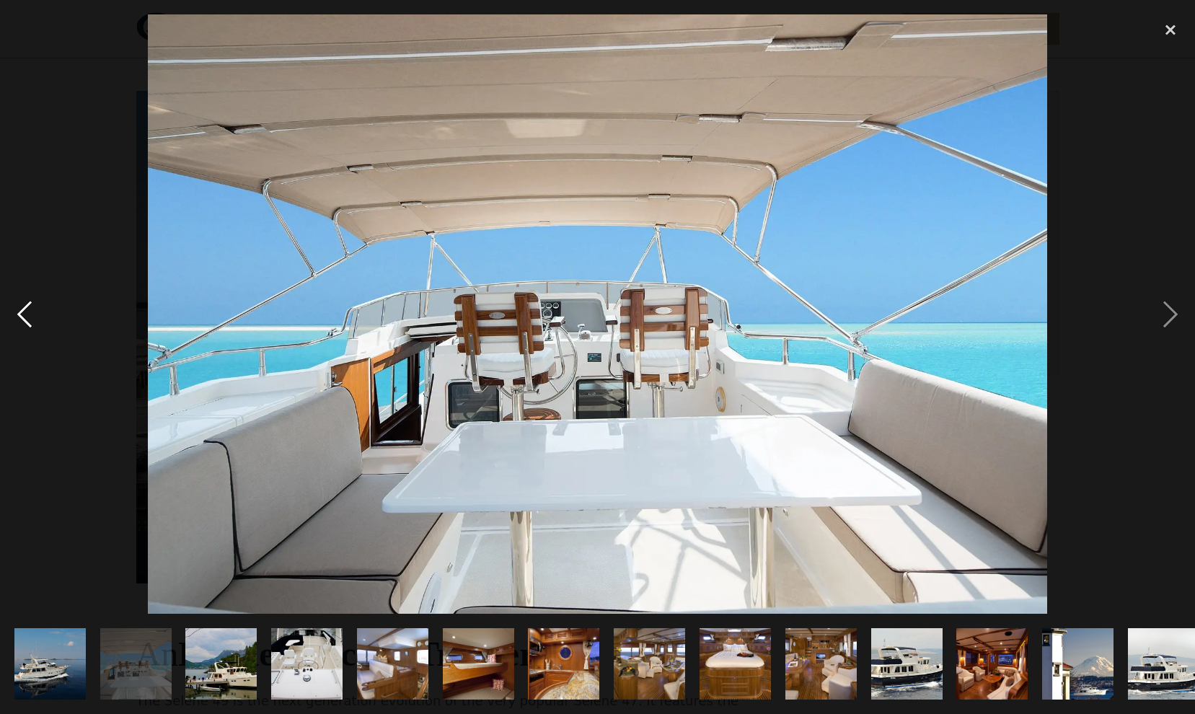
click at [23, 319] on div "previous image" at bounding box center [24, 314] width 49 height 600
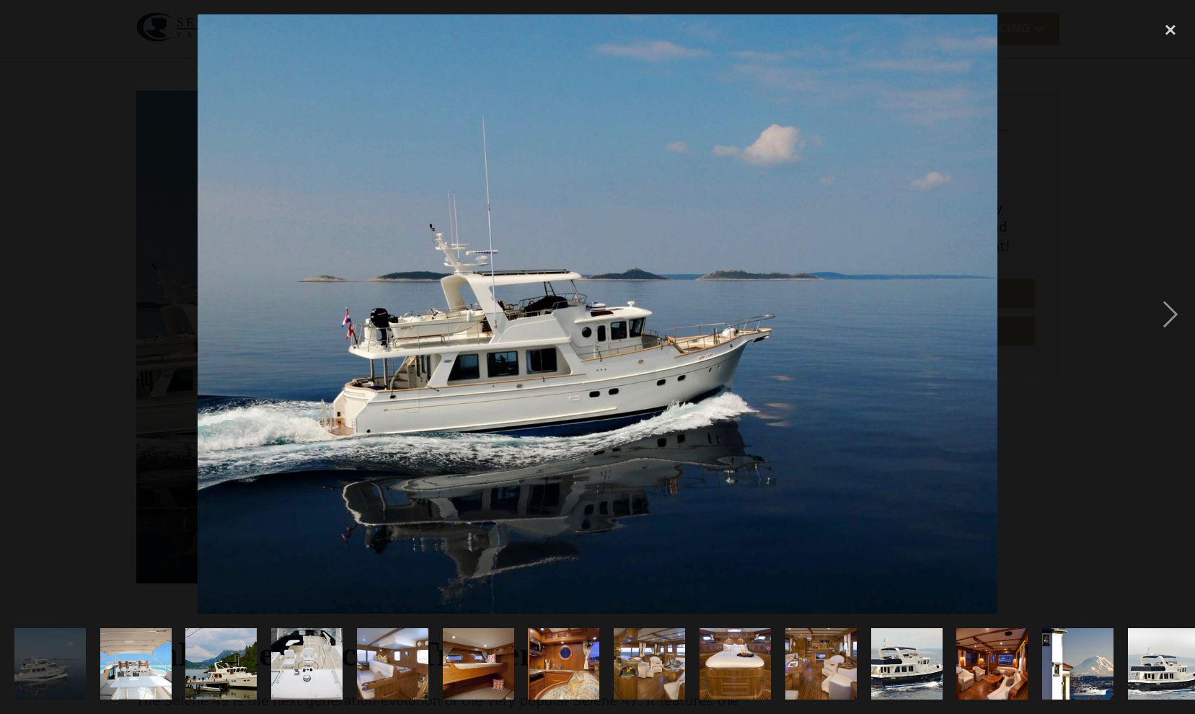
click at [24, 319] on div "previous image" at bounding box center [24, 314] width 49 height 600
click at [1169, 313] on div "next image" at bounding box center [1170, 314] width 49 height 600
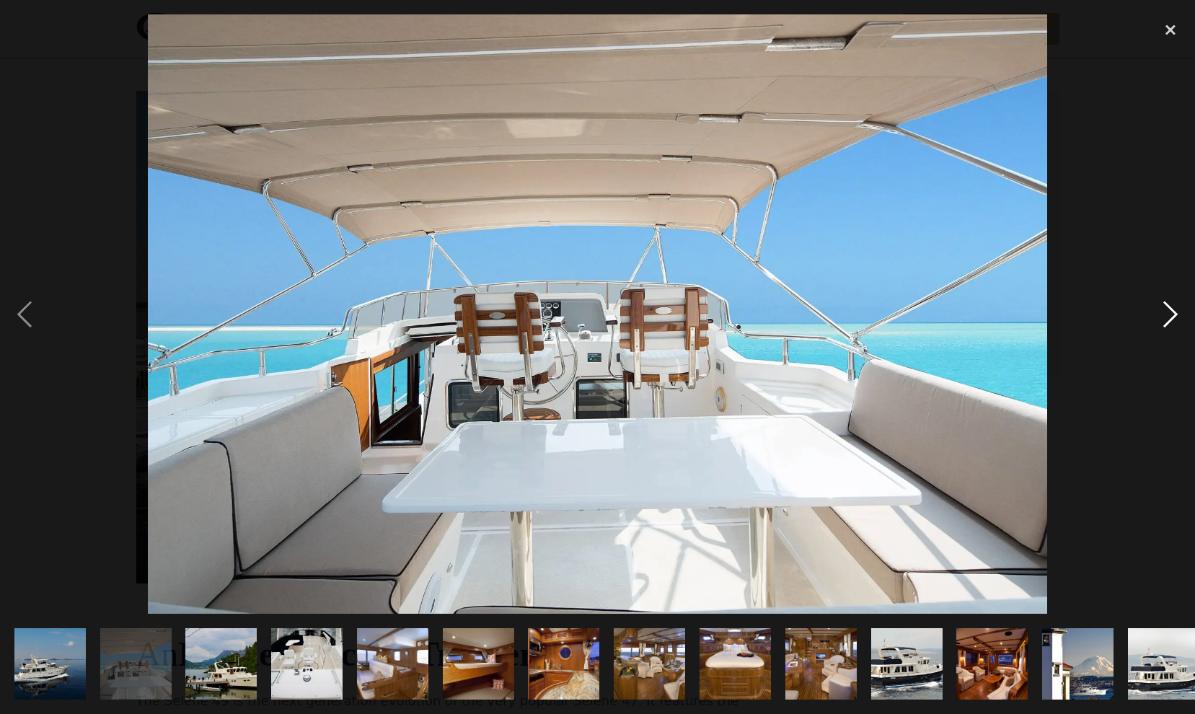
click at [1169, 313] on div "next image" at bounding box center [1170, 314] width 49 height 600
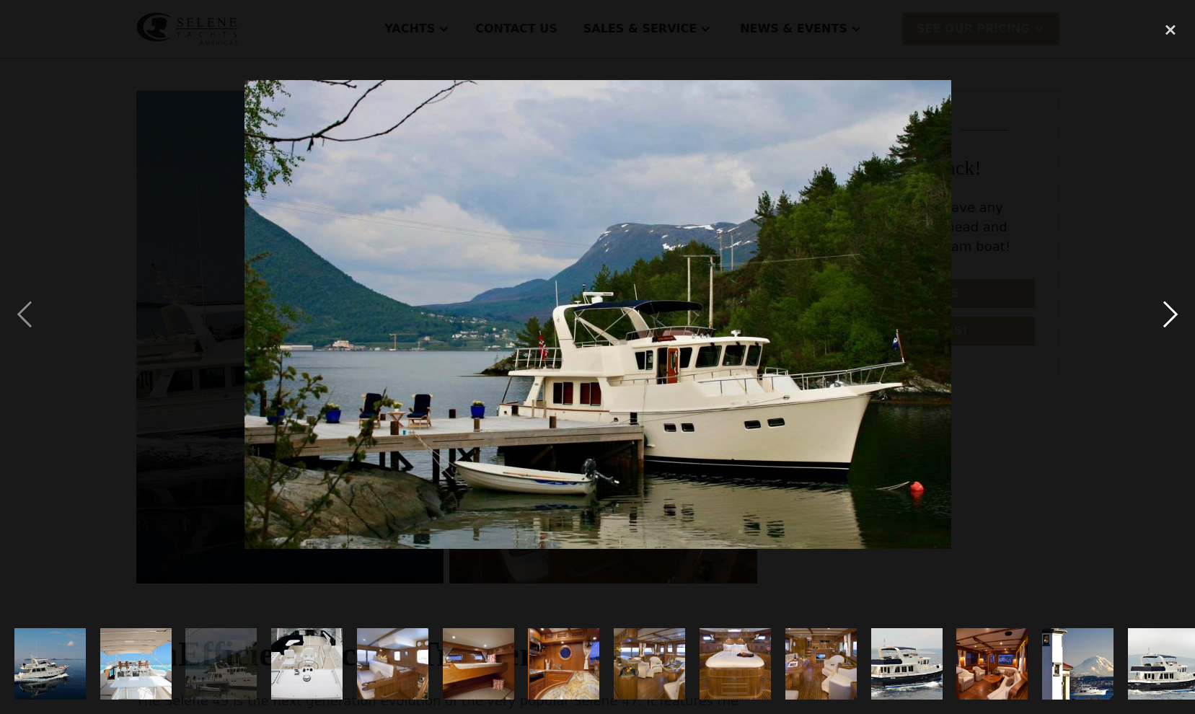
click at [1169, 313] on div "next image" at bounding box center [1170, 314] width 49 height 600
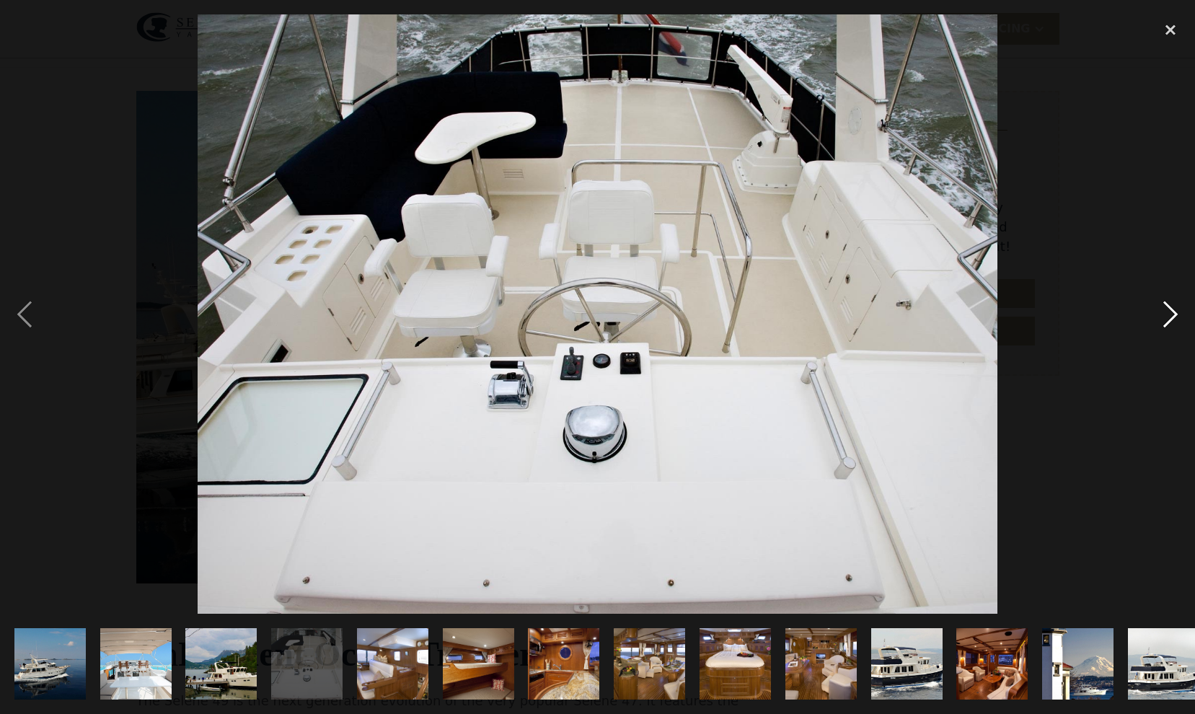
click at [1169, 313] on div "next image" at bounding box center [1170, 314] width 49 height 600
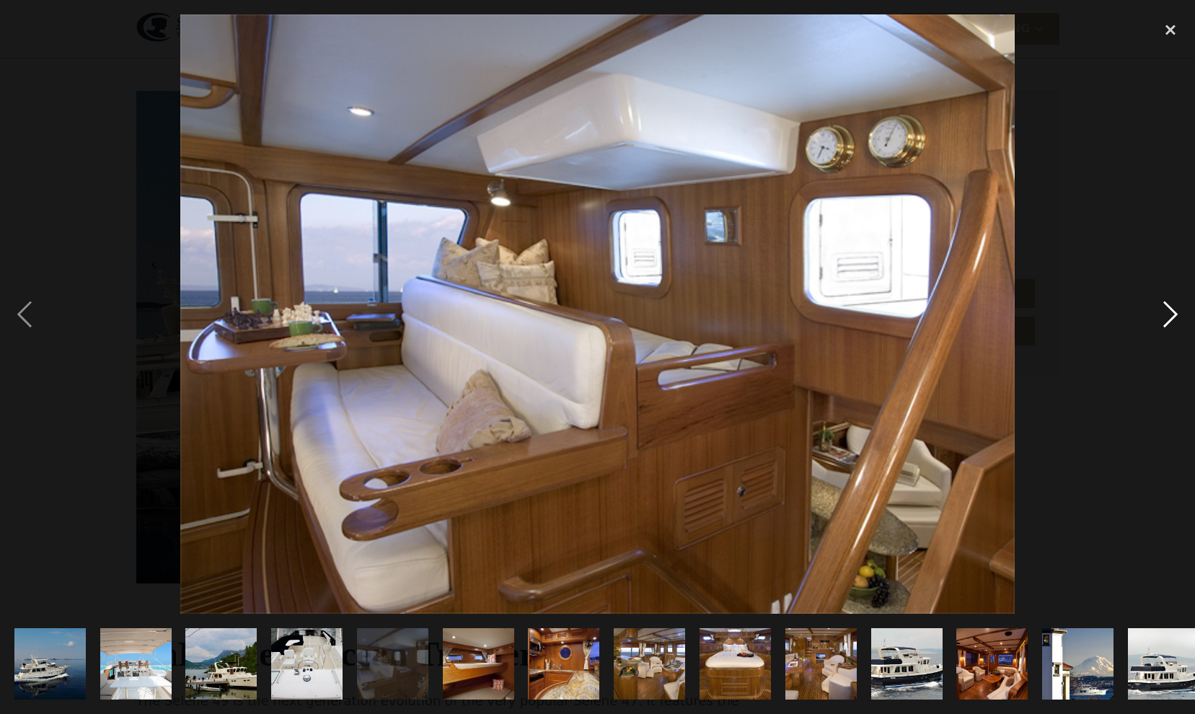
click at [1169, 313] on div "next image" at bounding box center [1170, 314] width 49 height 600
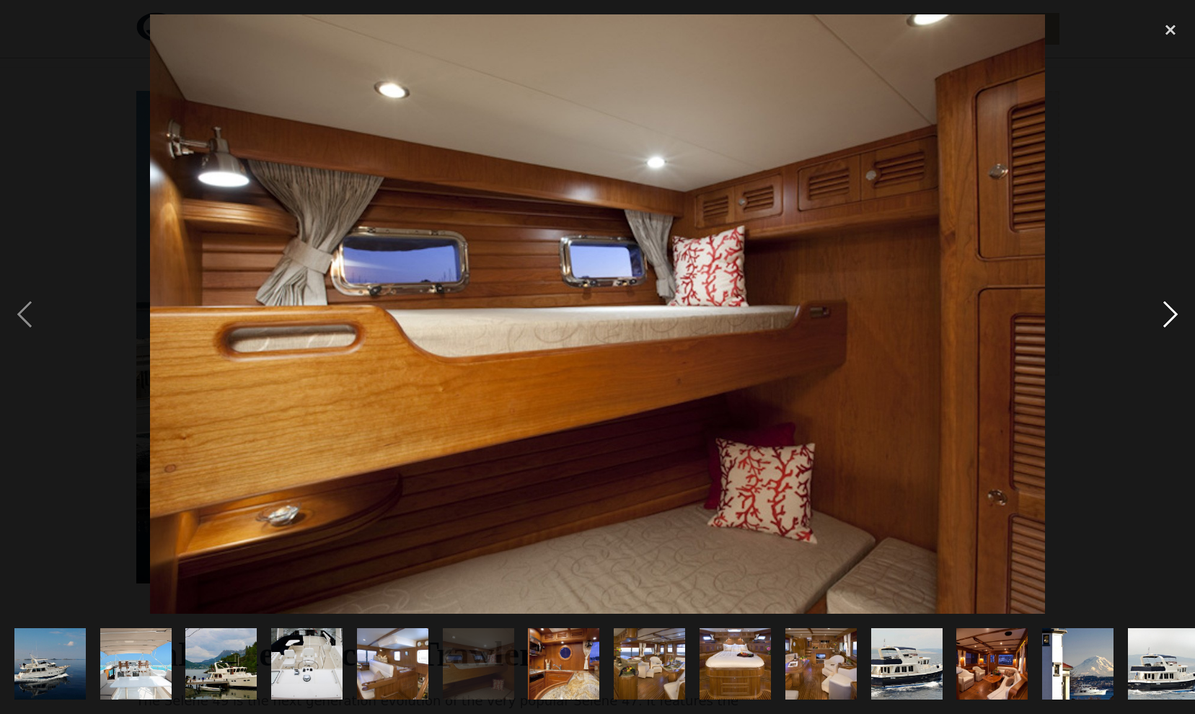
click at [1167, 315] on div "next image" at bounding box center [1170, 314] width 49 height 600
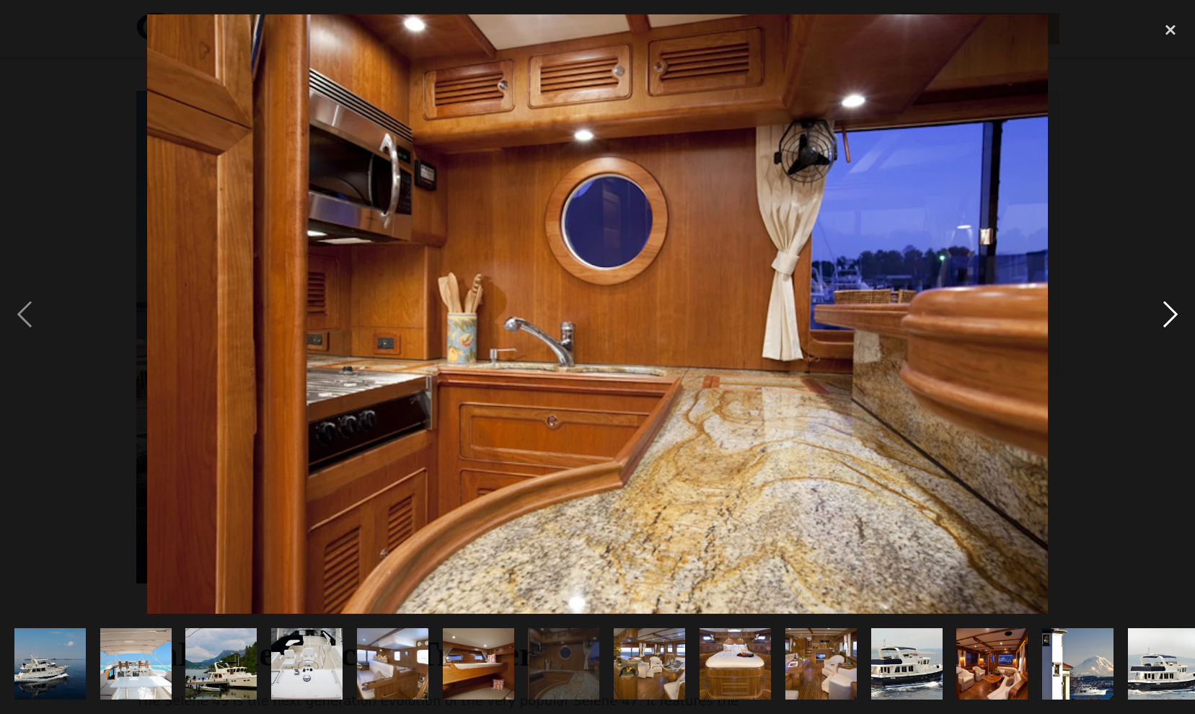
click at [1167, 316] on div "next image" at bounding box center [1170, 314] width 49 height 600
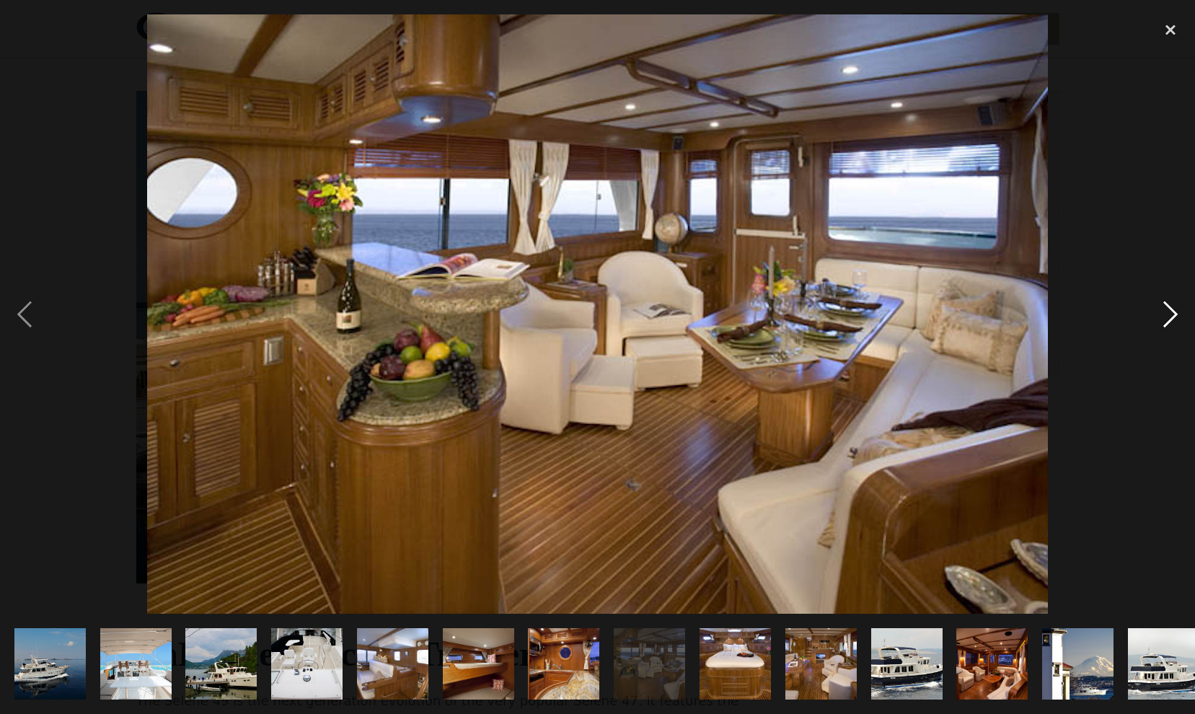
click at [1168, 315] on div "next image" at bounding box center [1170, 314] width 49 height 600
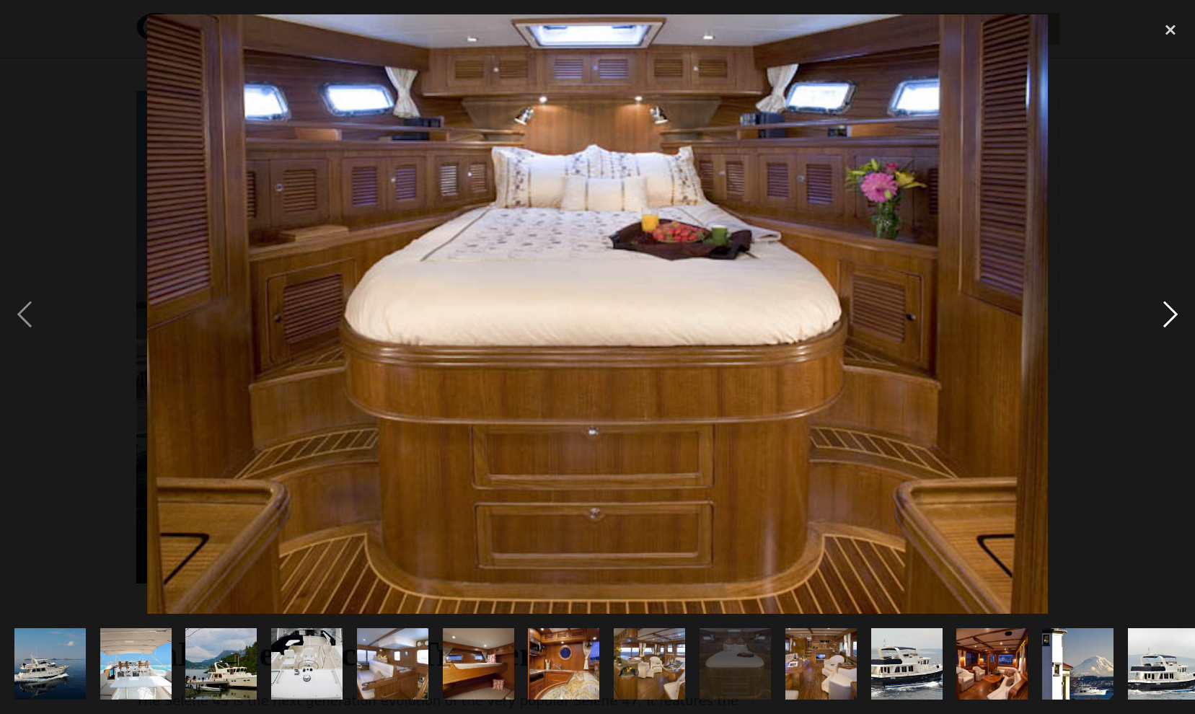
click at [1168, 315] on div "next image" at bounding box center [1170, 314] width 49 height 600
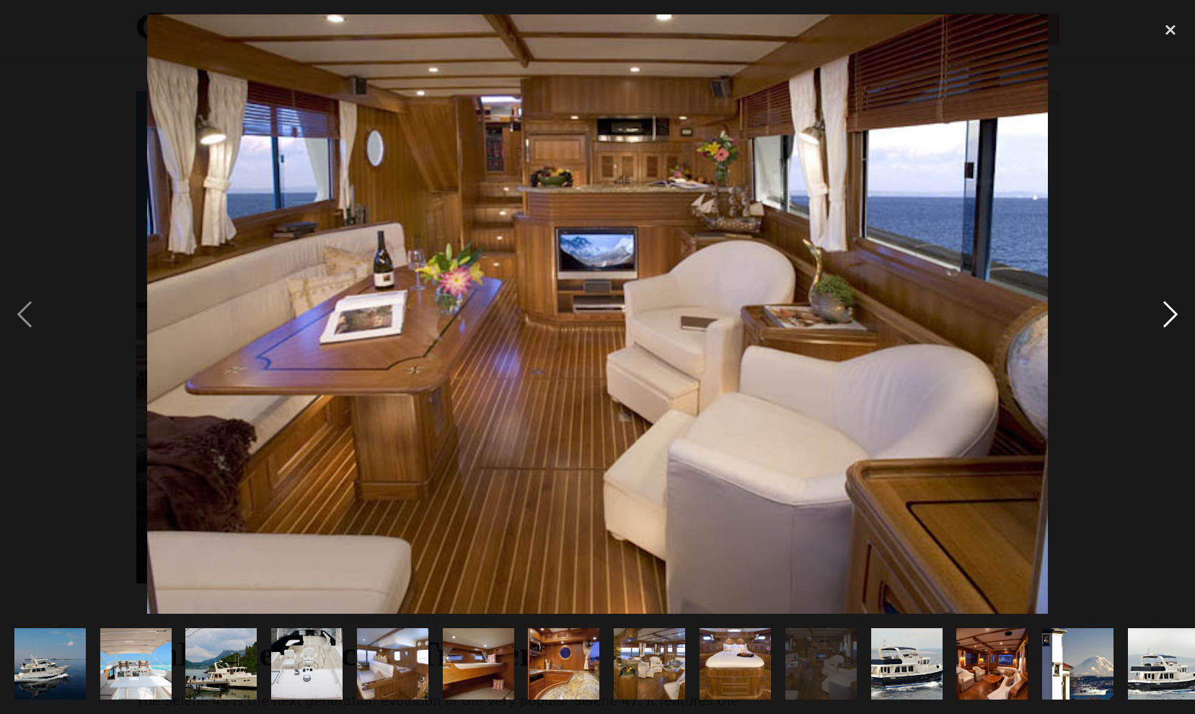
click at [1168, 315] on div "next image" at bounding box center [1170, 314] width 49 height 600
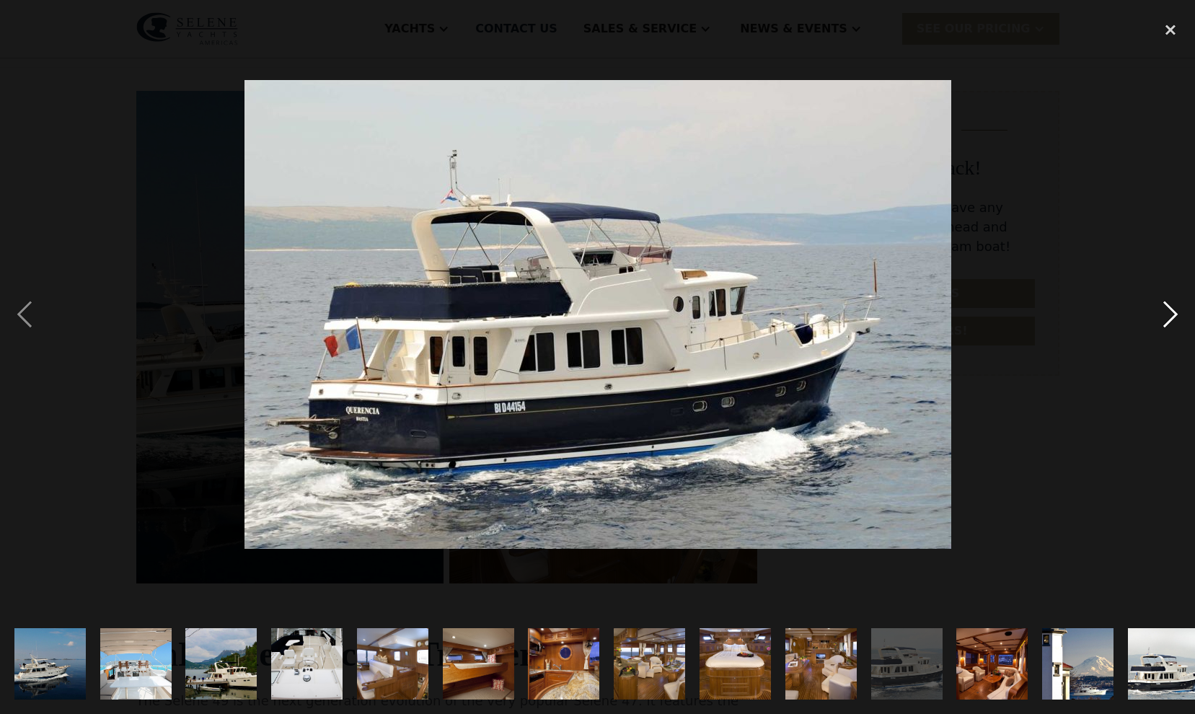
click at [1168, 315] on div "next image" at bounding box center [1170, 314] width 49 height 600
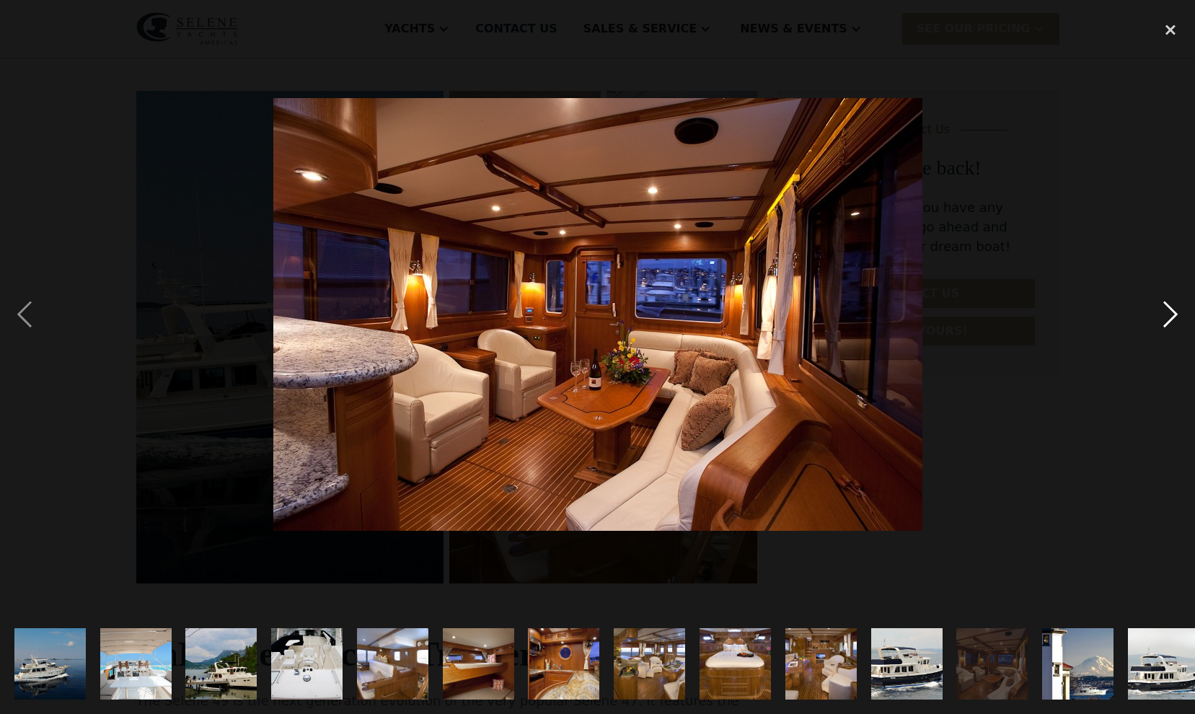
click at [1168, 315] on div "next image" at bounding box center [1170, 314] width 49 height 600
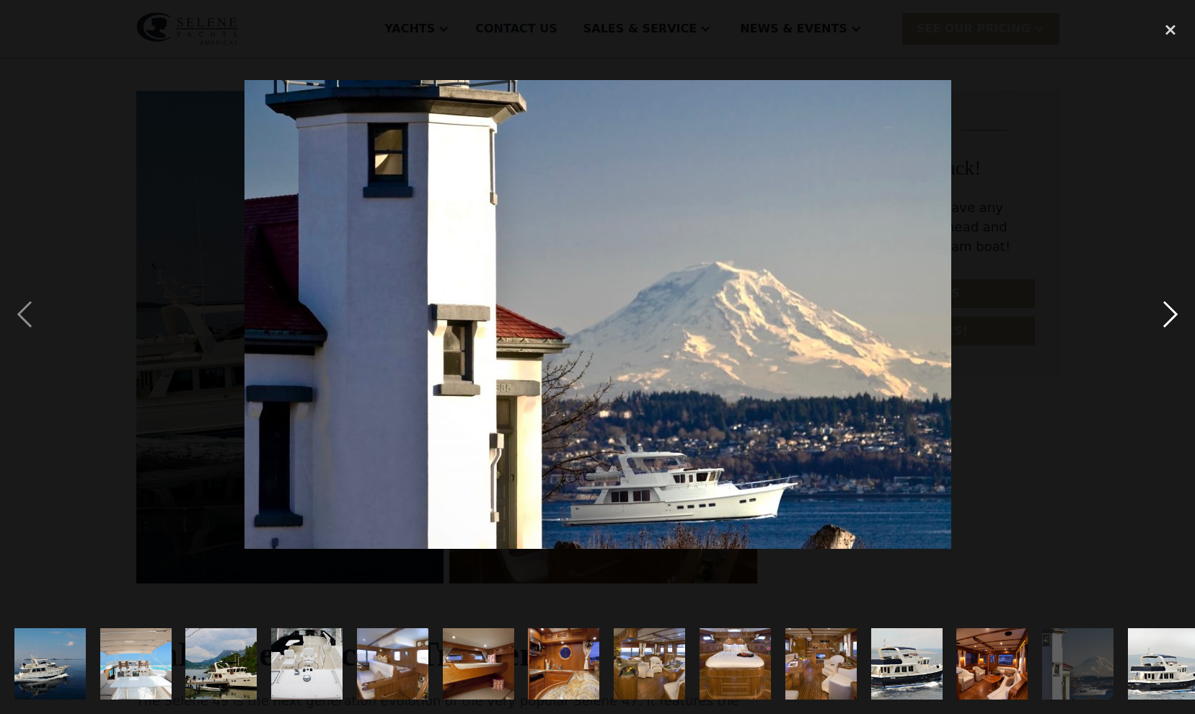
click at [1168, 315] on div "next image" at bounding box center [1170, 314] width 49 height 600
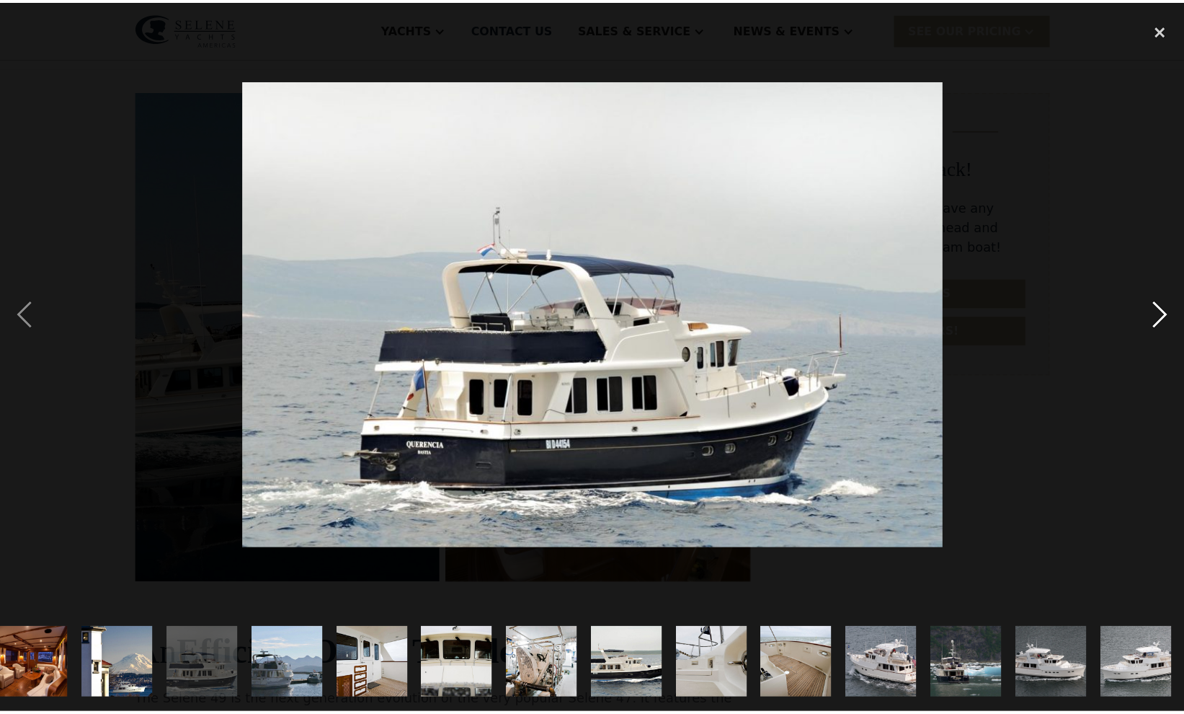
scroll to position [0, 960]
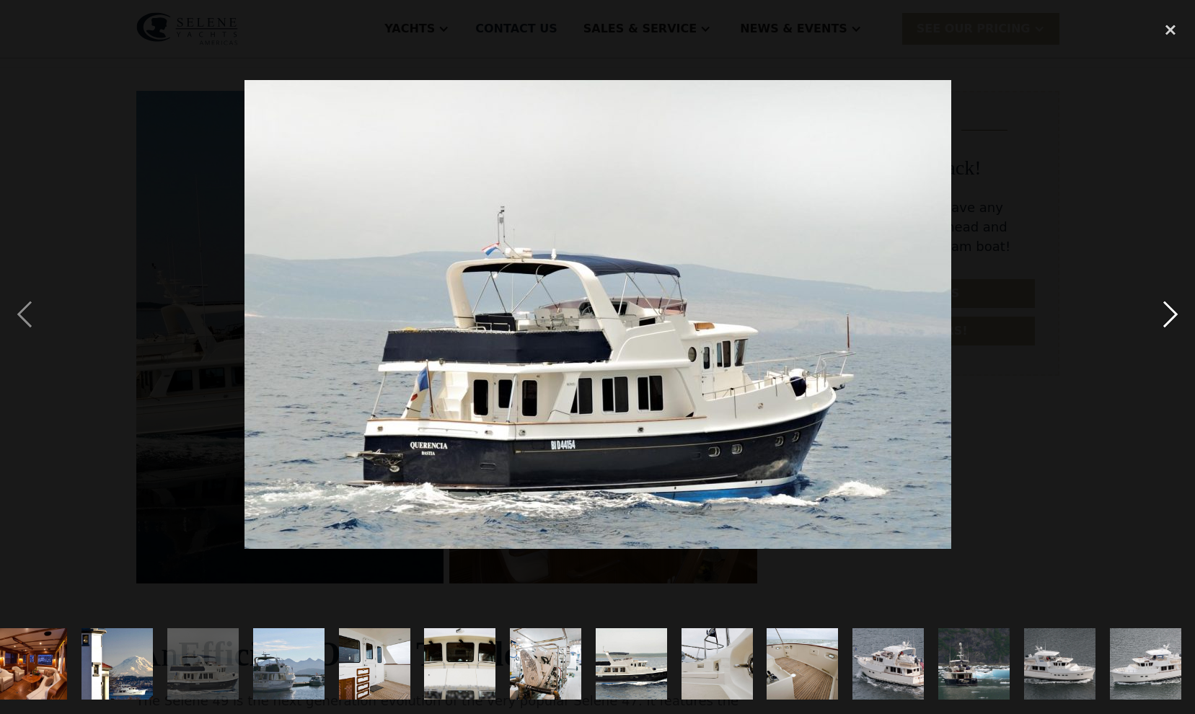
click at [1168, 315] on div "next image" at bounding box center [1170, 314] width 49 height 600
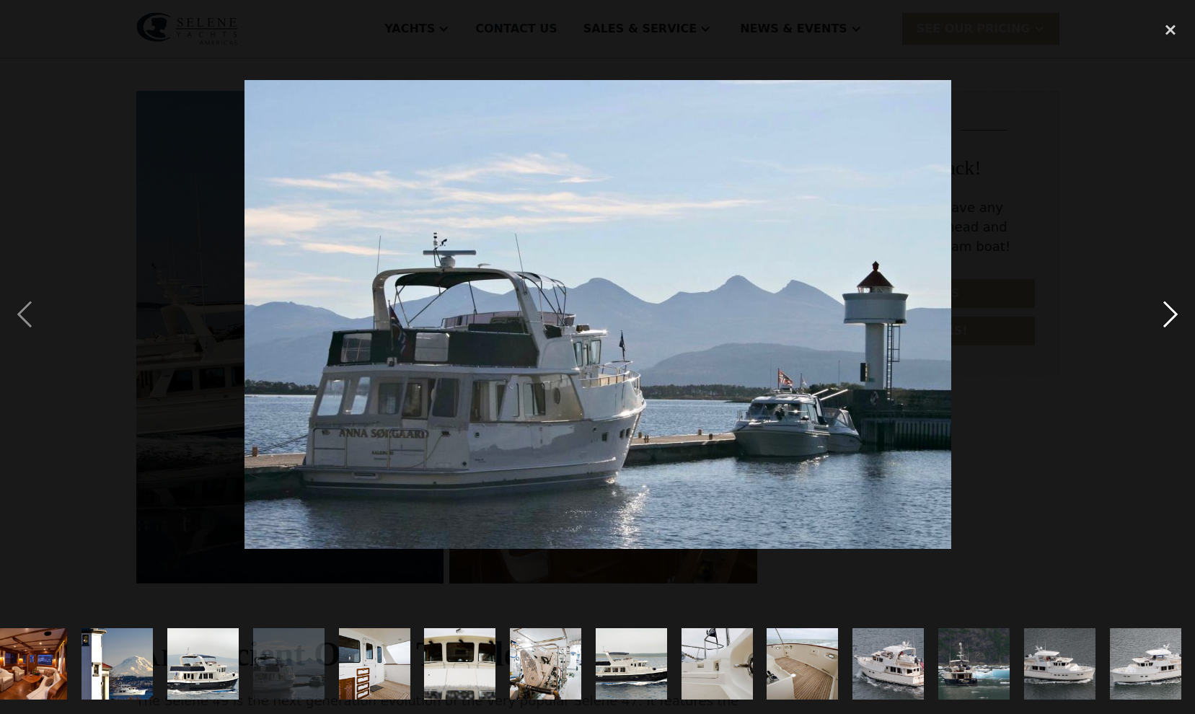
click at [1168, 315] on div "next image" at bounding box center [1170, 314] width 49 height 600
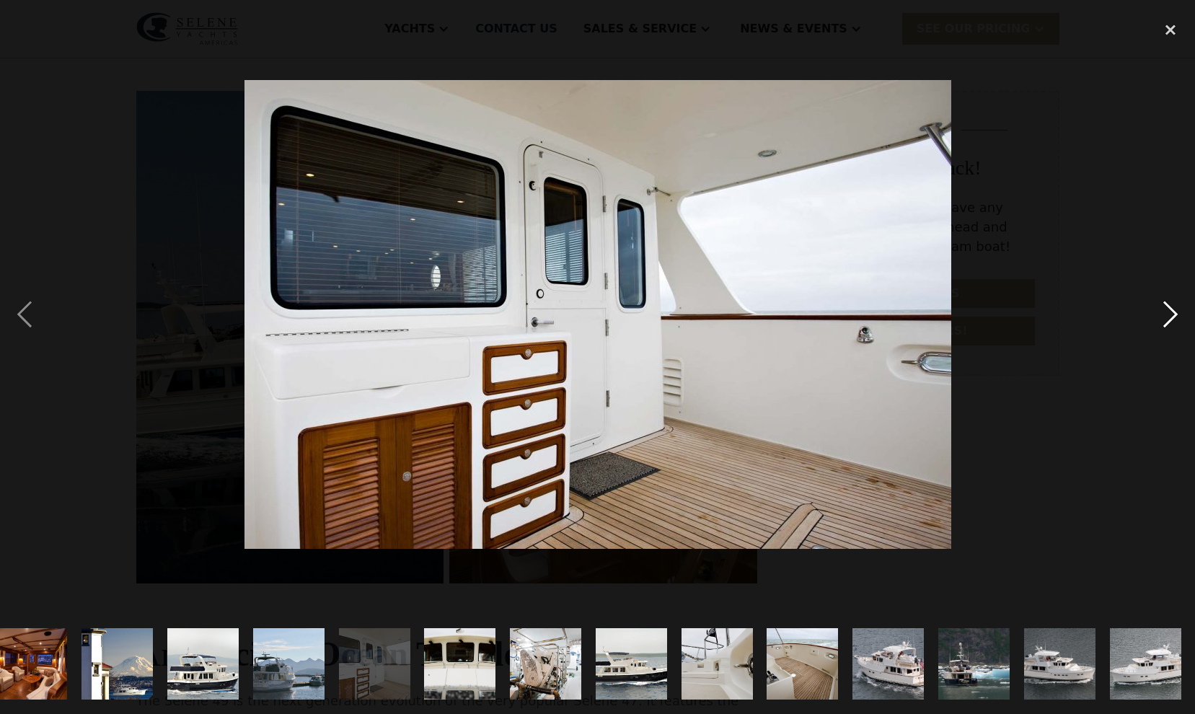
click at [1169, 314] on div "next image" at bounding box center [1170, 314] width 49 height 600
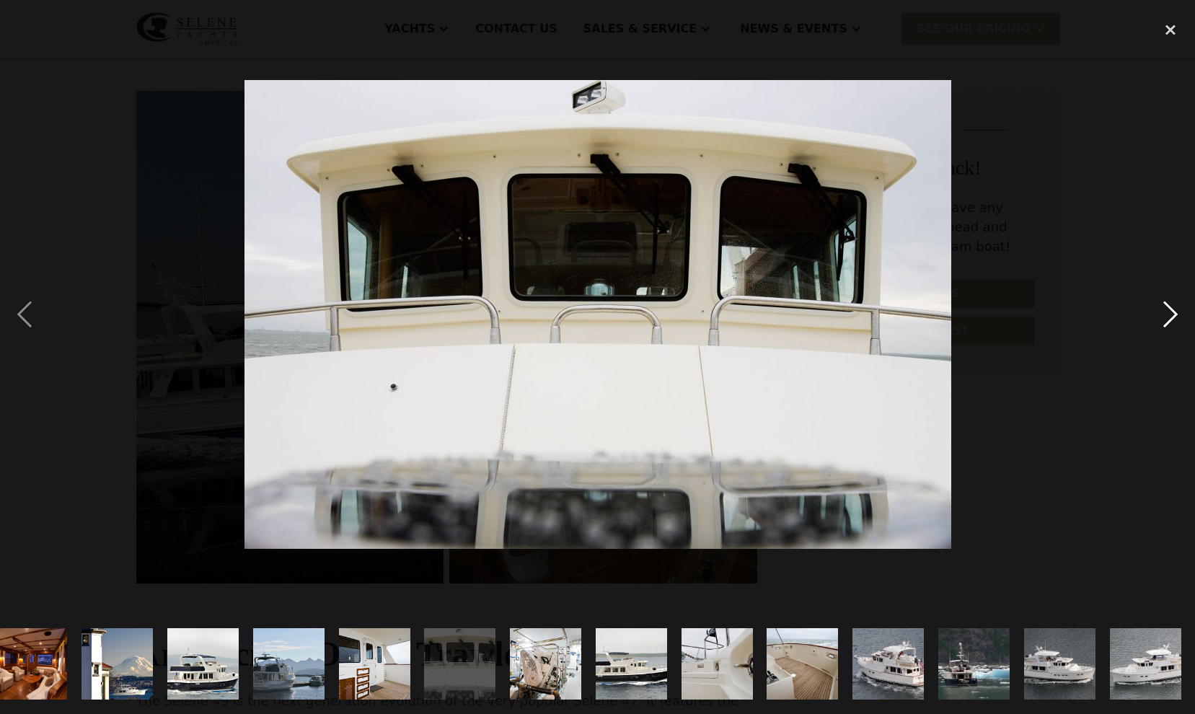
click at [1169, 314] on div "next image" at bounding box center [1170, 314] width 49 height 600
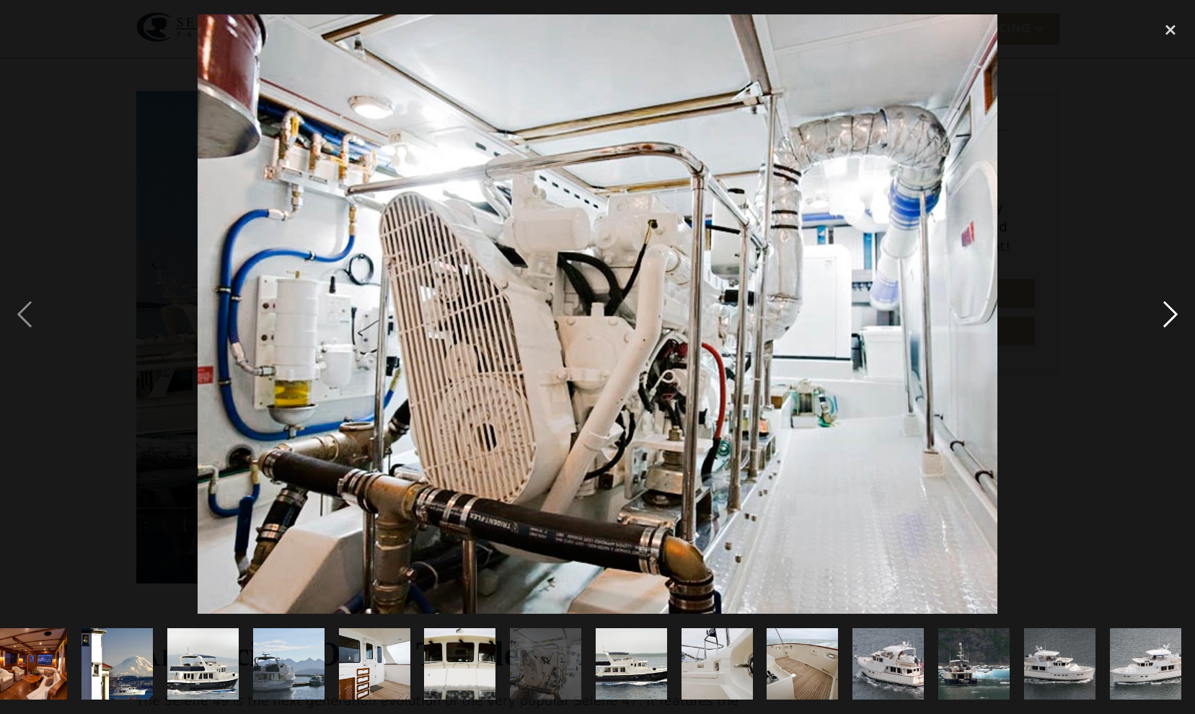
click at [1169, 314] on div "next image" at bounding box center [1170, 314] width 49 height 600
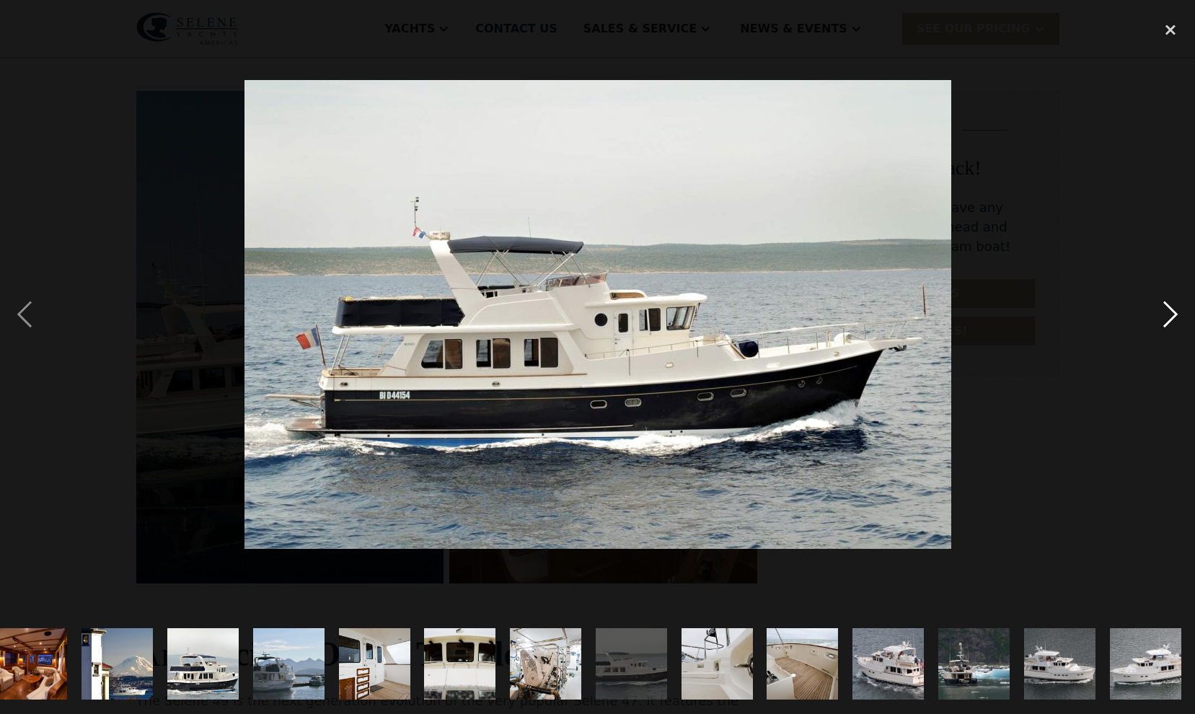
click at [1169, 314] on div "next image" at bounding box center [1170, 314] width 49 height 600
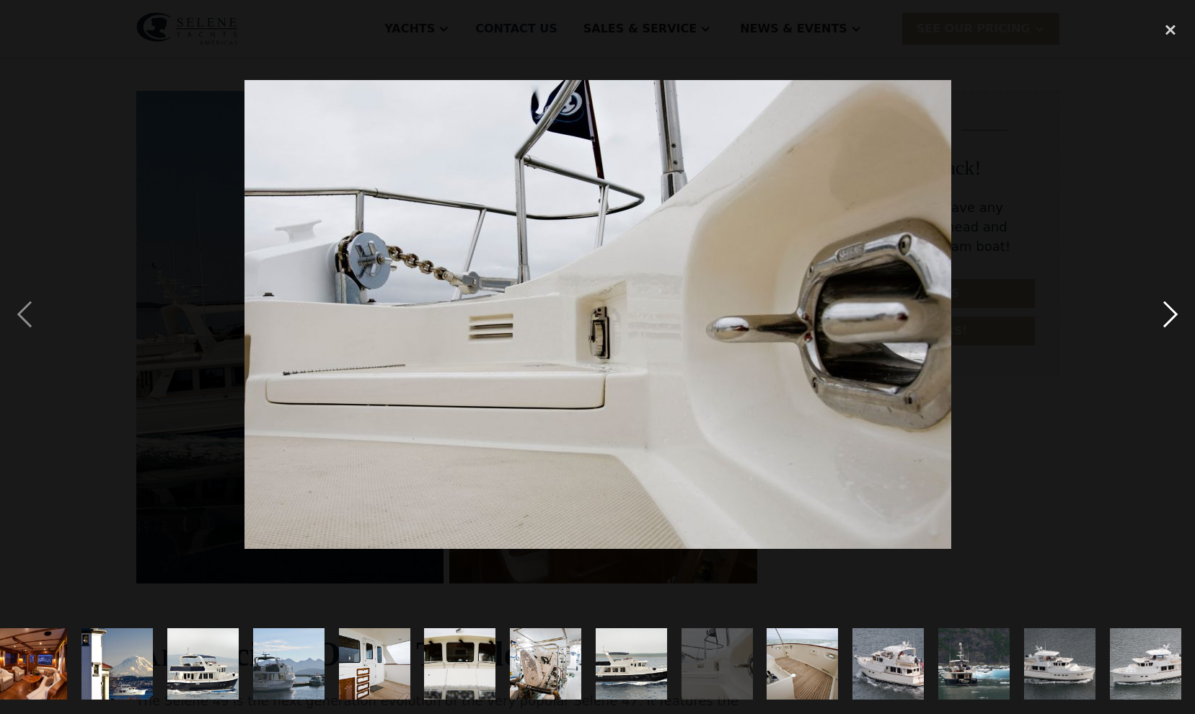
click at [1169, 314] on div "next image" at bounding box center [1170, 314] width 49 height 600
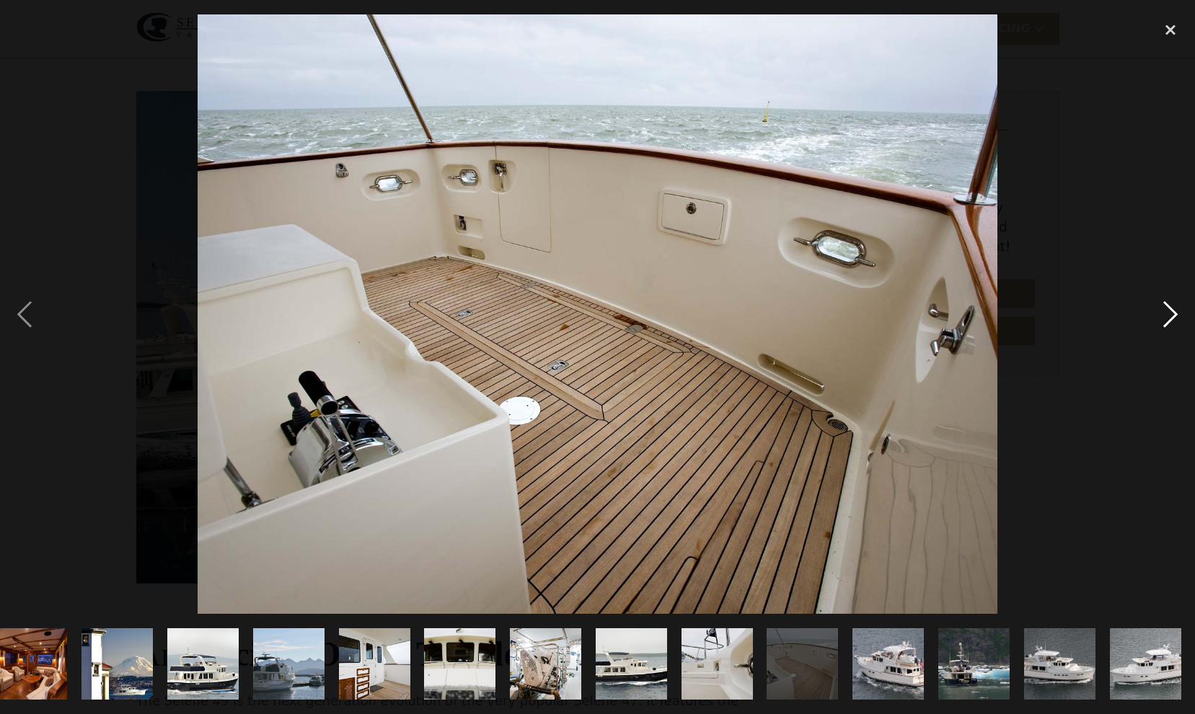
click at [1169, 314] on div "next image" at bounding box center [1170, 314] width 49 height 600
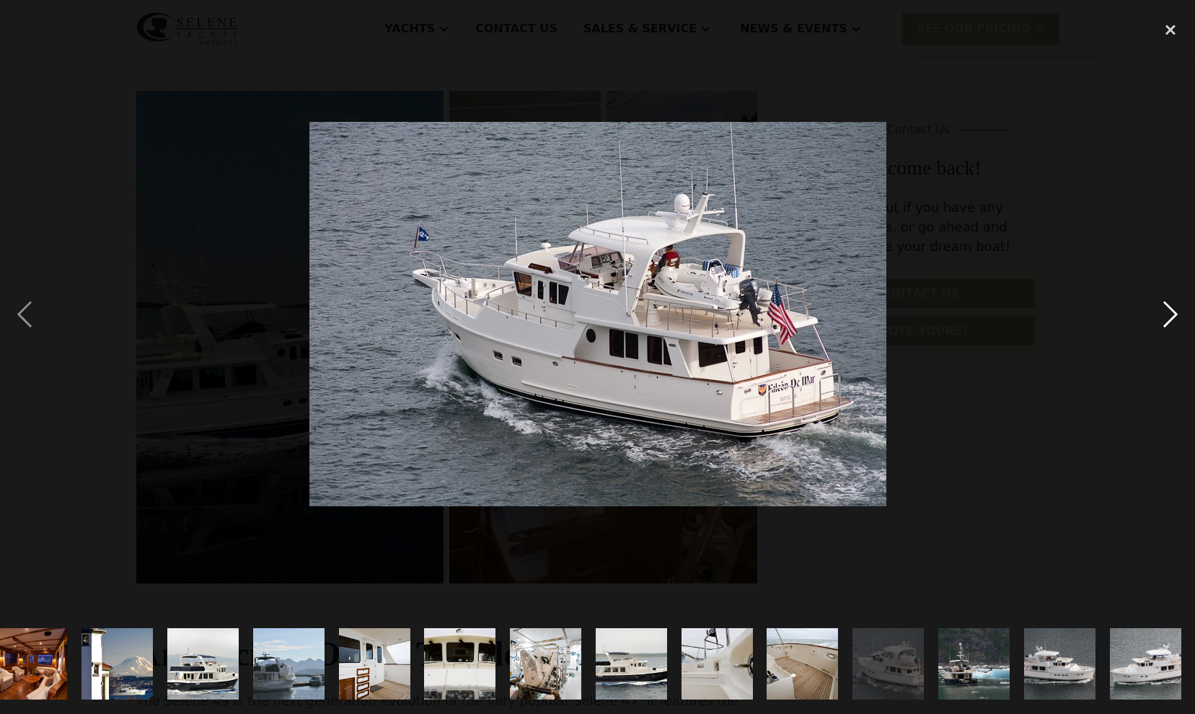
click at [1169, 313] on div "next image" at bounding box center [1170, 314] width 49 height 600
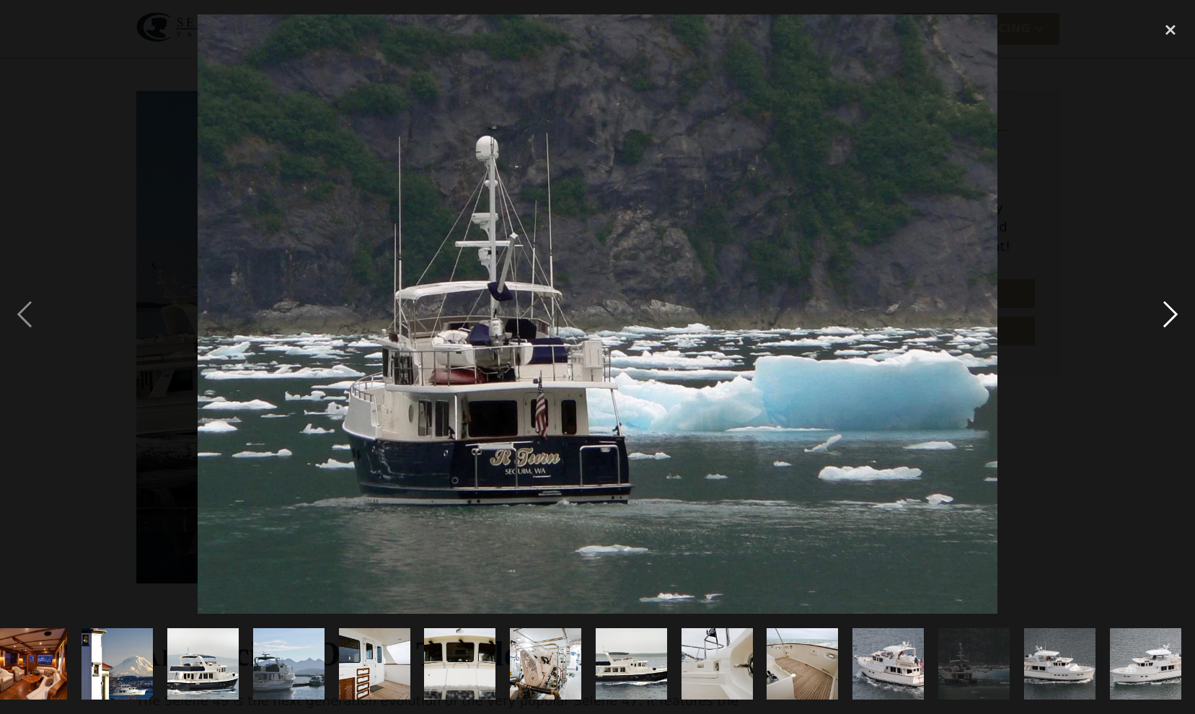
click at [1170, 313] on div "next image" at bounding box center [1170, 314] width 49 height 600
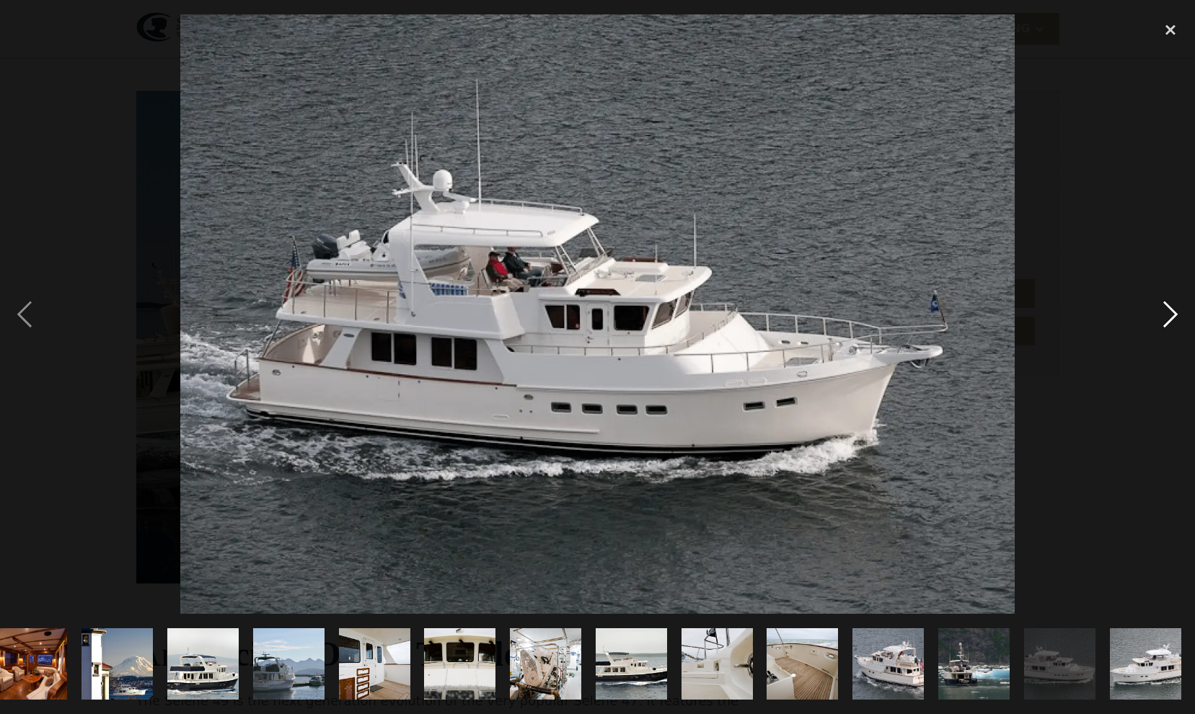
click at [1170, 313] on div "next image" at bounding box center [1170, 314] width 49 height 600
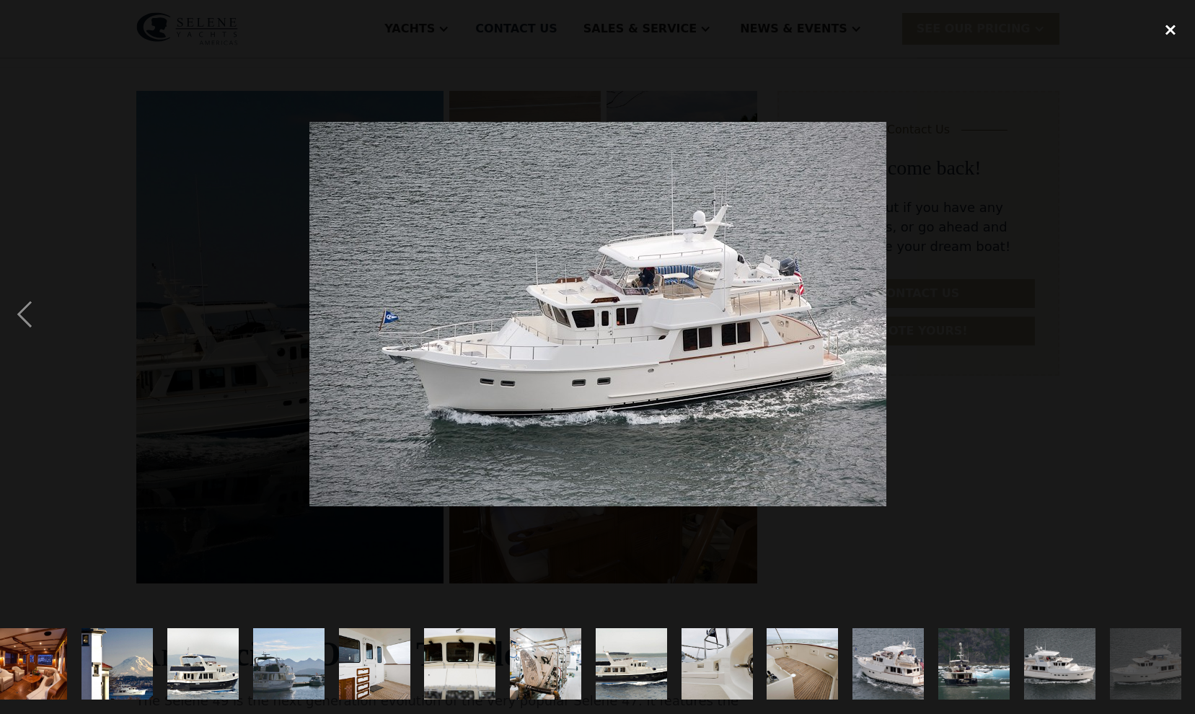
click at [1169, 30] on div "close lightbox" at bounding box center [1170, 30] width 49 height 32
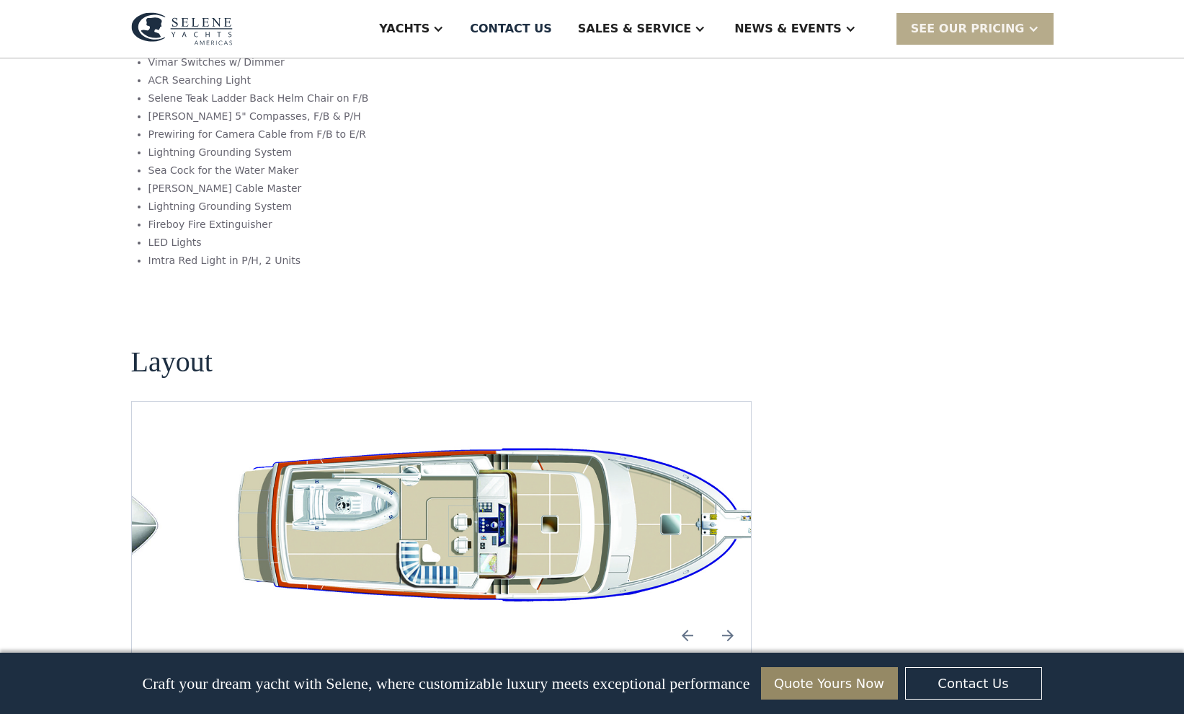
scroll to position [2472, 0]
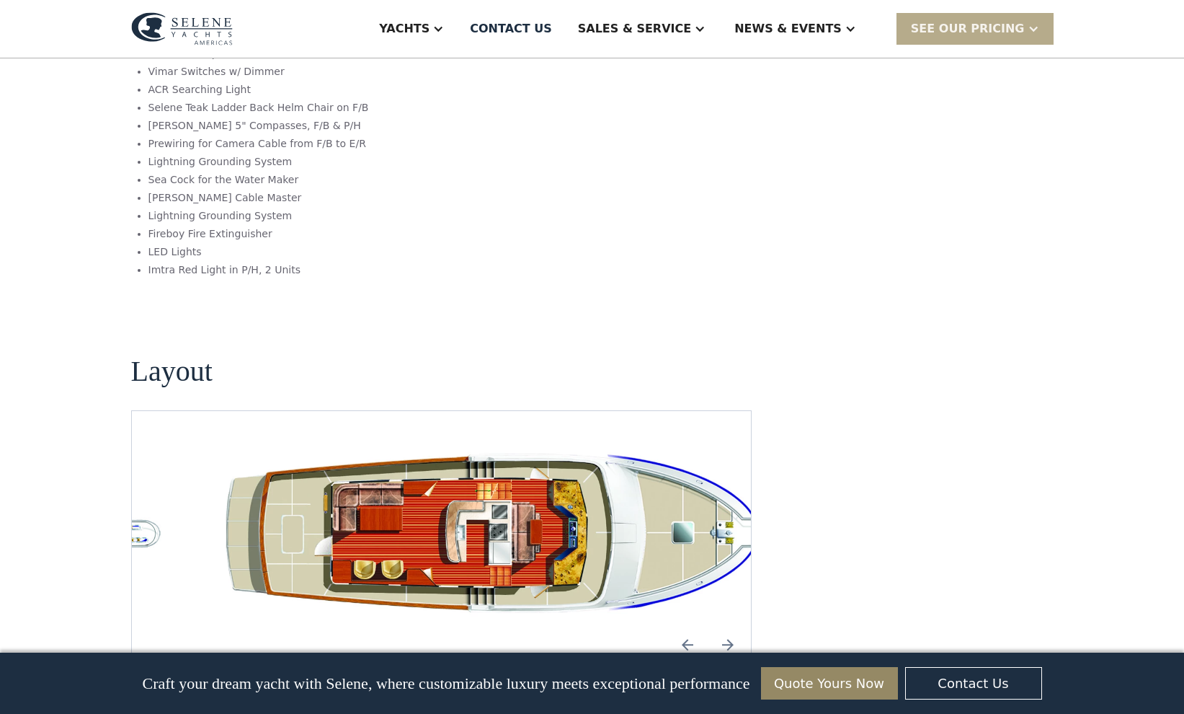
click at [732, 627] on img "Next slide" at bounding box center [728, 644] width 35 height 35
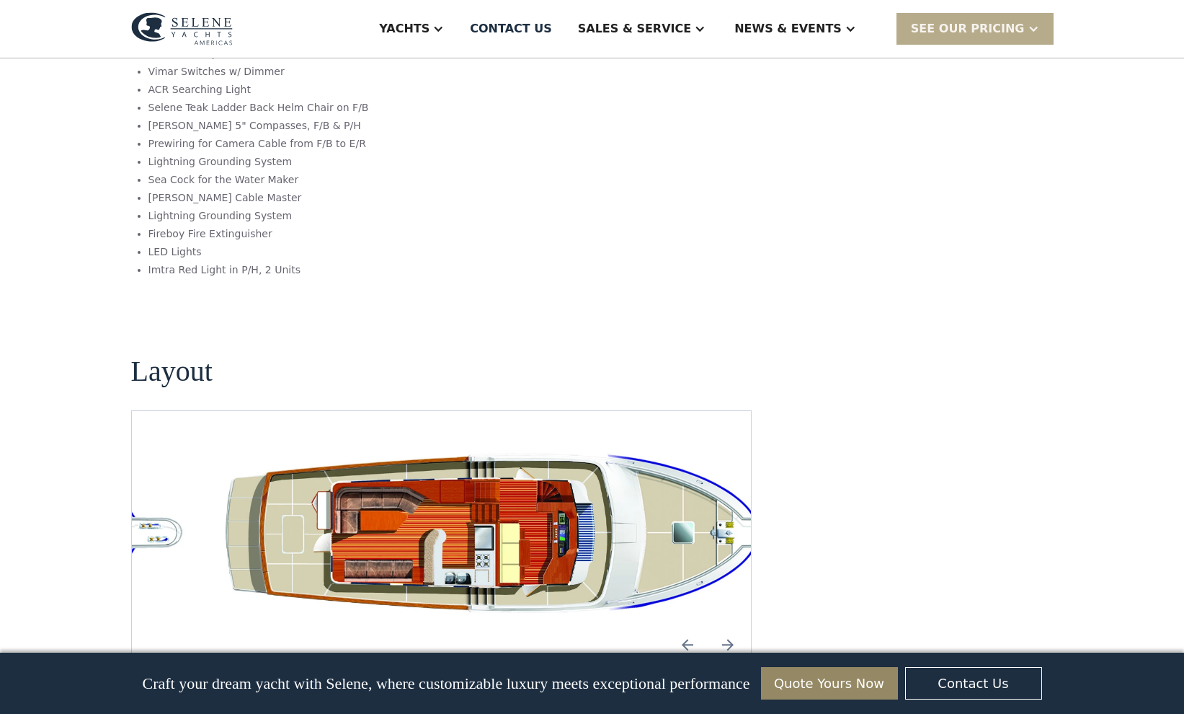
click at [732, 627] on img "Next slide" at bounding box center [728, 644] width 35 height 35
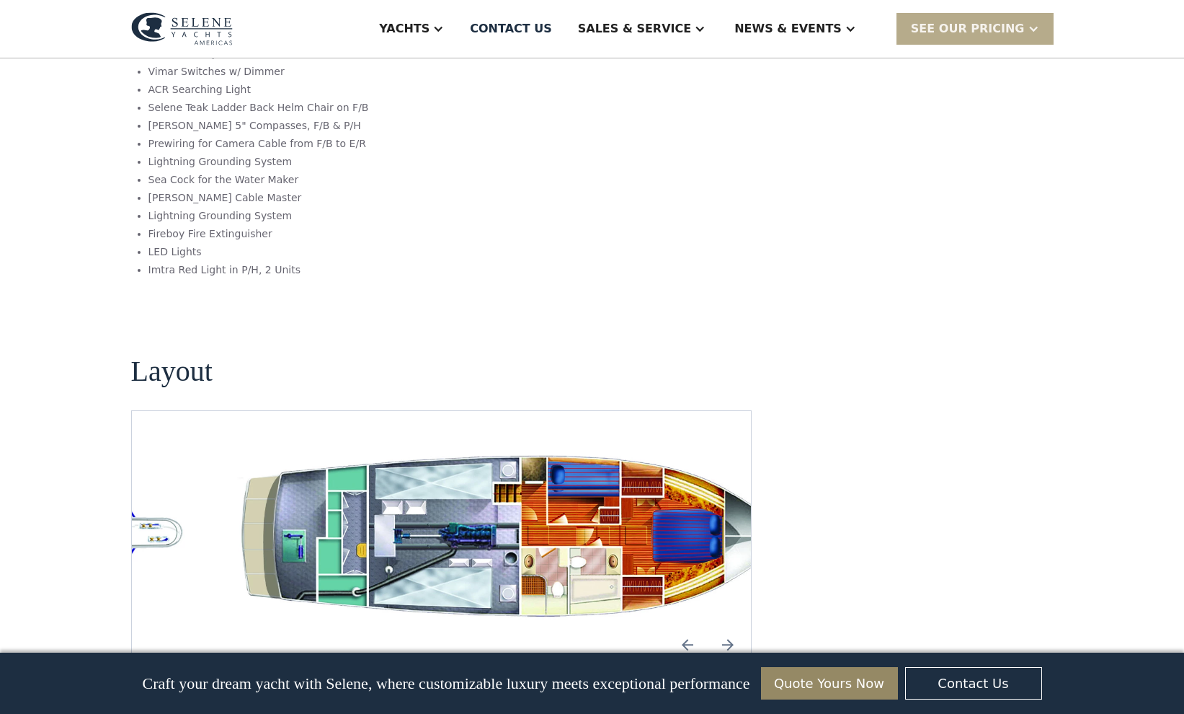
click at [732, 627] on img "Next slide" at bounding box center [728, 644] width 35 height 35
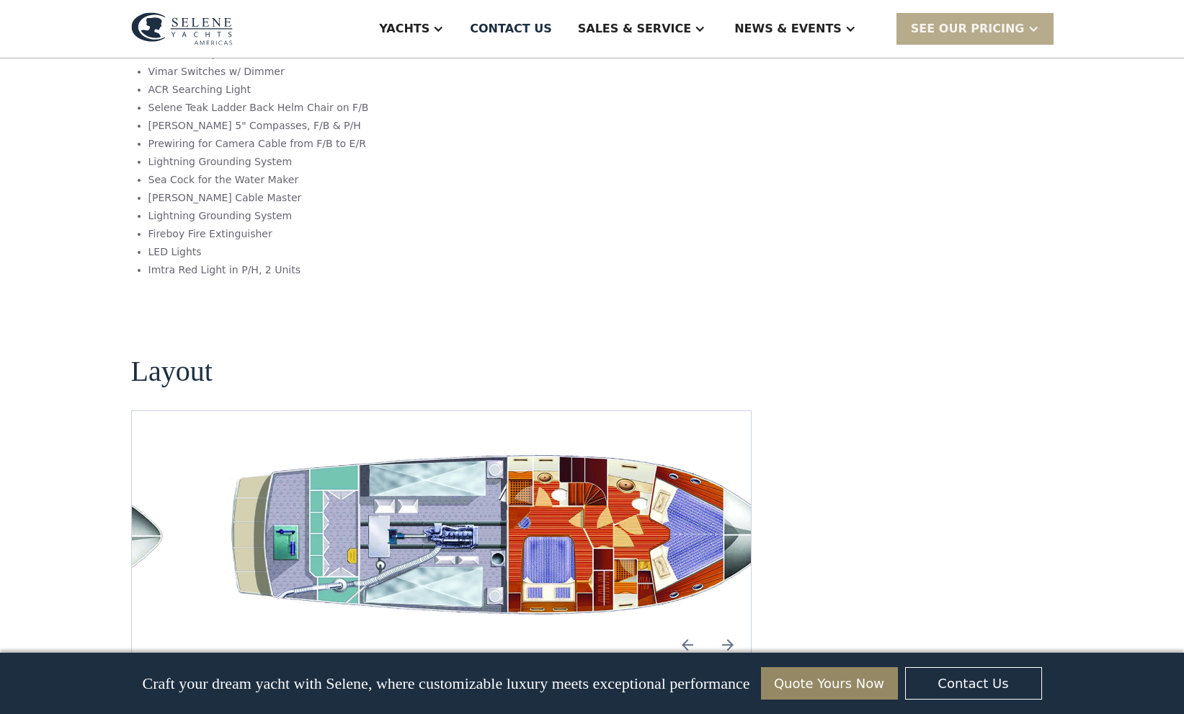
click at [587, 475] on img "open lightbox" at bounding box center [511, 537] width 597 height 182
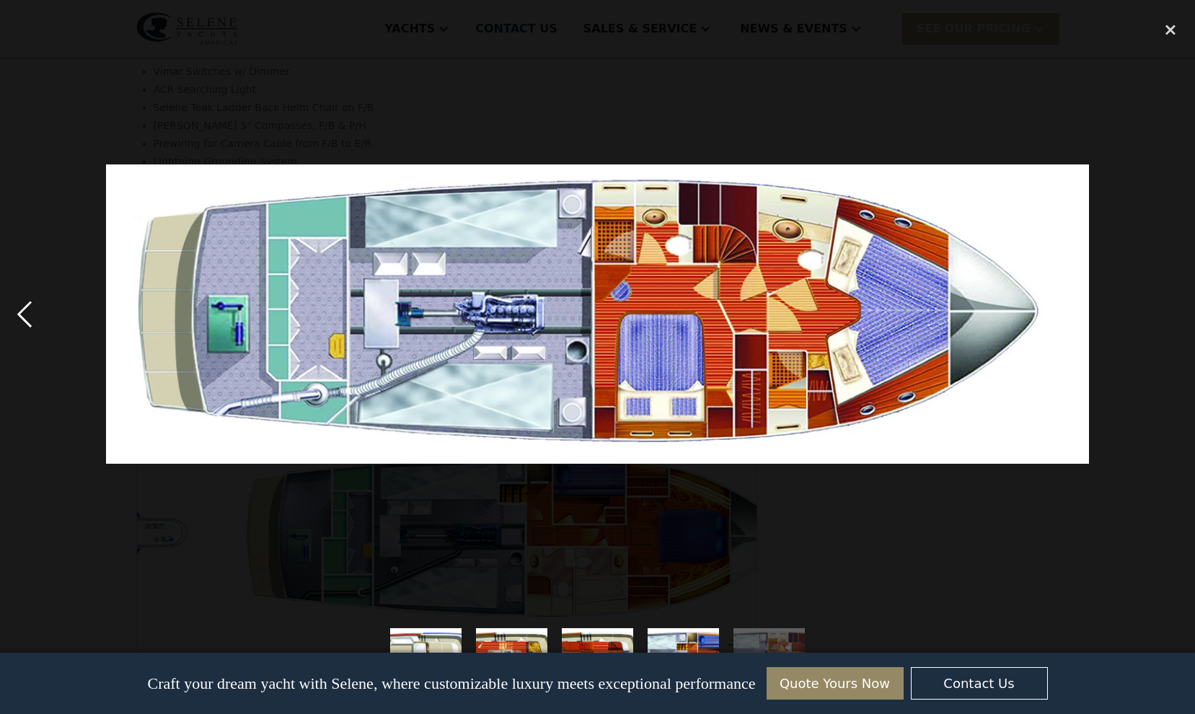
click at [32, 314] on div "previous image" at bounding box center [24, 314] width 49 height 600
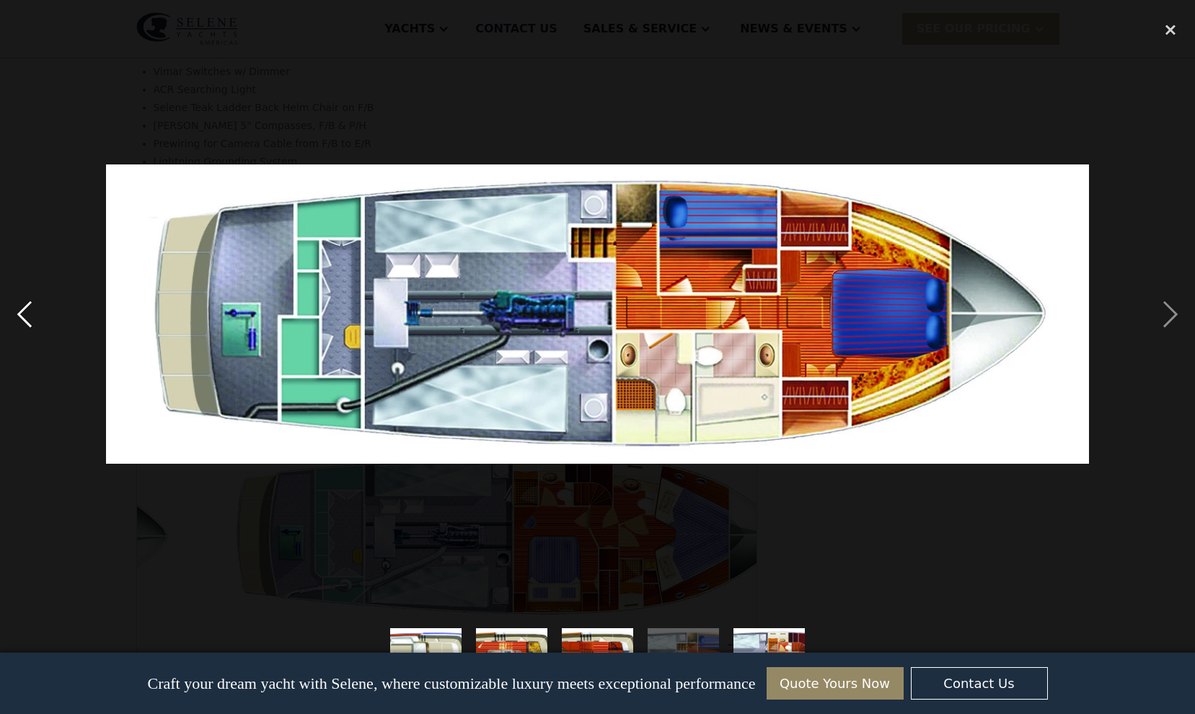
click at [32, 315] on div "previous image" at bounding box center [24, 314] width 49 height 600
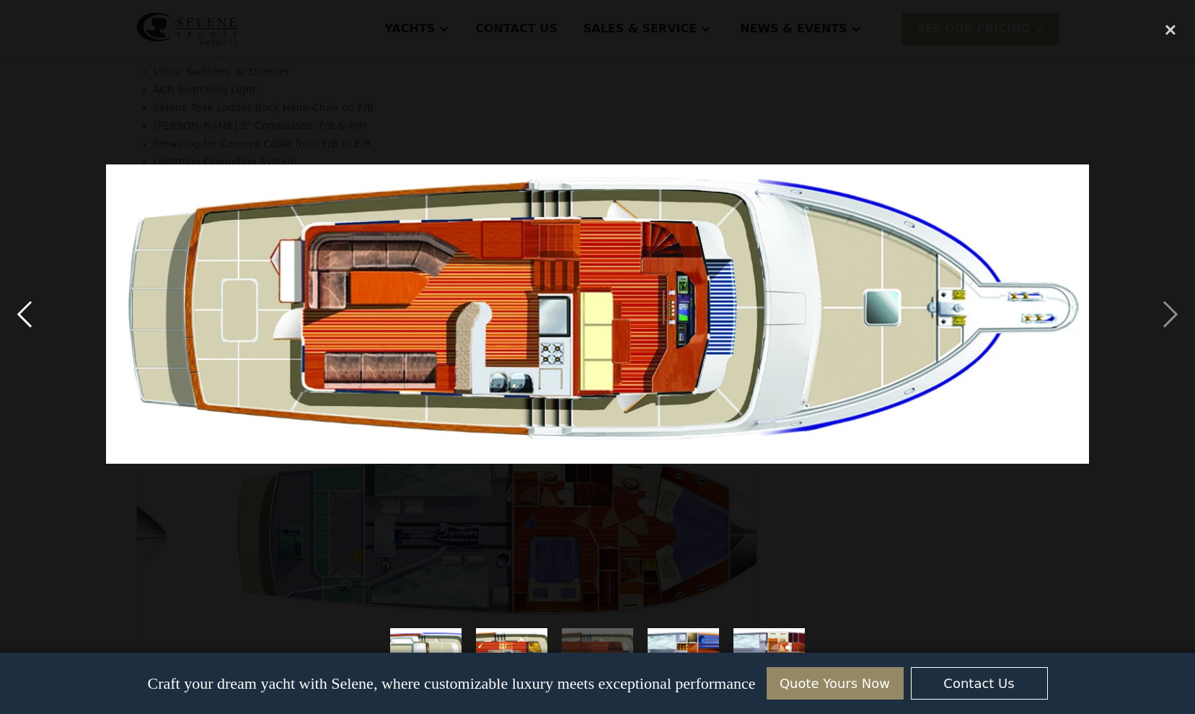
click at [32, 315] on div "previous image" at bounding box center [24, 314] width 49 height 600
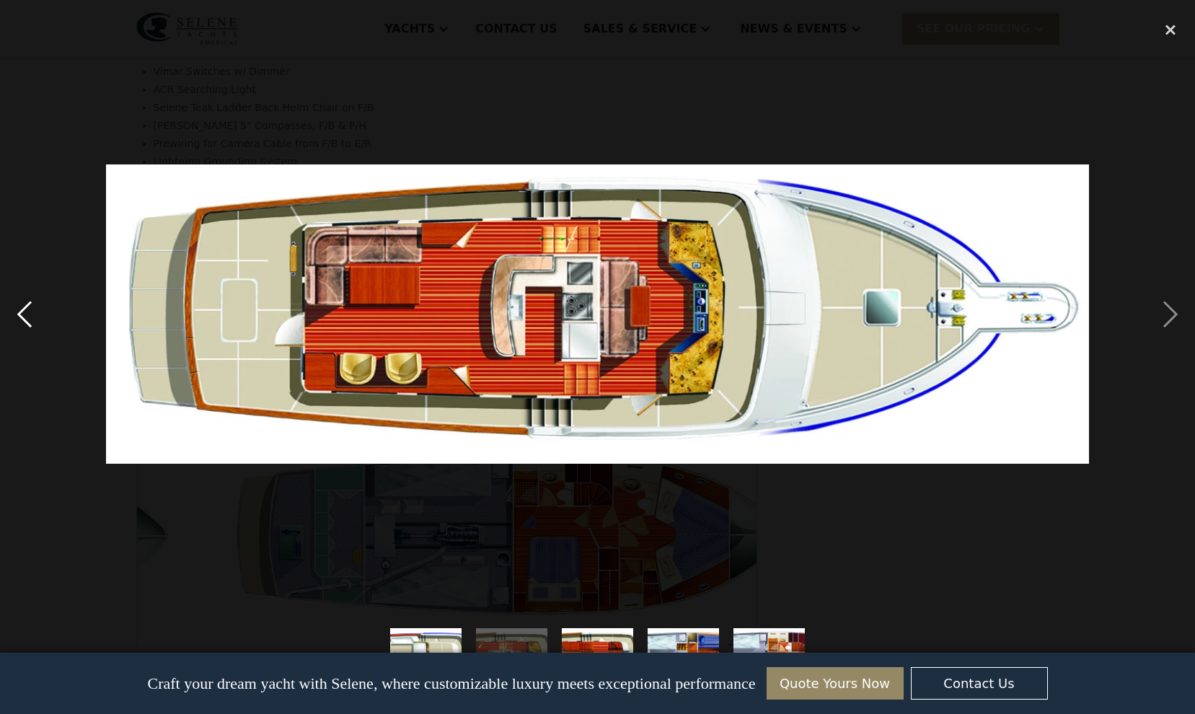
click at [32, 315] on div "previous image" at bounding box center [24, 314] width 49 height 600
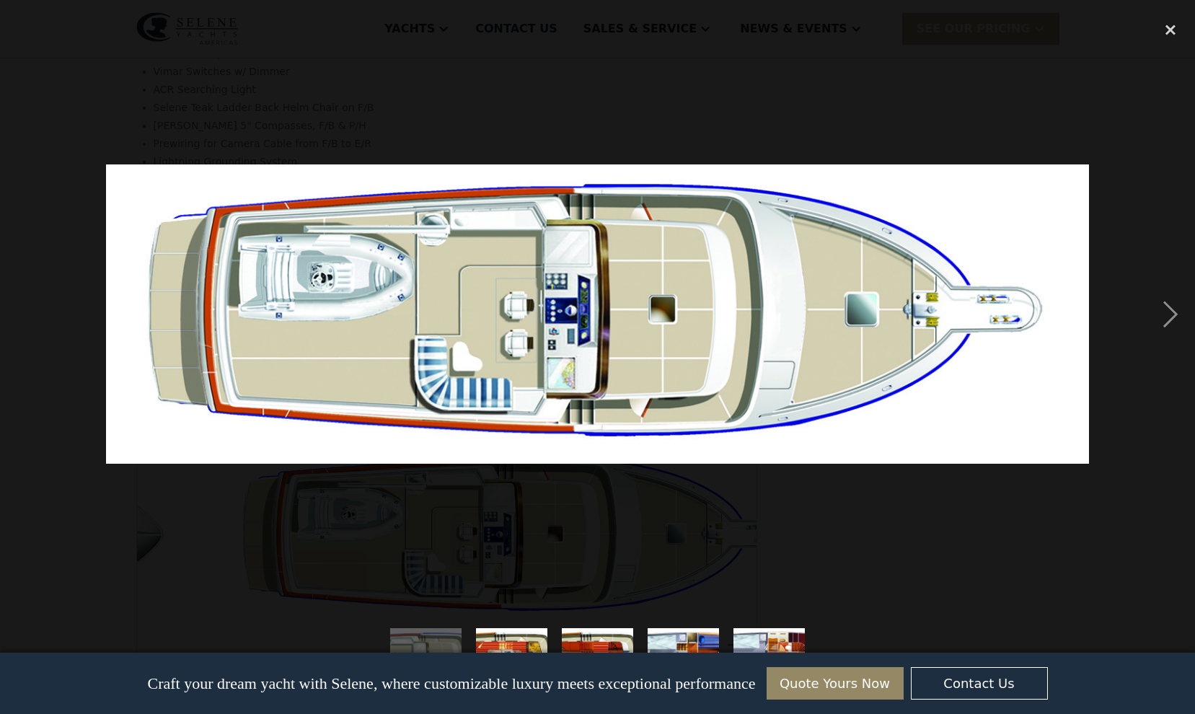
click at [32, 315] on div "previous image" at bounding box center [24, 314] width 49 height 600
click at [1184, 320] on div "next image" at bounding box center [1170, 314] width 49 height 600
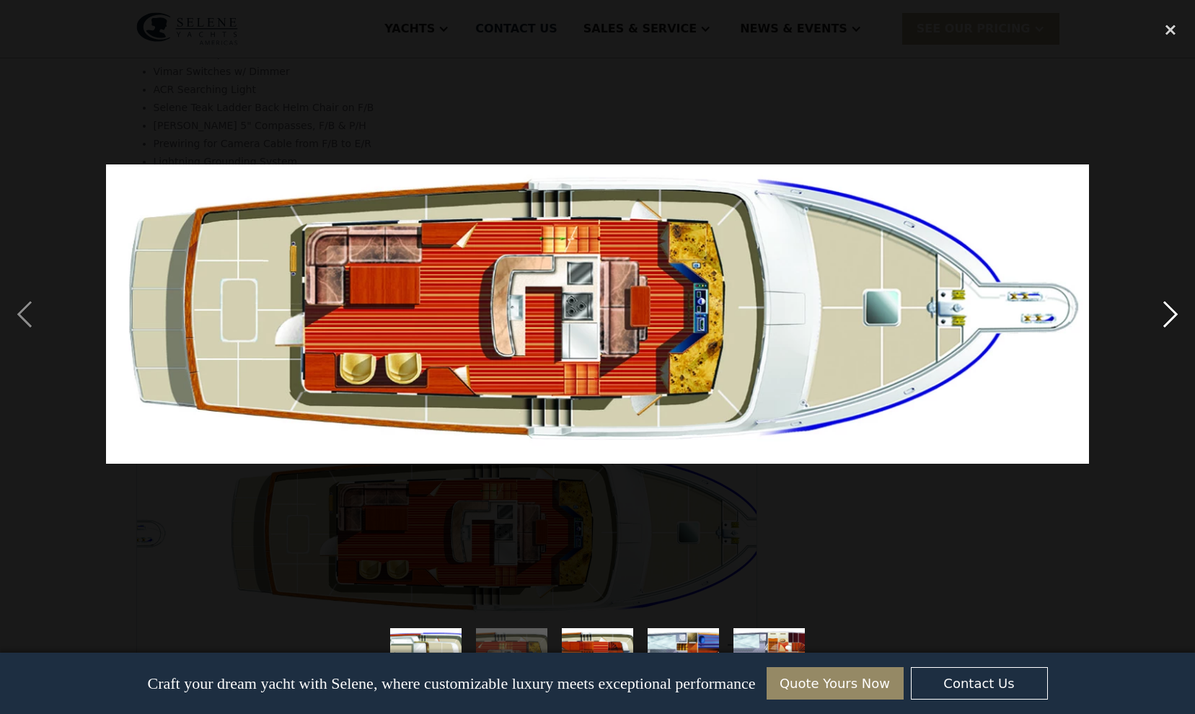
click at [1184, 320] on div "next image" at bounding box center [1170, 314] width 49 height 600
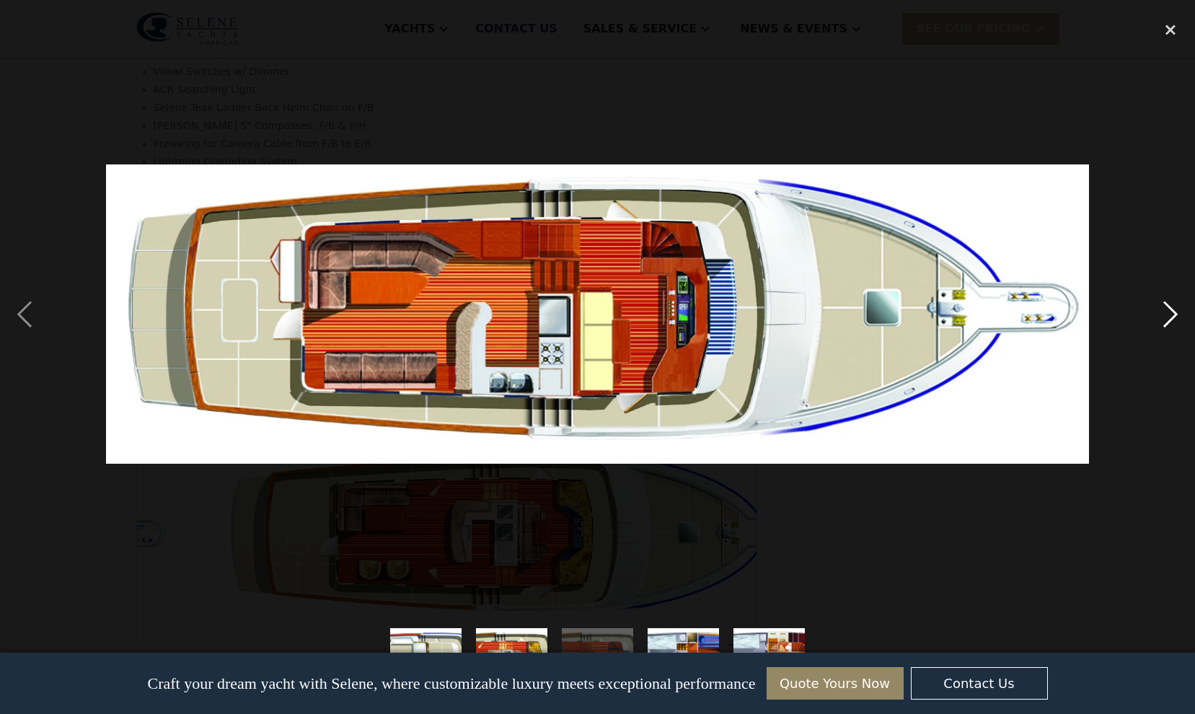
click at [1184, 320] on div "next image" at bounding box center [1170, 314] width 49 height 600
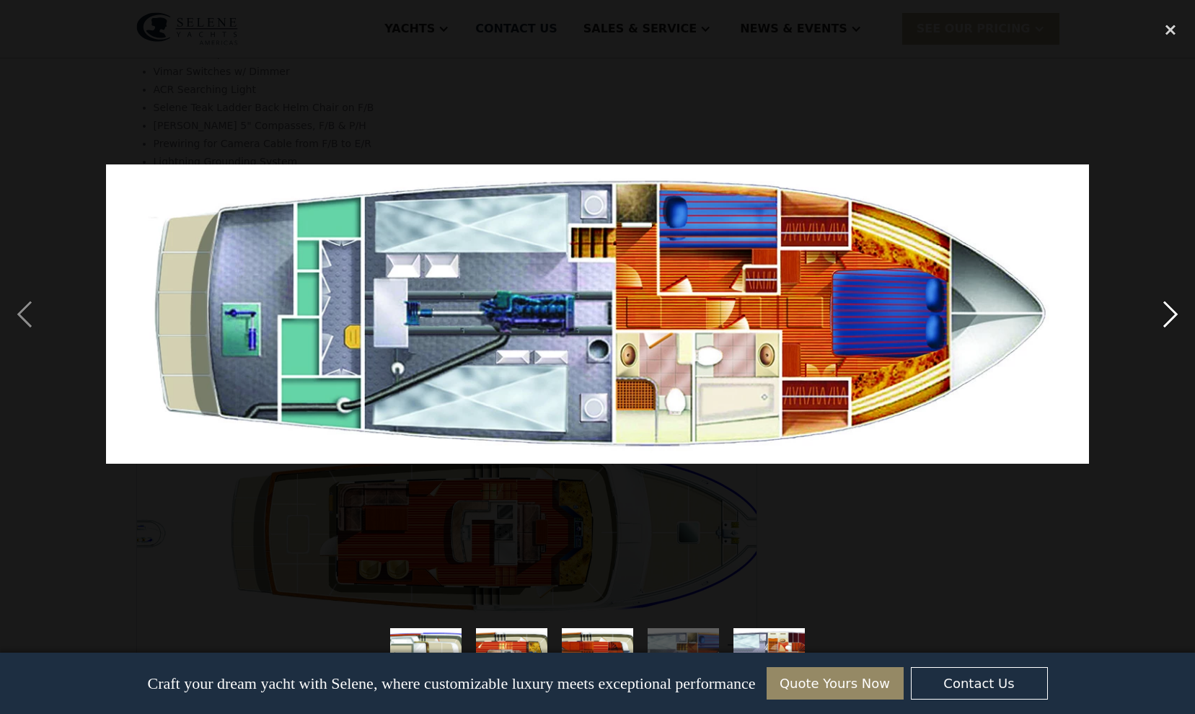
click at [1183, 320] on div "next image" at bounding box center [1170, 314] width 49 height 600
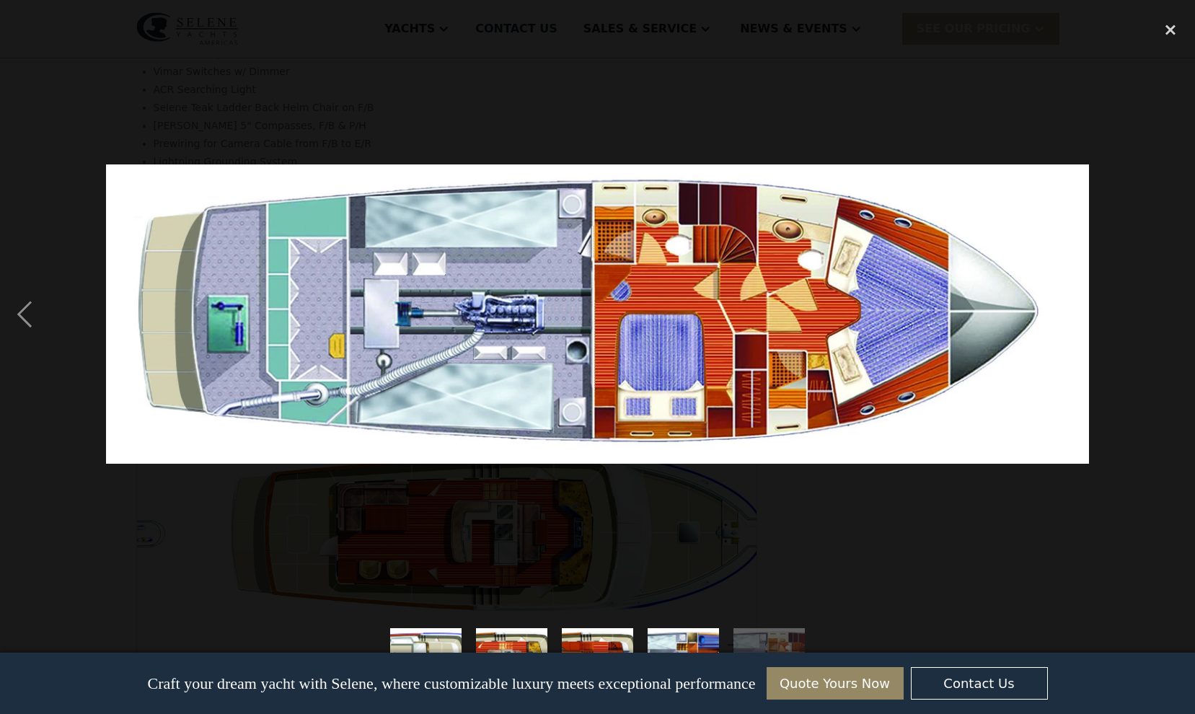
click at [366, 25] on div at bounding box center [597, 314] width 1195 height 600
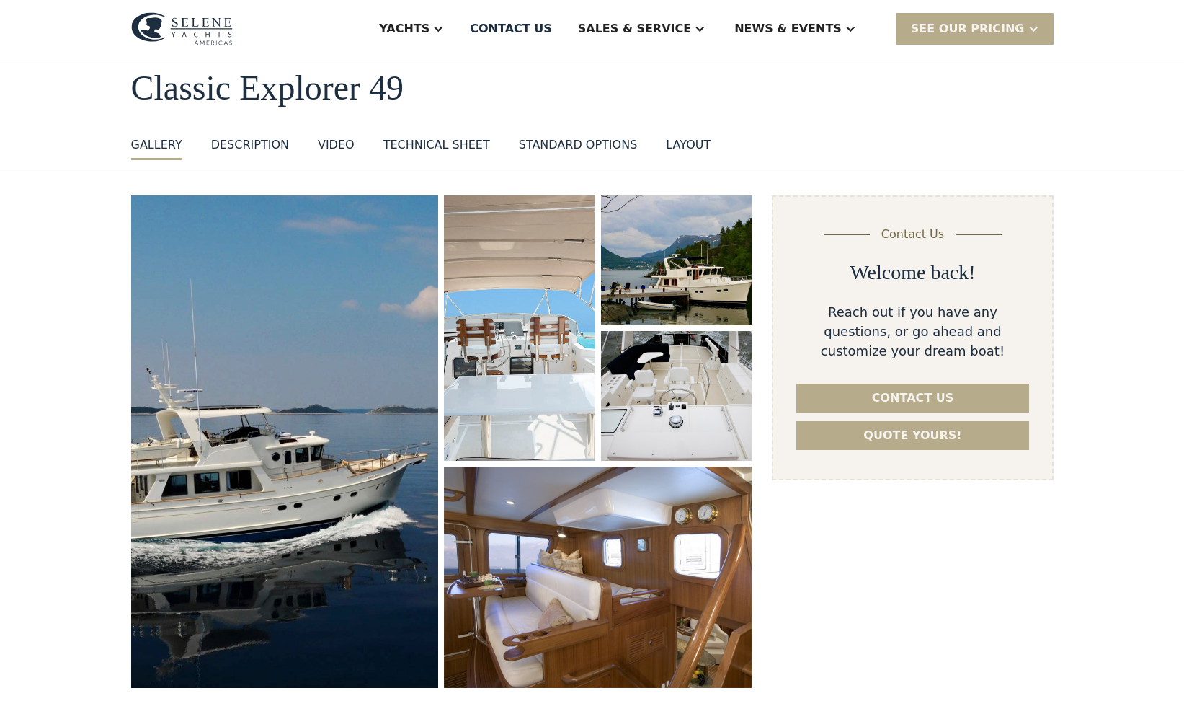
scroll to position [0, 0]
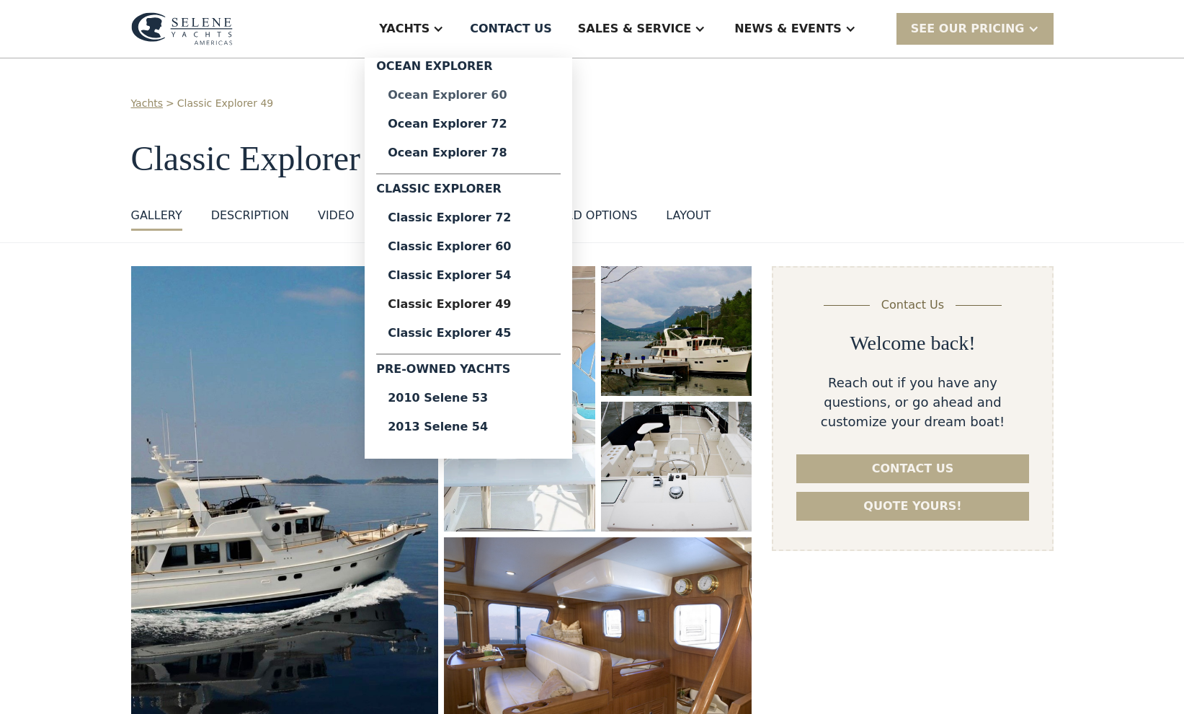
click at [509, 95] on div "Ocean Explorer 60" at bounding box center [468, 95] width 161 height 12
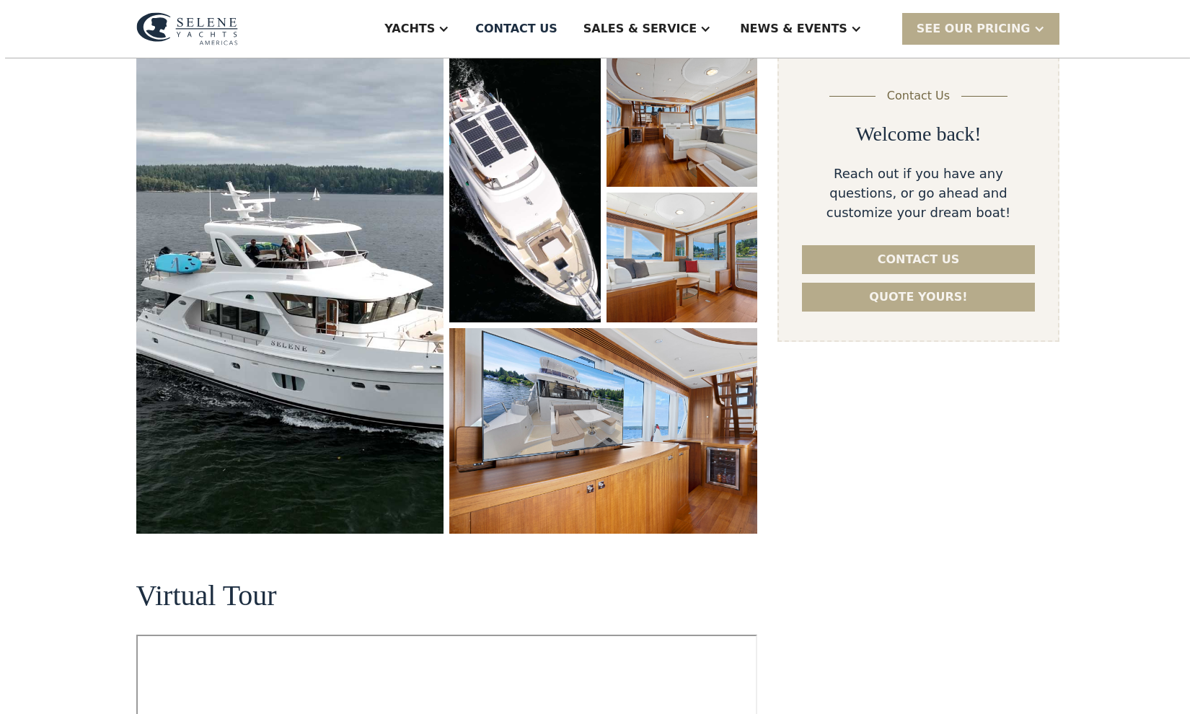
scroll to position [215, 0]
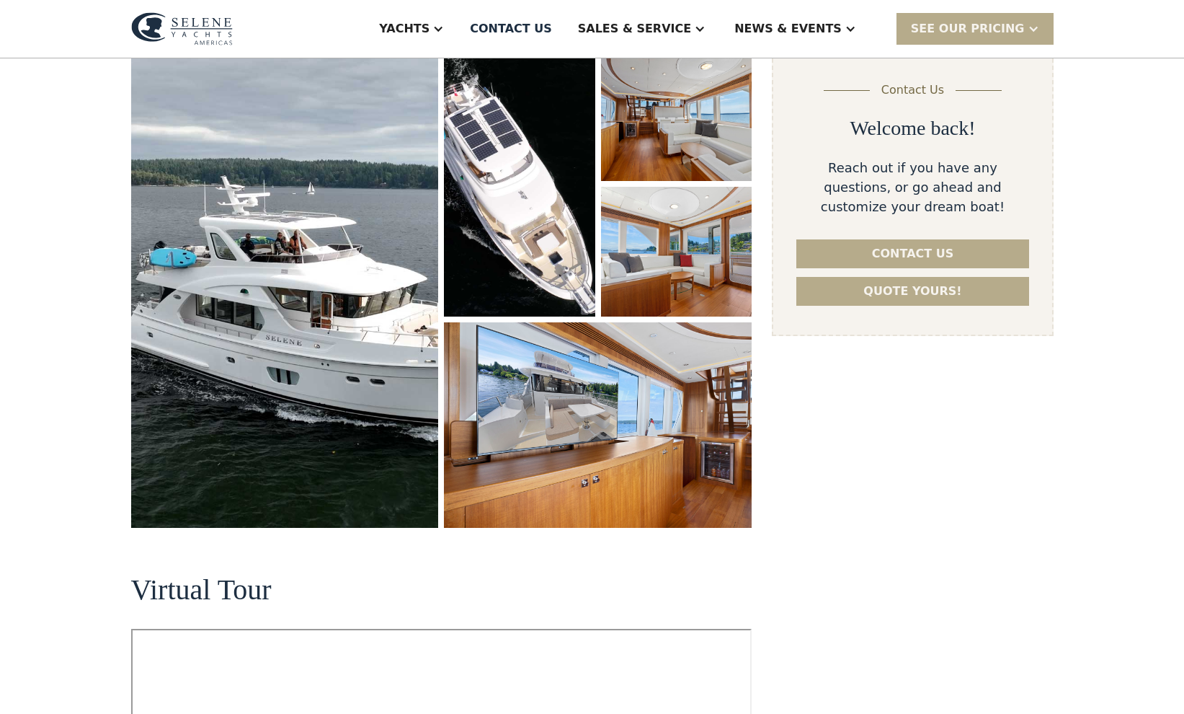
click at [653, 425] on img "open lightbox" at bounding box center [598, 424] width 308 height 205
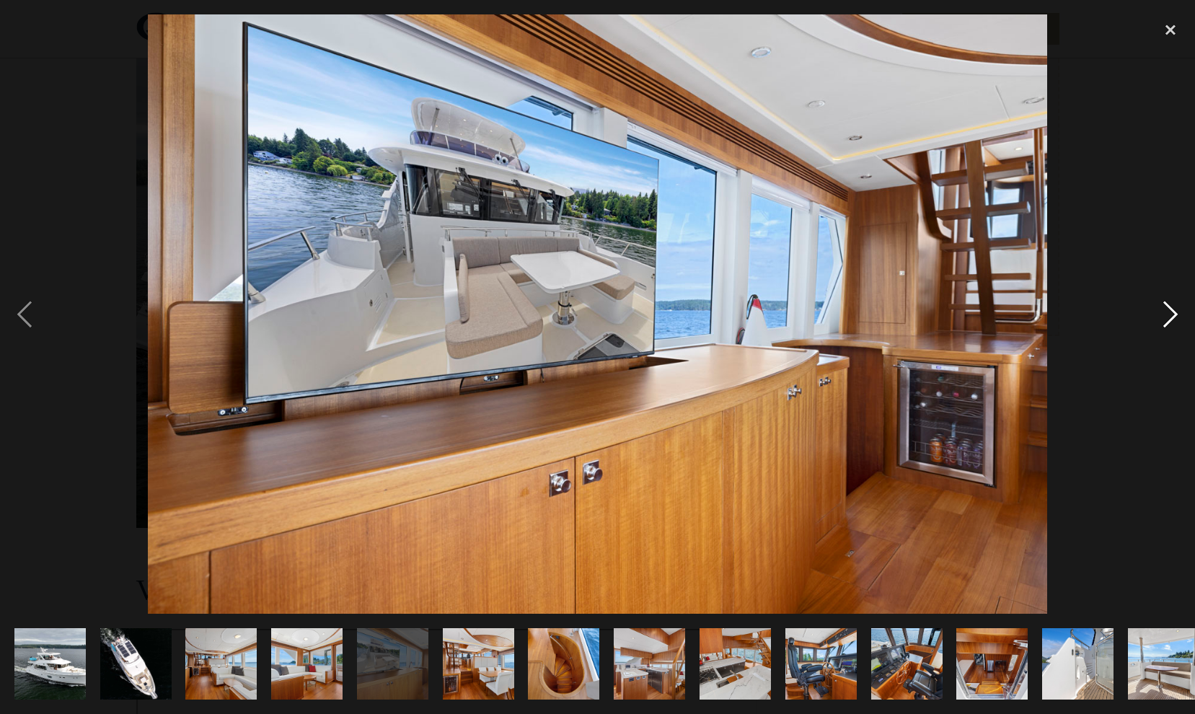
click at [1164, 309] on div "next image" at bounding box center [1170, 314] width 49 height 600
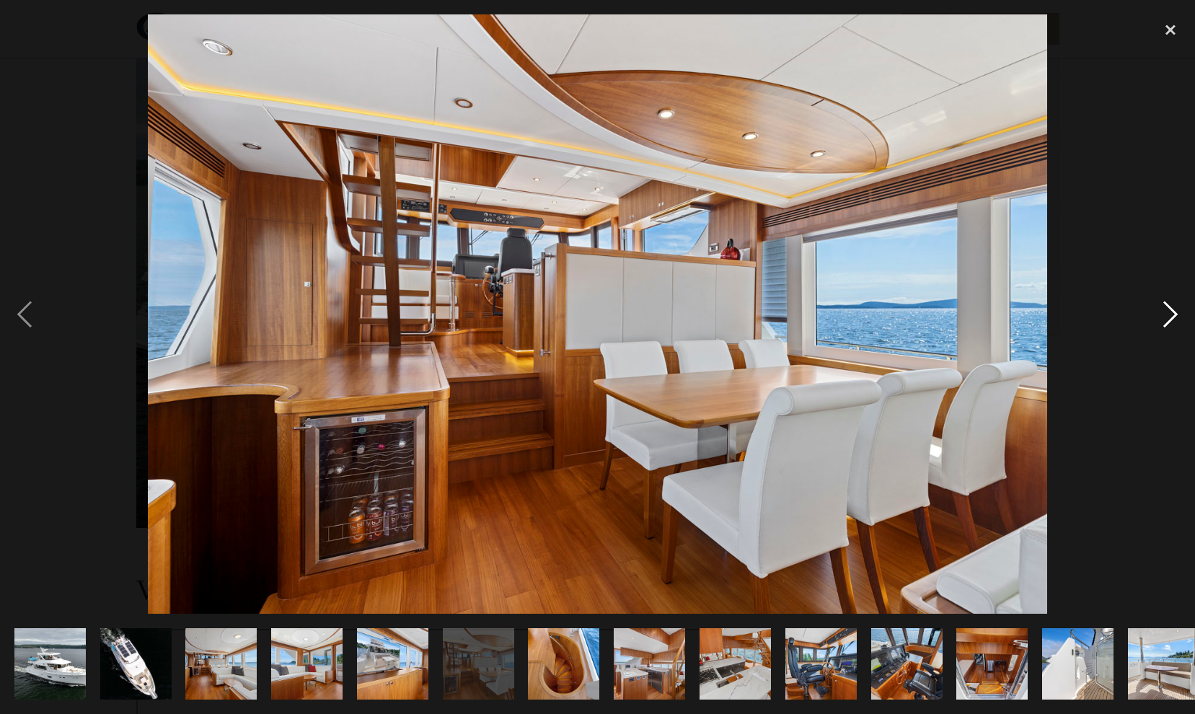
click at [1154, 295] on div "next image" at bounding box center [1170, 314] width 49 height 600
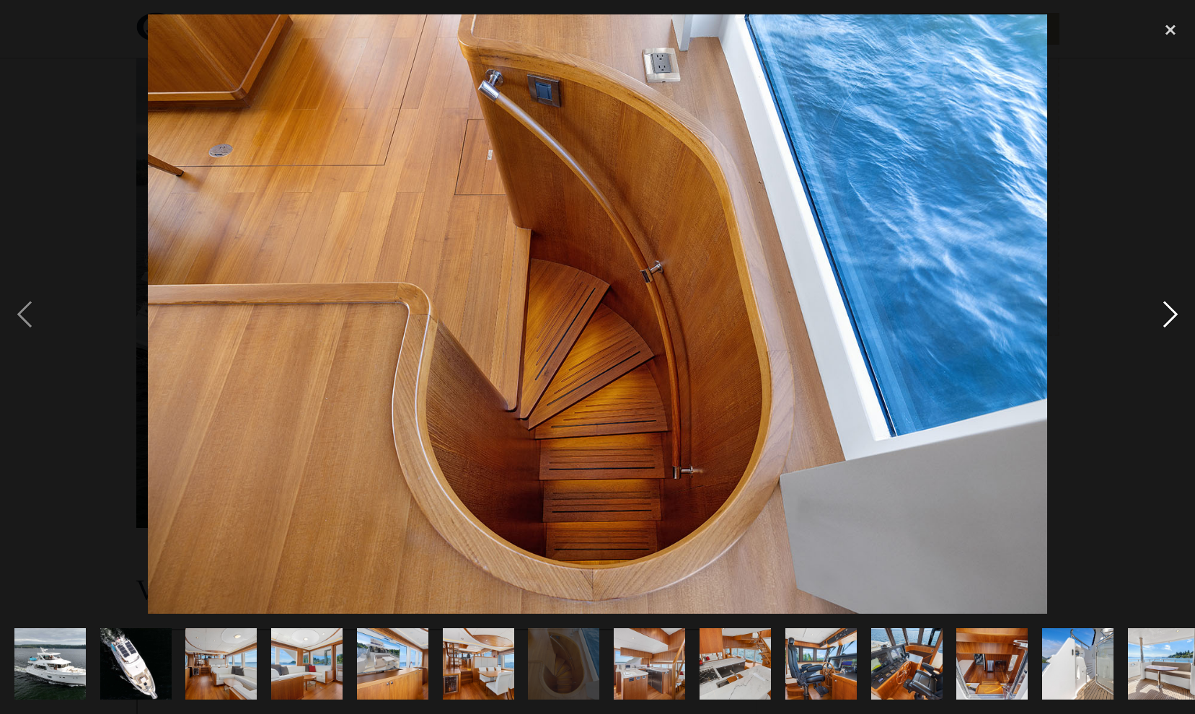
click at [1154, 295] on div "next image" at bounding box center [1170, 314] width 49 height 600
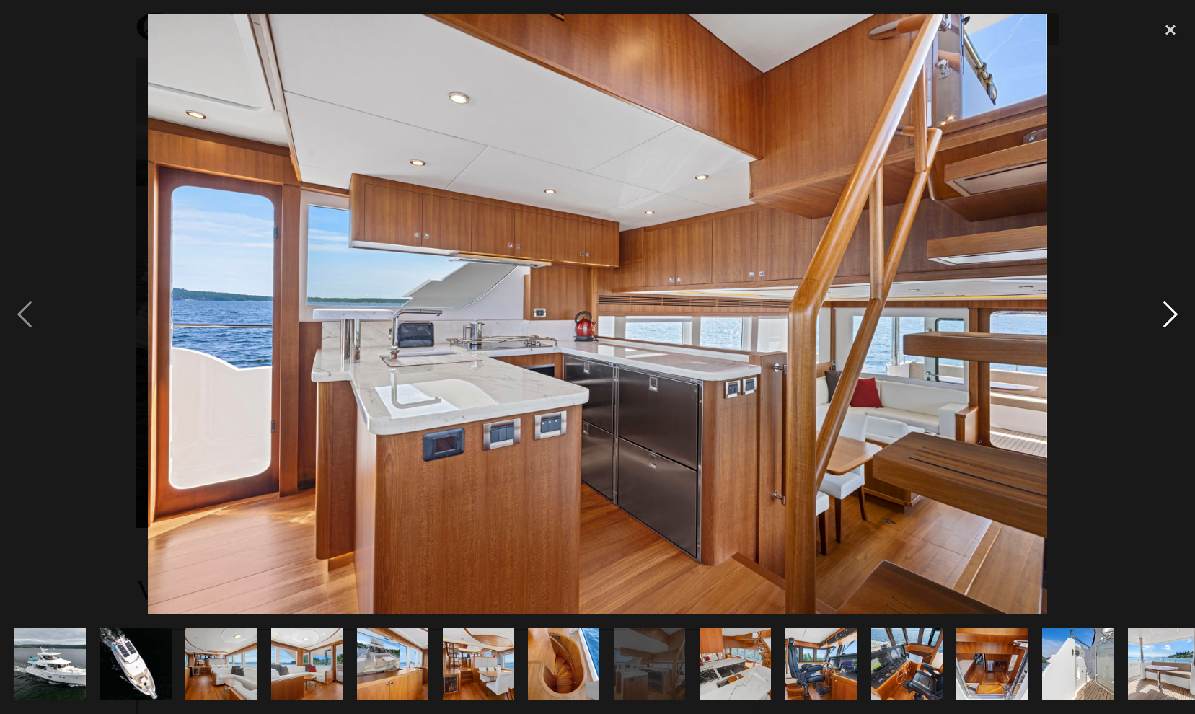
click at [1153, 296] on div "next image" at bounding box center [1170, 314] width 49 height 600
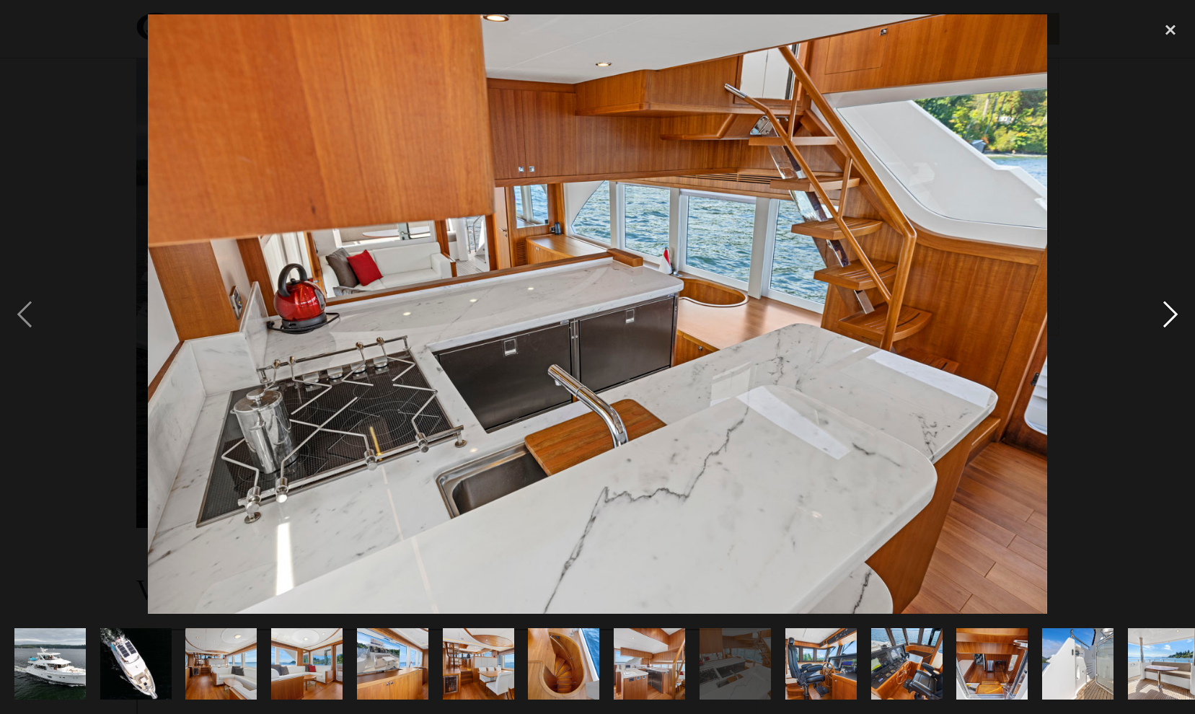
click at [1153, 296] on div "next image" at bounding box center [1170, 314] width 49 height 600
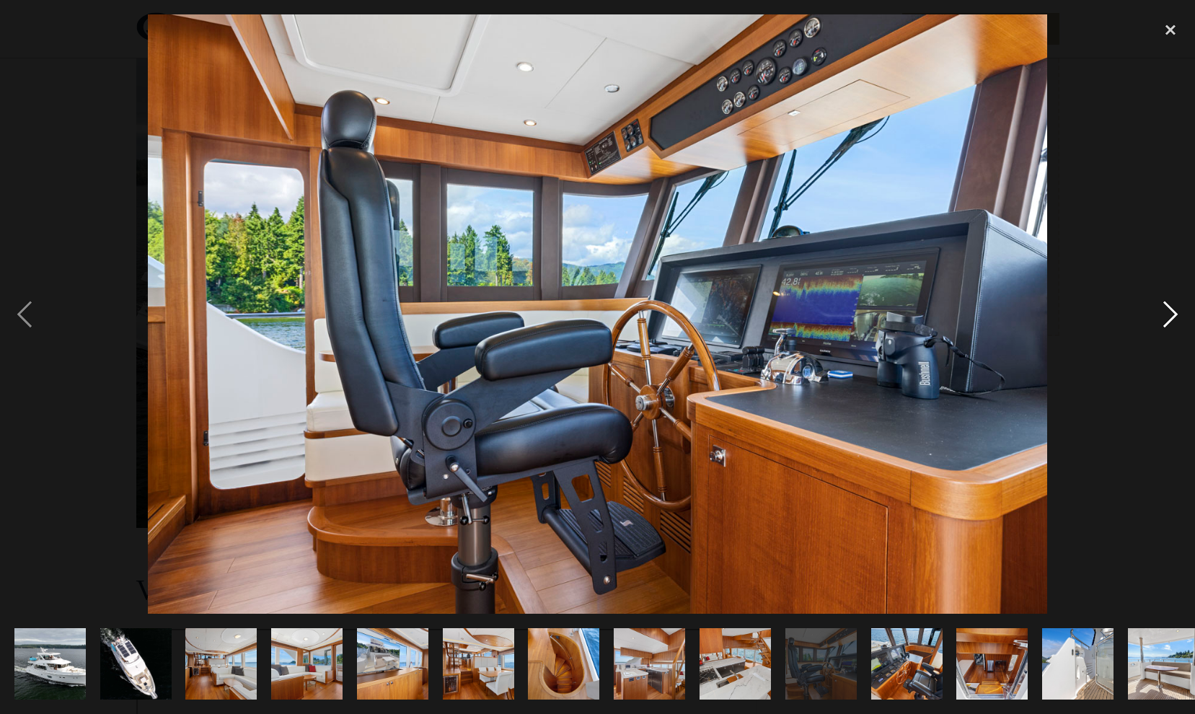
click at [1153, 296] on div "next image" at bounding box center [1170, 314] width 49 height 600
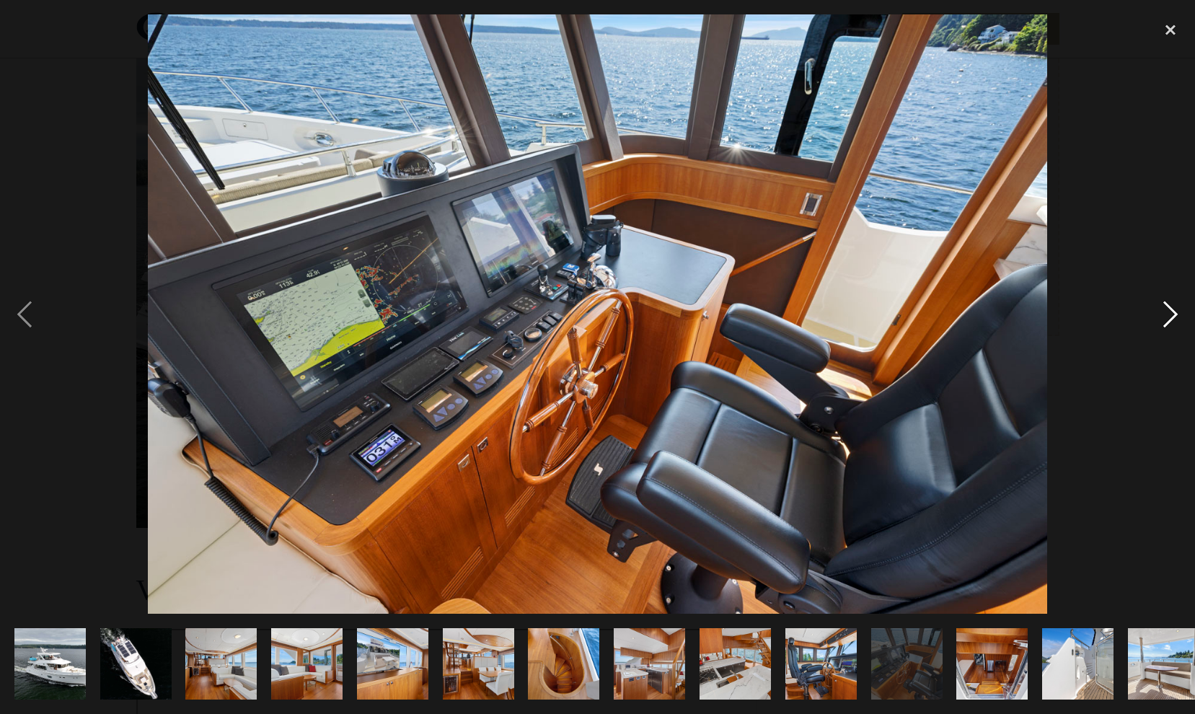
click at [1153, 296] on div "next image" at bounding box center [1170, 314] width 49 height 600
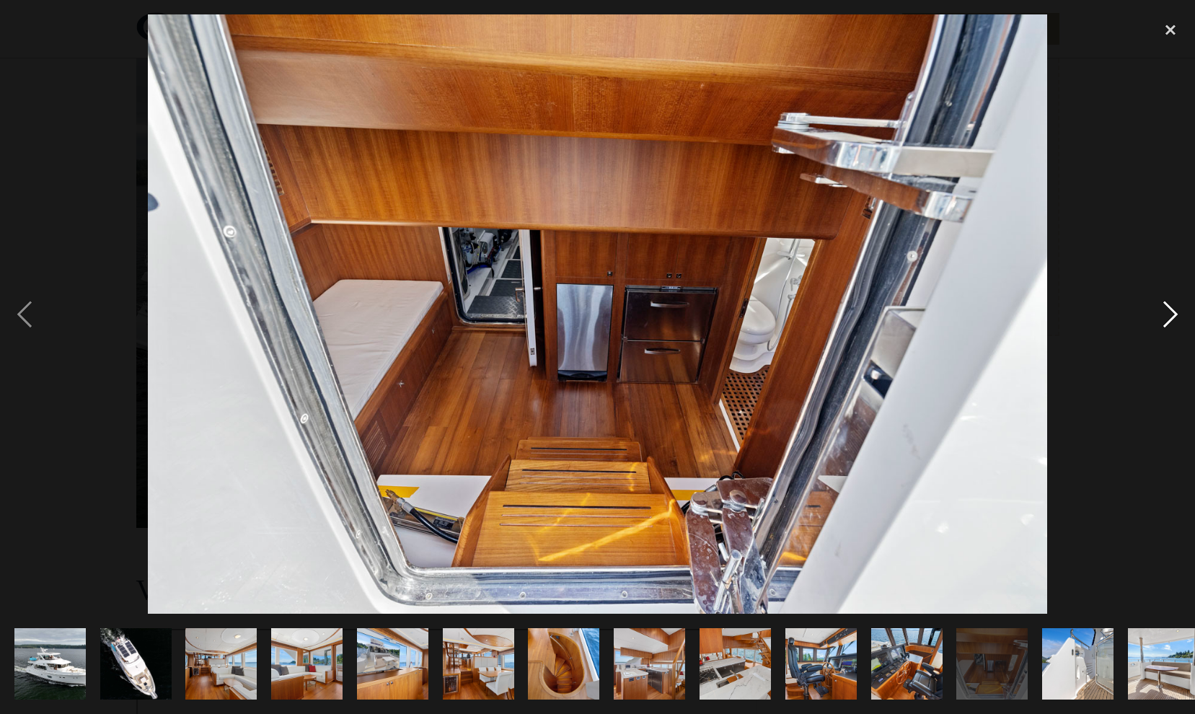
click at [1153, 296] on div "next image" at bounding box center [1170, 314] width 49 height 600
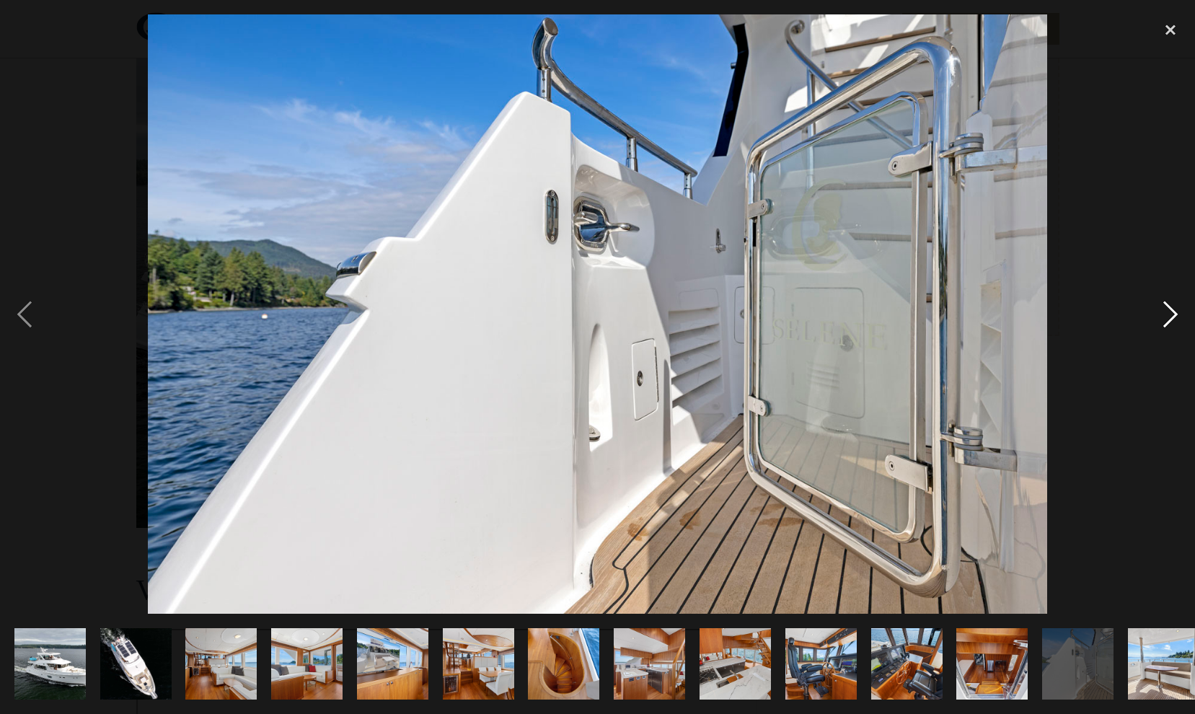
click at [1153, 296] on div "next image" at bounding box center [1170, 314] width 49 height 600
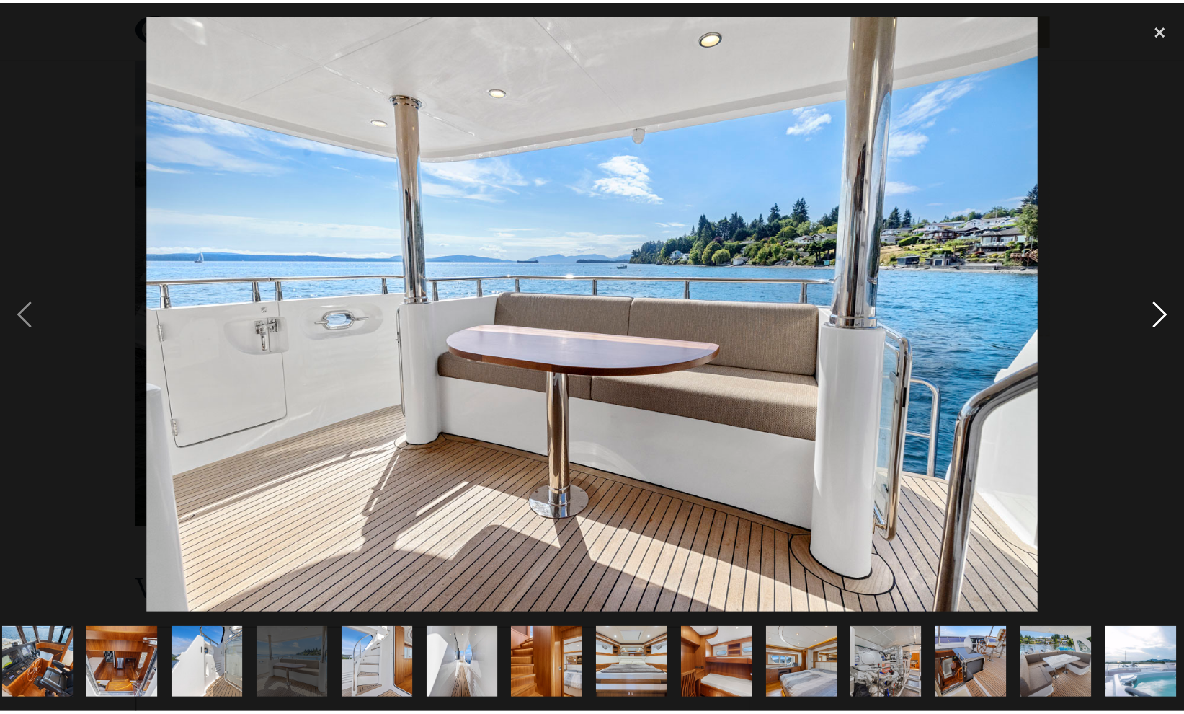
scroll to position [0, 960]
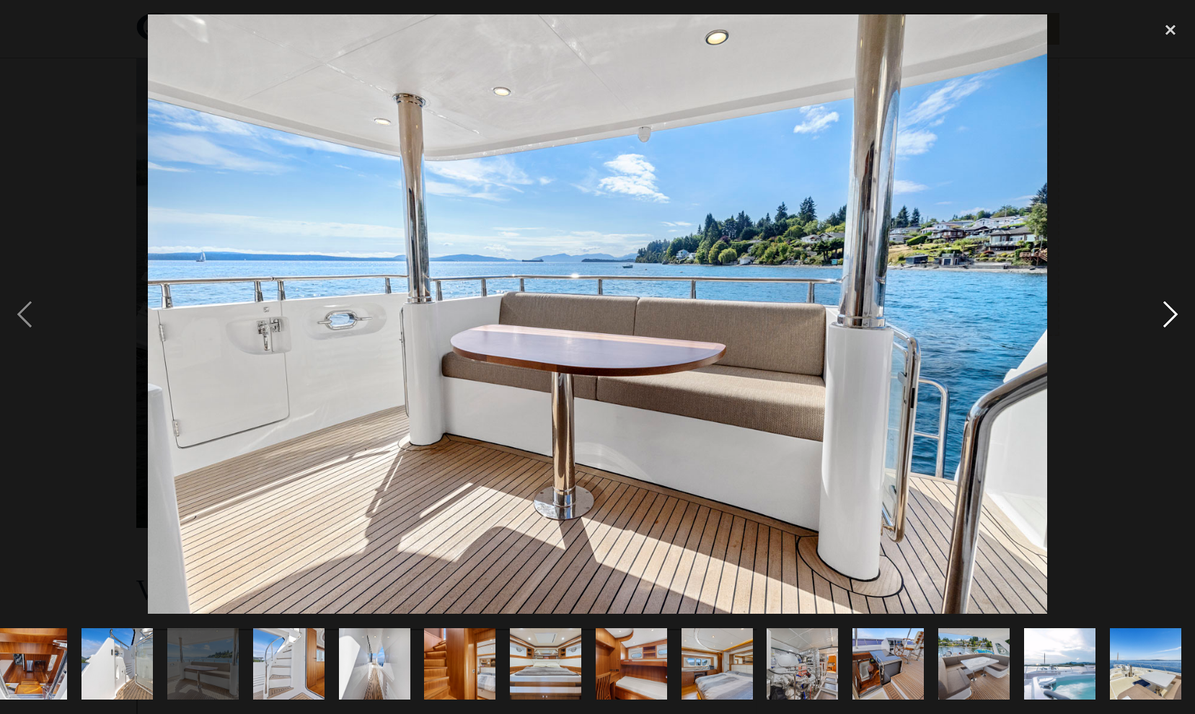
click at [1153, 296] on div "next image" at bounding box center [1170, 314] width 49 height 600
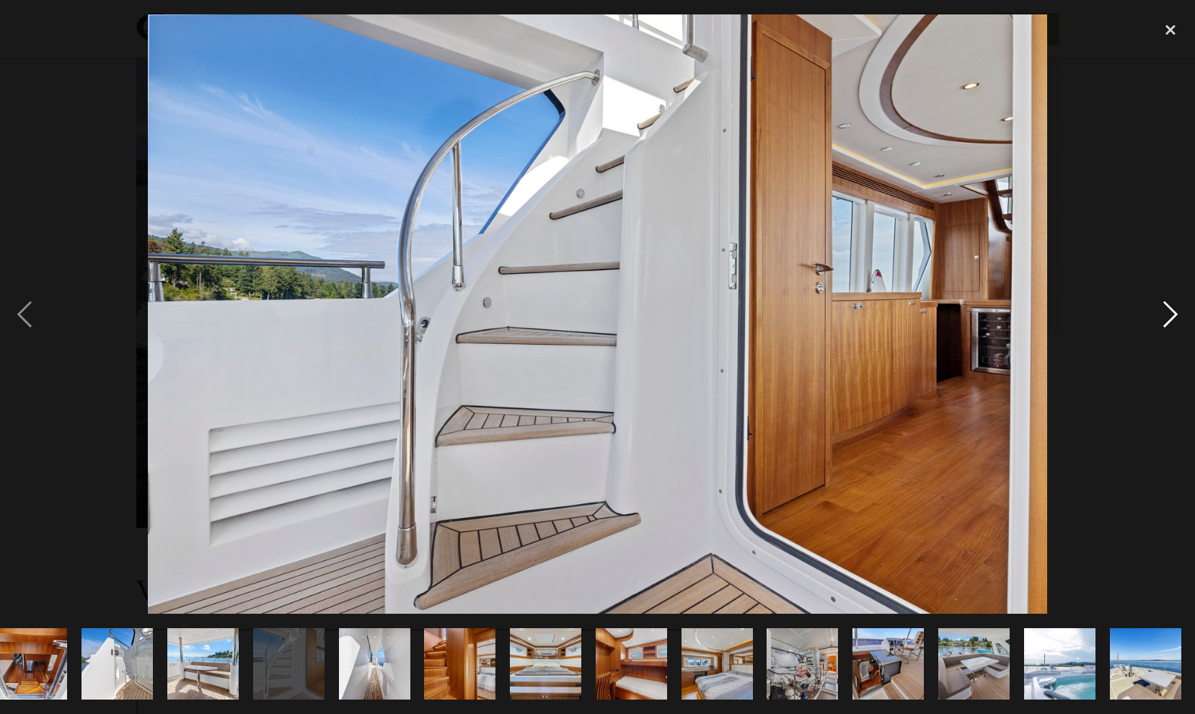
click at [1153, 296] on div "next image" at bounding box center [1170, 314] width 49 height 600
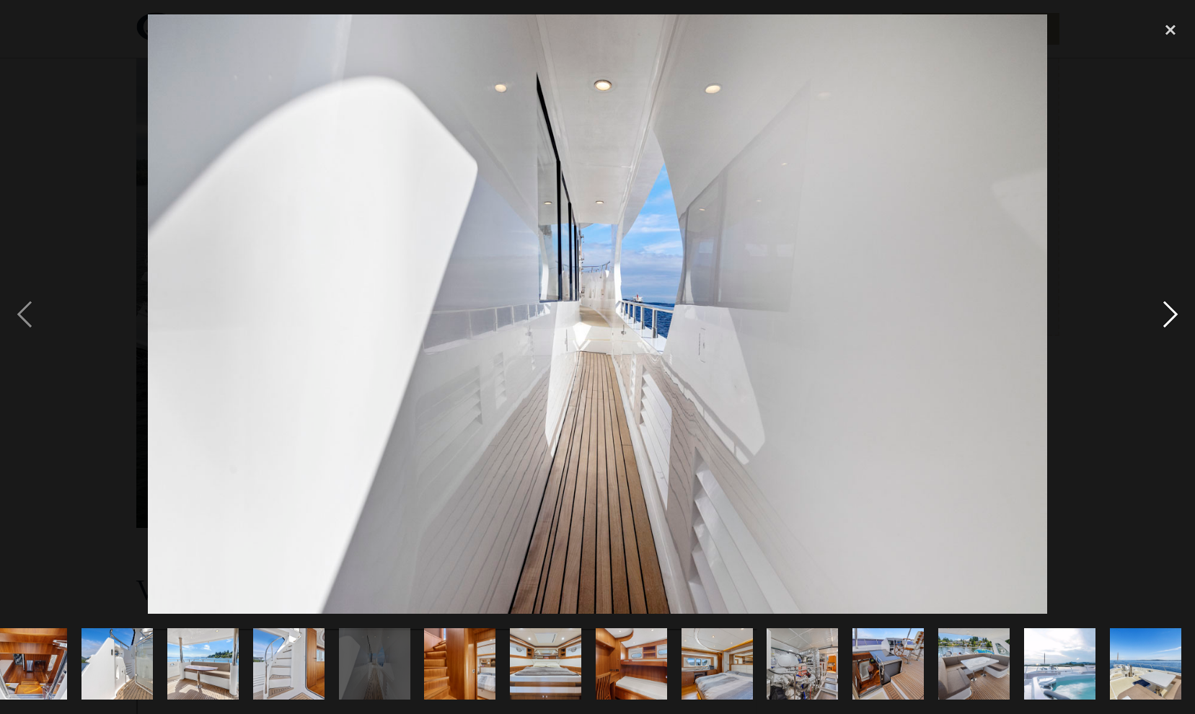
click at [1153, 296] on div "next image" at bounding box center [1170, 314] width 49 height 600
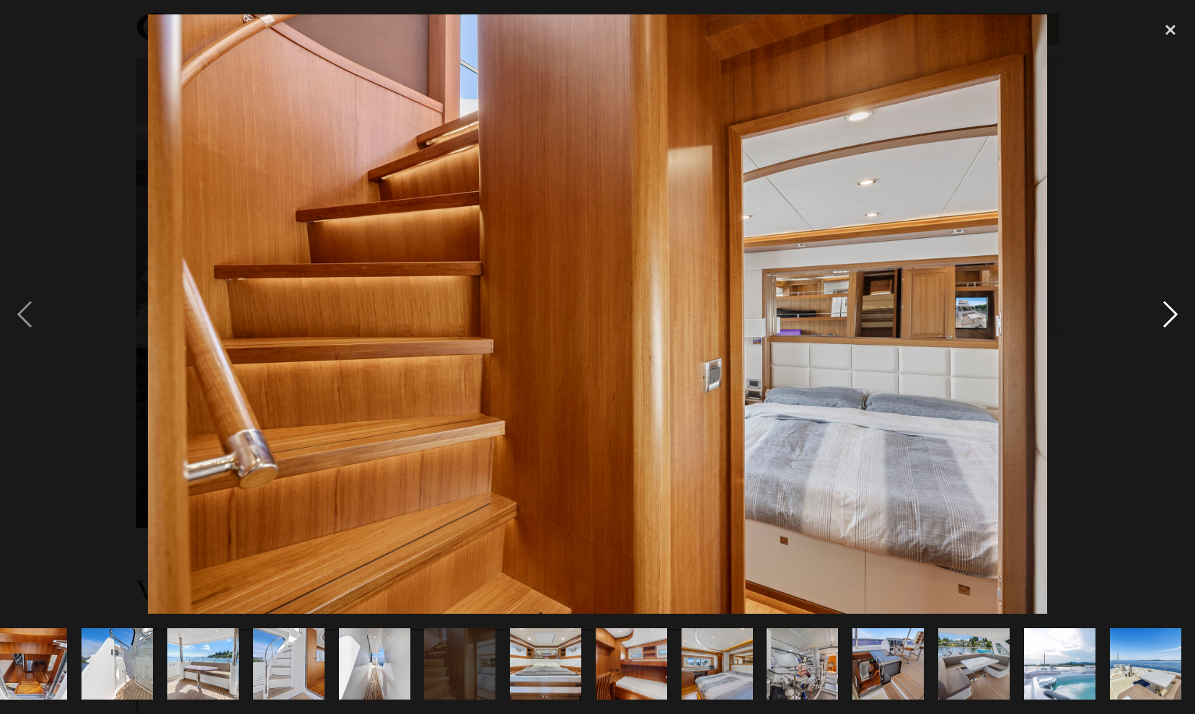
click at [1153, 296] on div "next image" at bounding box center [1170, 314] width 49 height 600
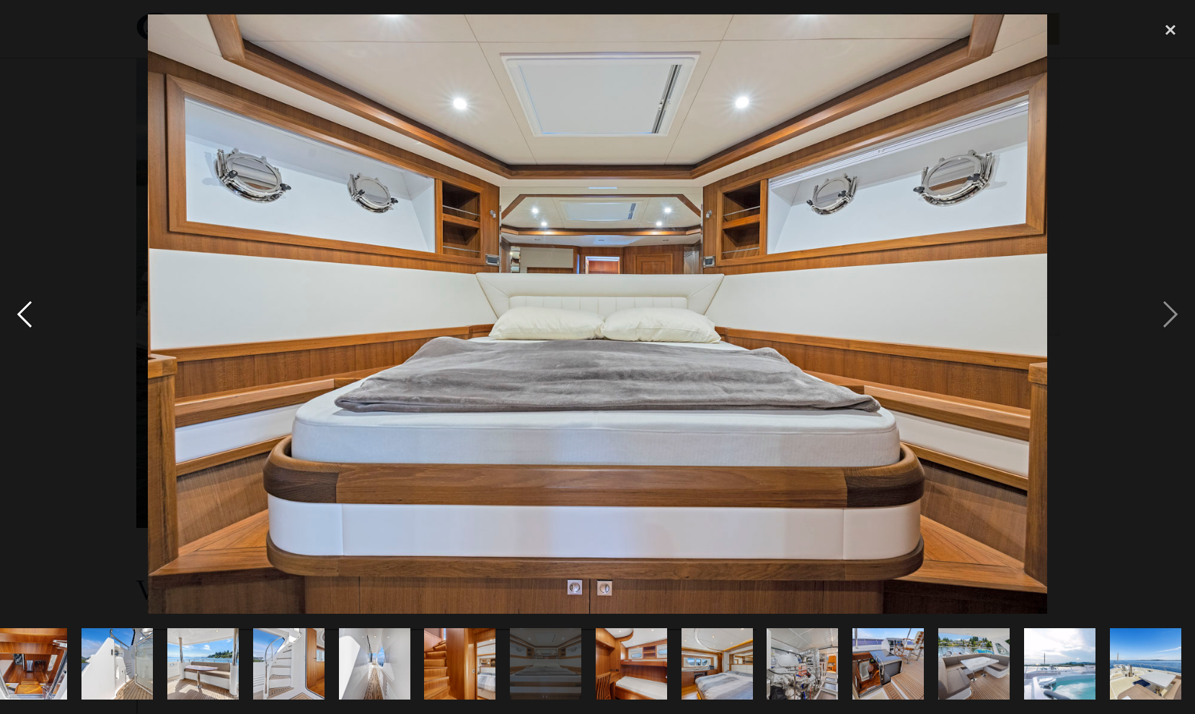
click at [25, 322] on div "previous image" at bounding box center [24, 314] width 49 height 600
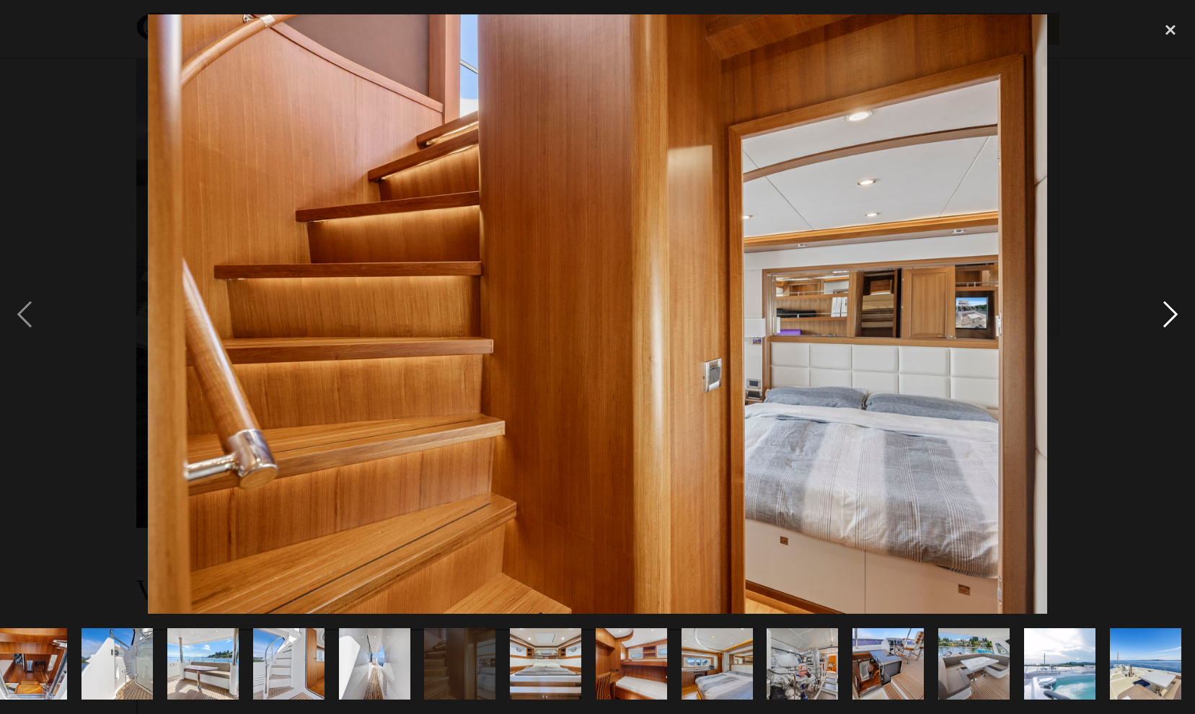
click at [1172, 320] on div "next image" at bounding box center [1170, 314] width 49 height 600
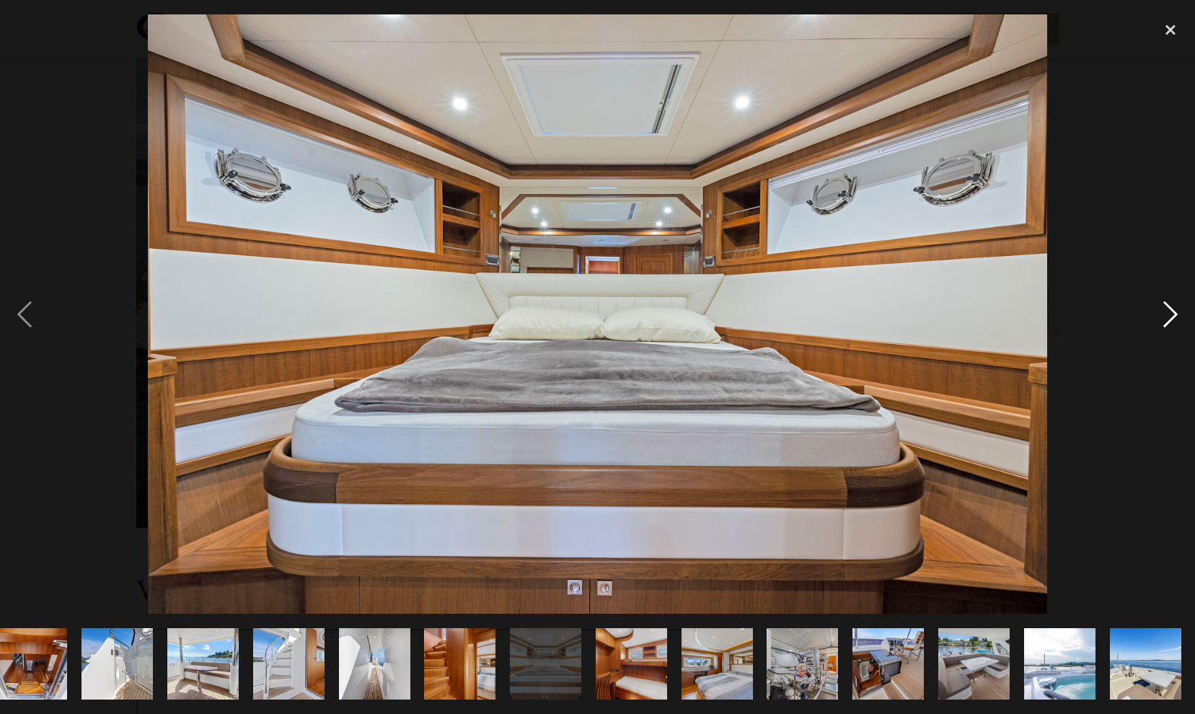
click at [1171, 321] on div "next image" at bounding box center [1170, 314] width 49 height 600
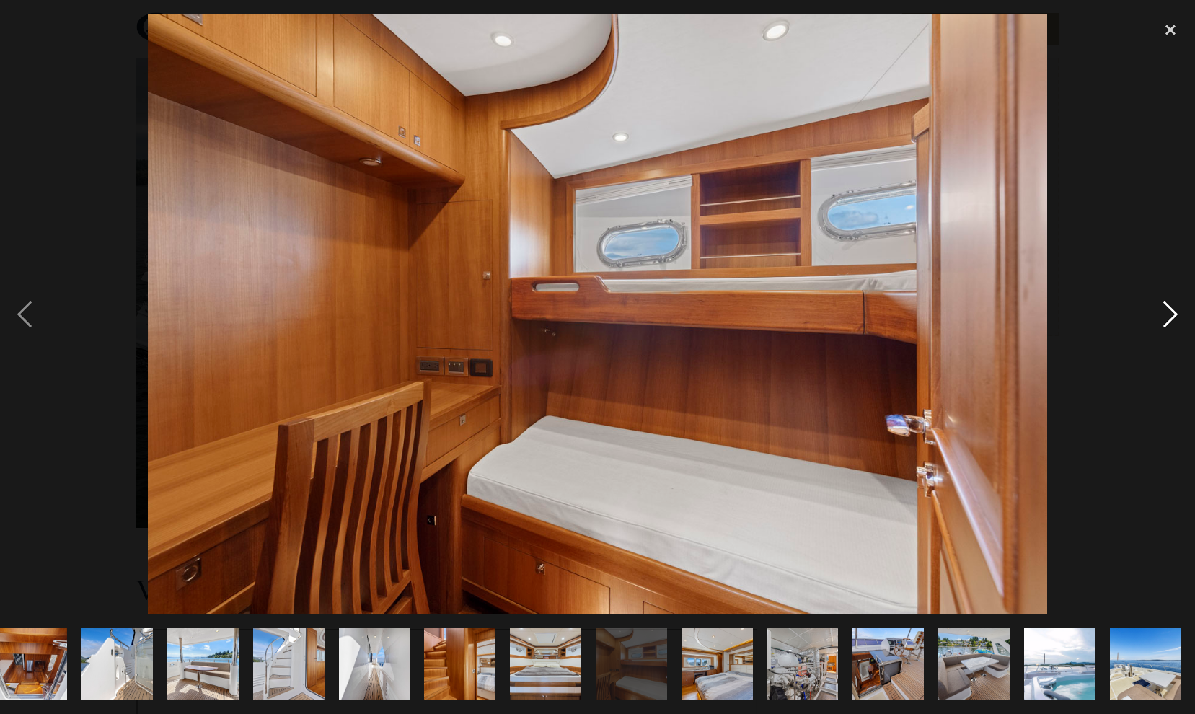
click at [1171, 322] on div "next image" at bounding box center [1170, 314] width 49 height 600
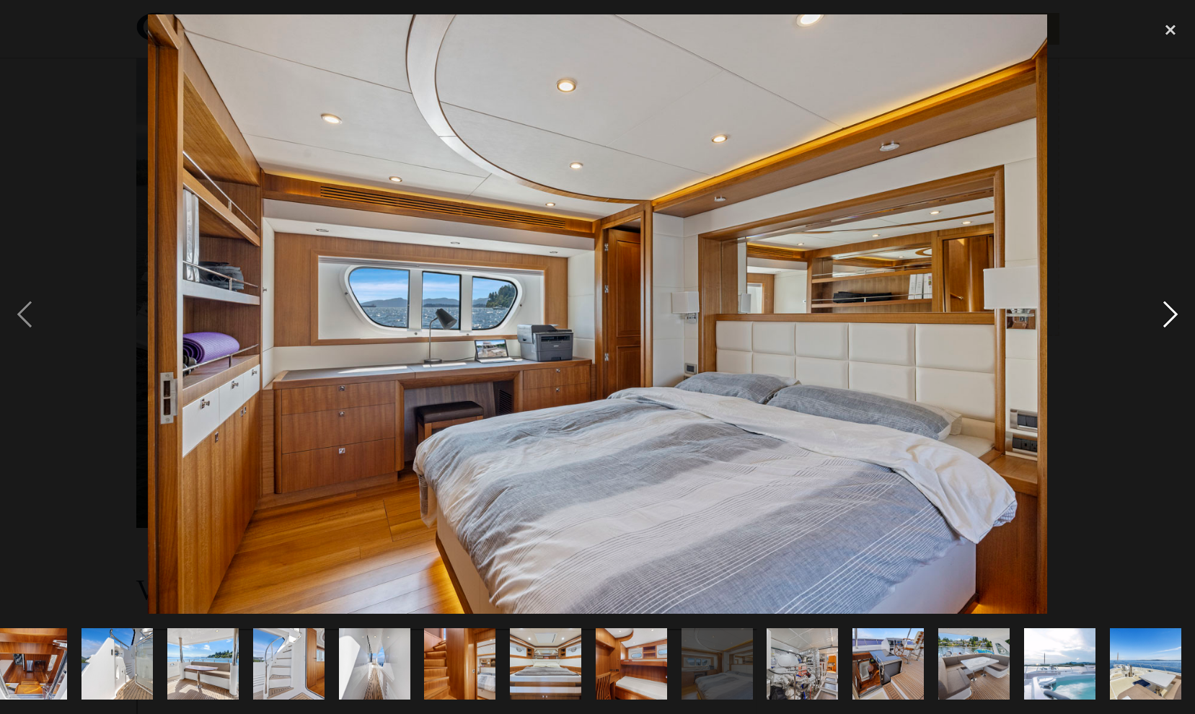
click at [1170, 322] on div "next image" at bounding box center [1170, 314] width 49 height 600
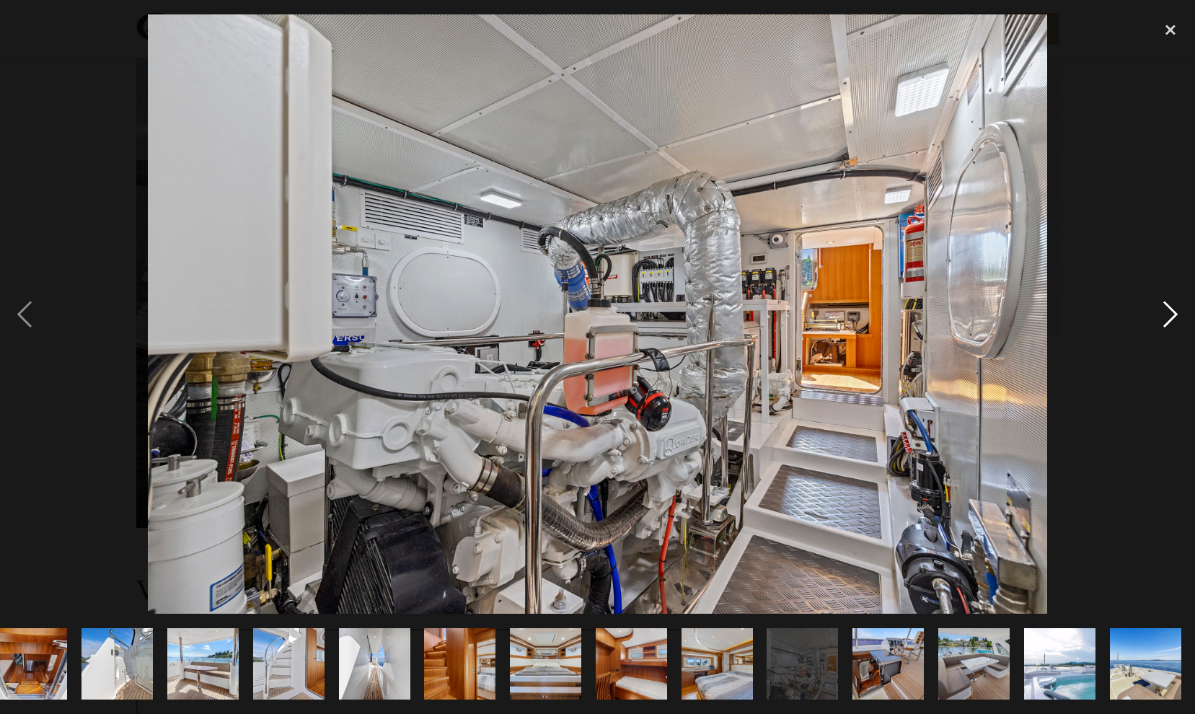
click at [1170, 322] on div "next image" at bounding box center [1170, 314] width 49 height 600
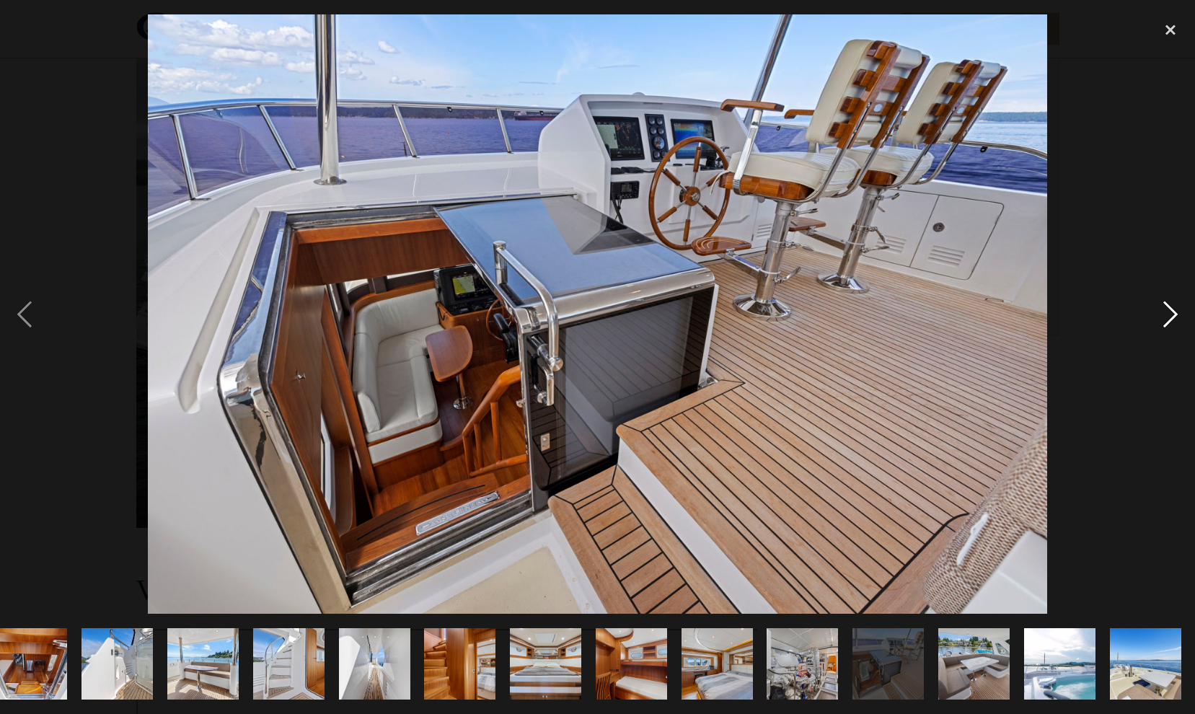
click at [1170, 322] on div "next image" at bounding box center [1170, 314] width 49 height 600
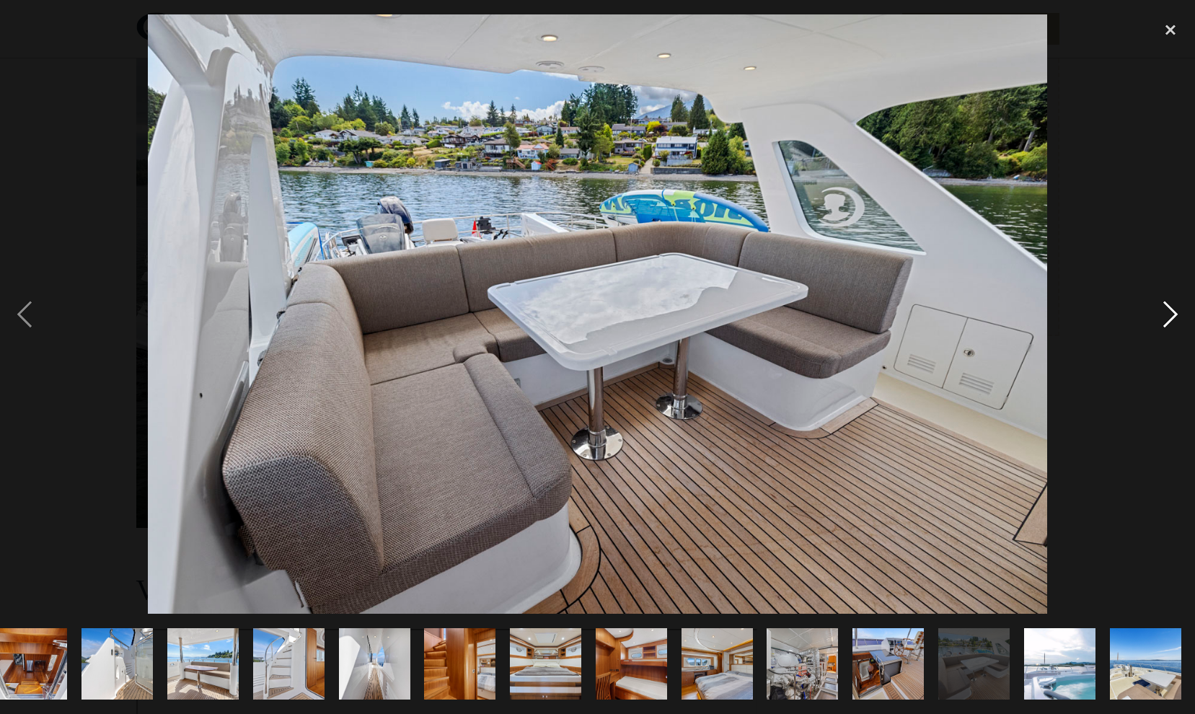
click at [1170, 322] on div "next image" at bounding box center [1170, 314] width 49 height 600
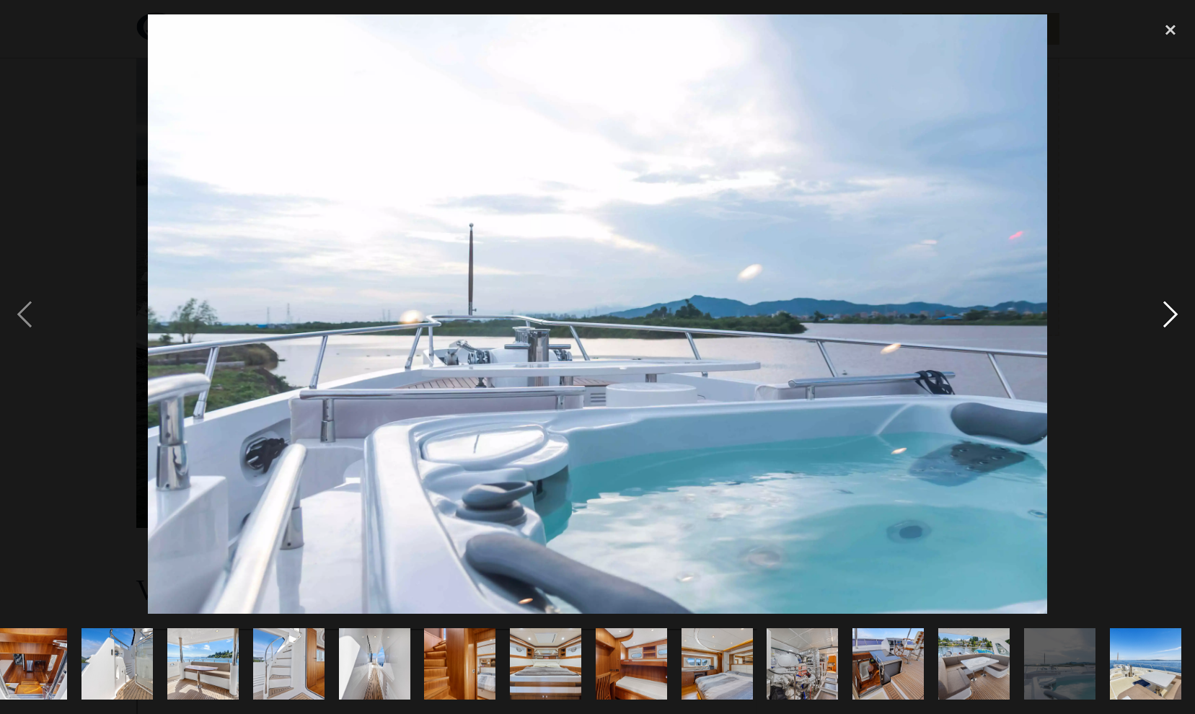
click at [1170, 322] on div "next image" at bounding box center [1170, 314] width 49 height 600
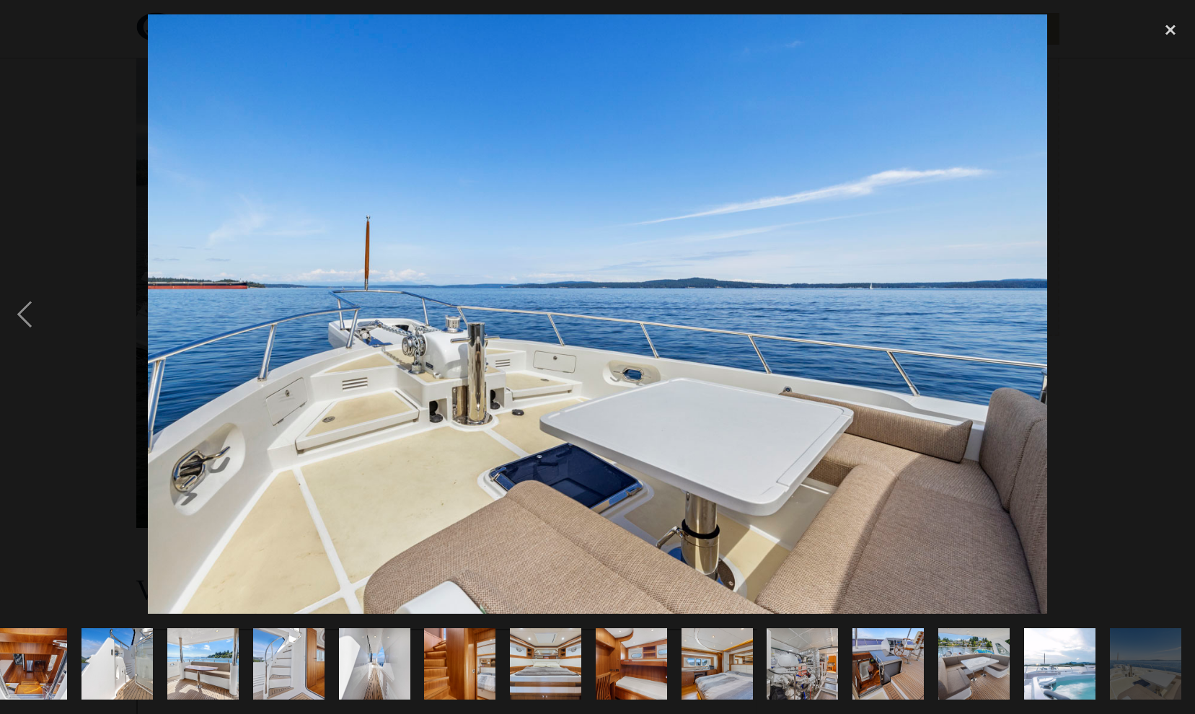
click at [1169, 323] on div "next image" at bounding box center [1170, 314] width 49 height 600
click at [1173, 24] on div "close lightbox" at bounding box center [1170, 30] width 49 height 32
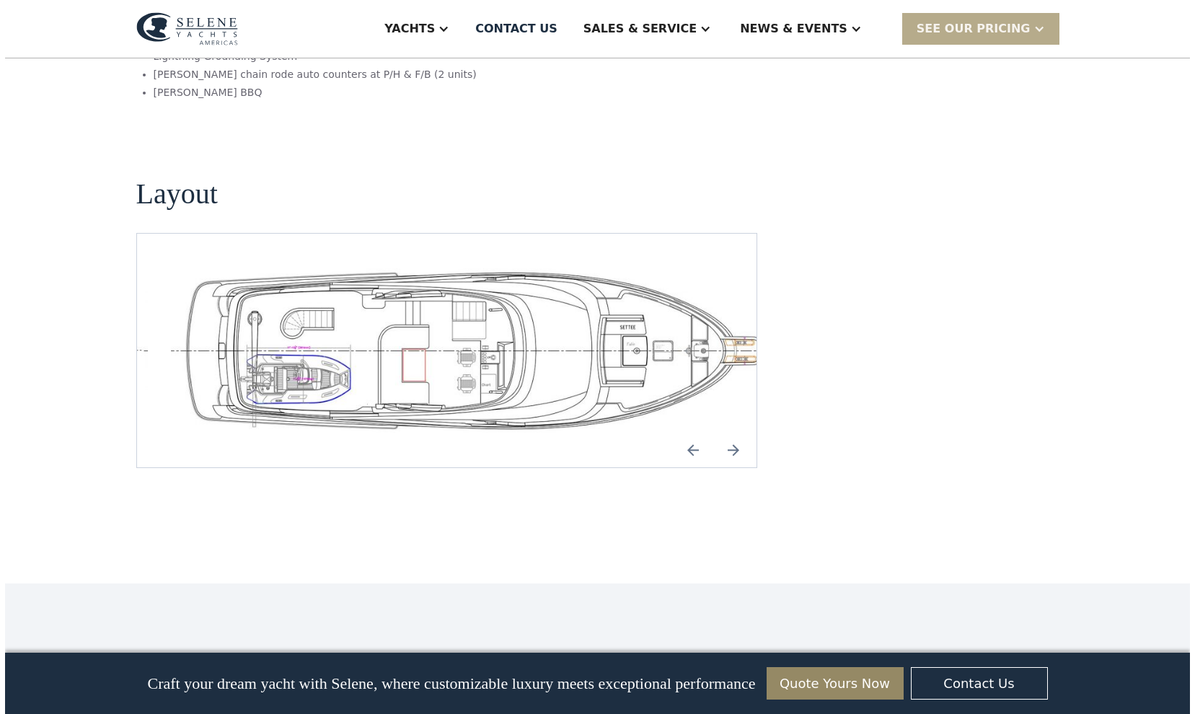
scroll to position [3039, 0]
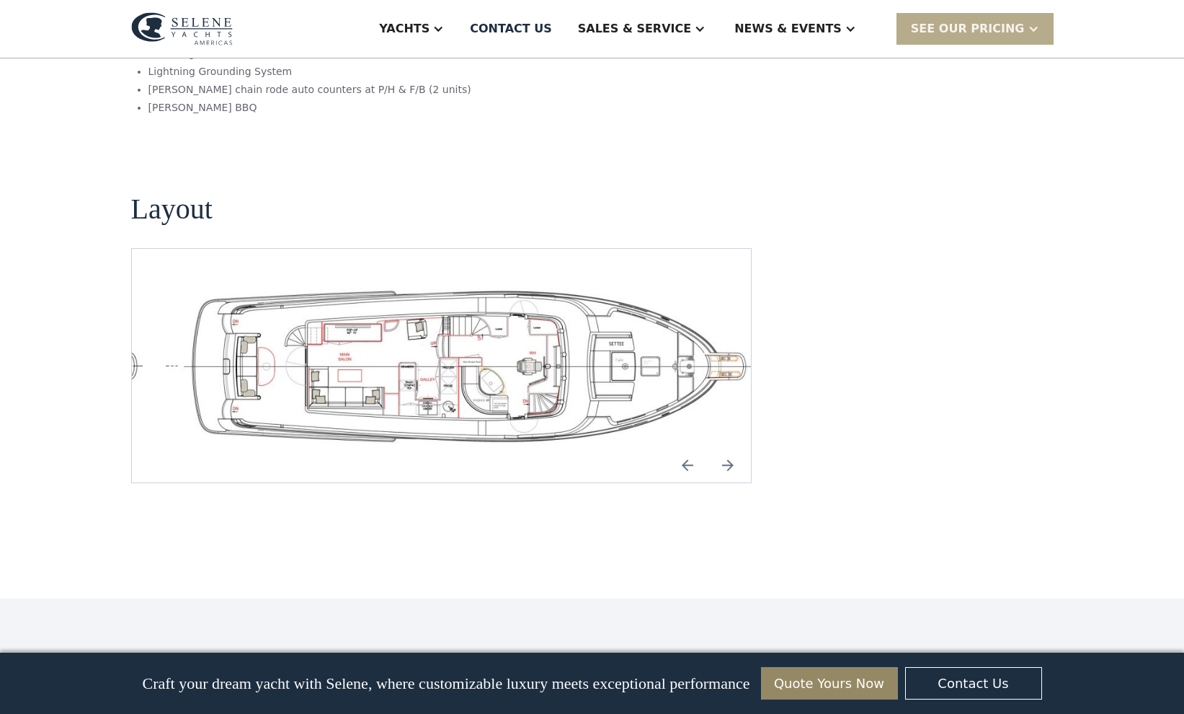
click at [730, 448] on img "Next slide" at bounding box center [728, 465] width 35 height 35
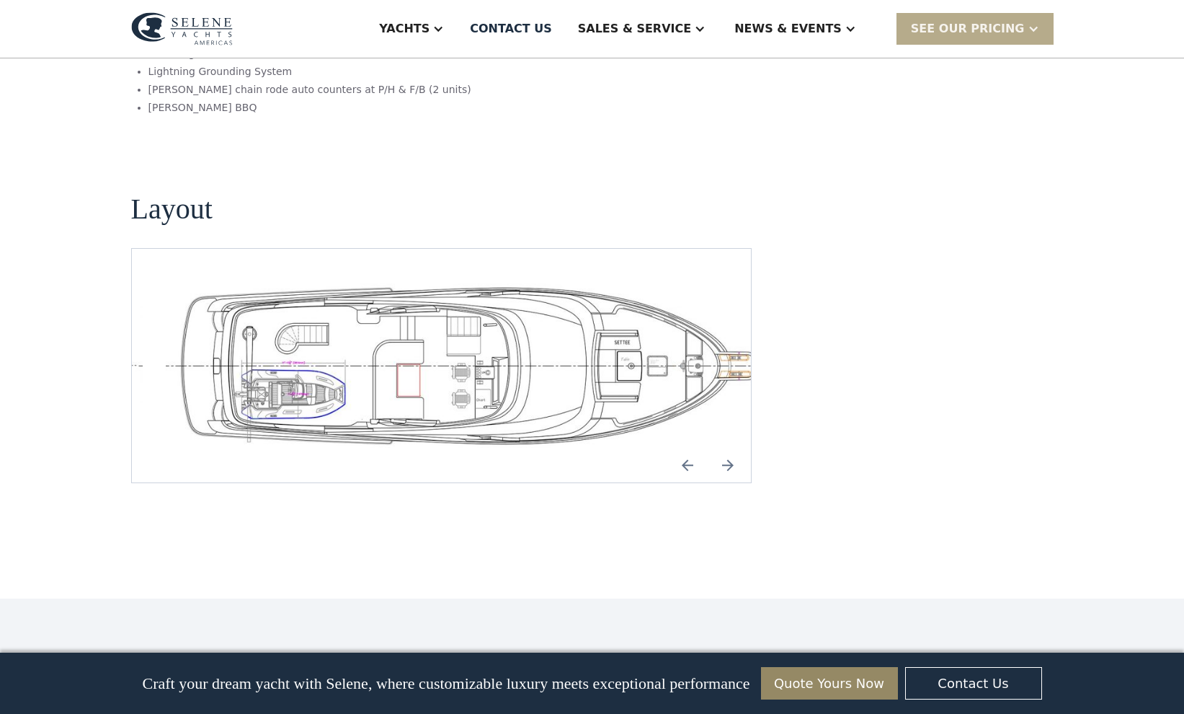
click at [733, 448] on img "Next slide" at bounding box center [728, 465] width 35 height 35
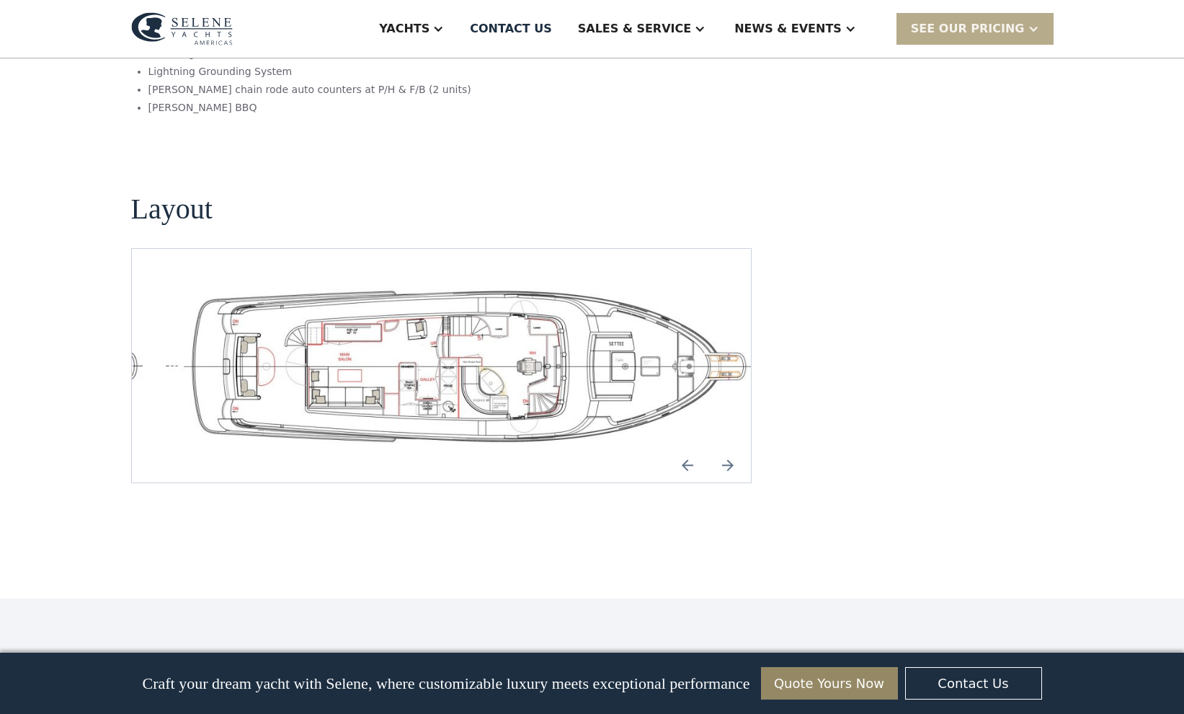
click at [479, 289] on img "open lightbox" at bounding box center [465, 365] width 597 height 164
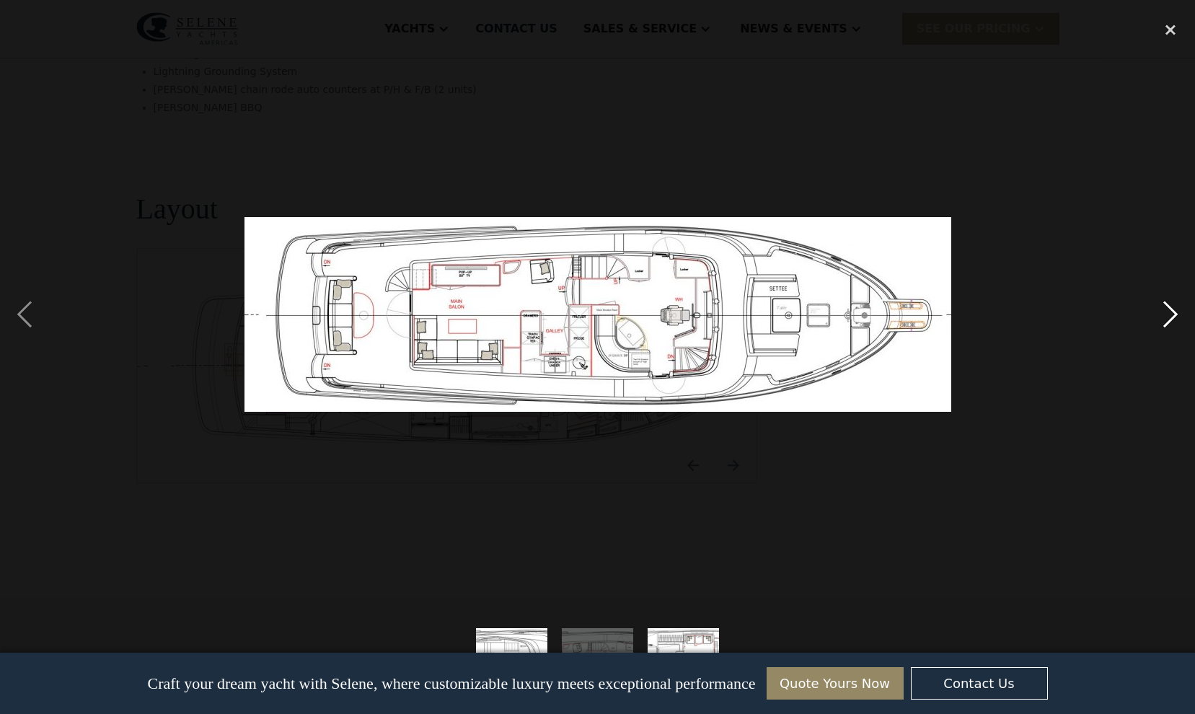
click at [1180, 310] on div "next image" at bounding box center [1170, 314] width 49 height 600
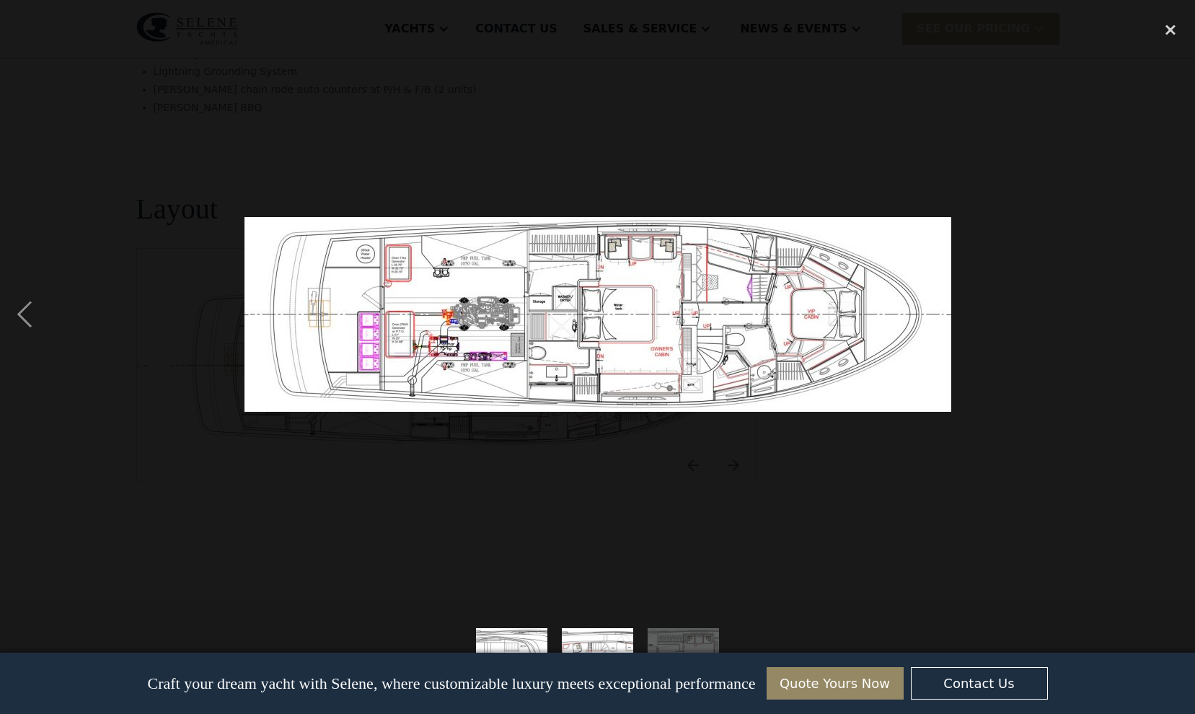
click at [1180, 311] on div "next image" at bounding box center [1170, 314] width 49 height 600
click at [34, 314] on div "previous image" at bounding box center [24, 314] width 49 height 600
